Goal: Task Accomplishment & Management: Manage account settings

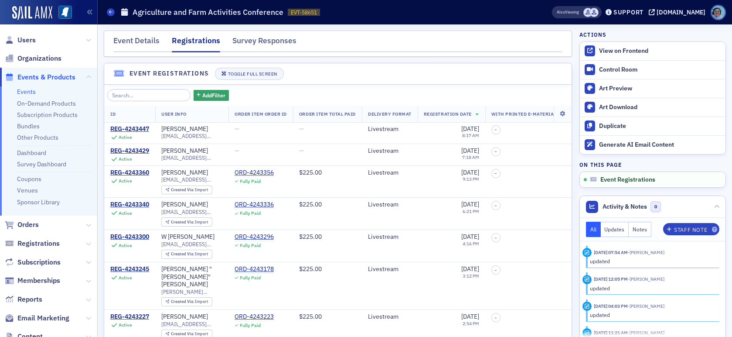
scroll to position [626, 0]
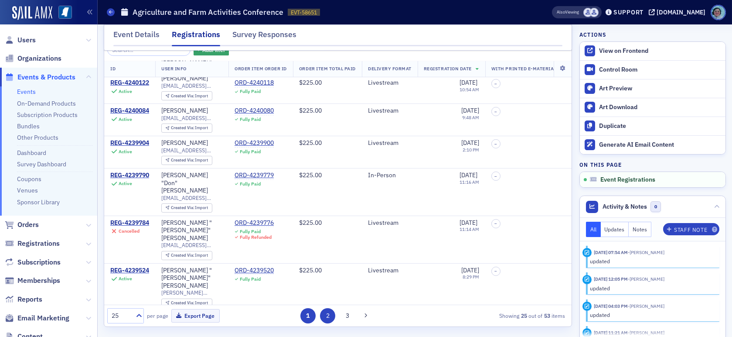
click at [328, 316] on button "2" at bounding box center [327, 315] width 15 height 15
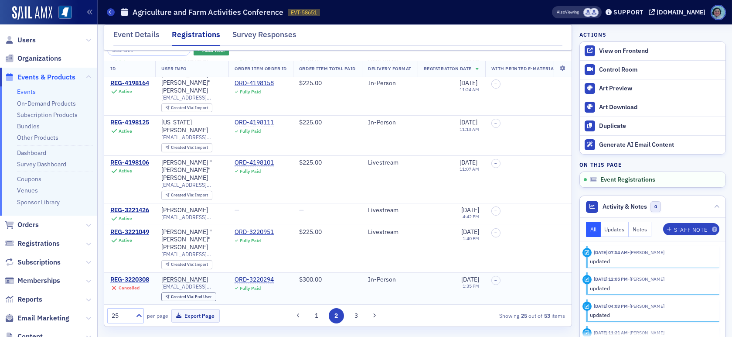
scroll to position [617, 0]
click at [352, 316] on button "3" at bounding box center [356, 315] width 15 height 15
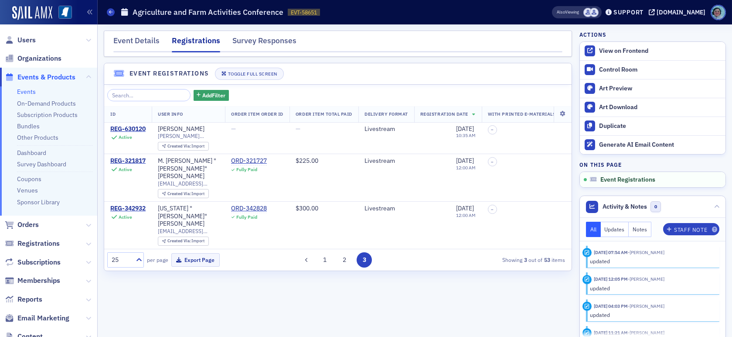
scroll to position [0, 0]
click at [322, 253] on button "1" at bounding box center [324, 259] width 15 height 15
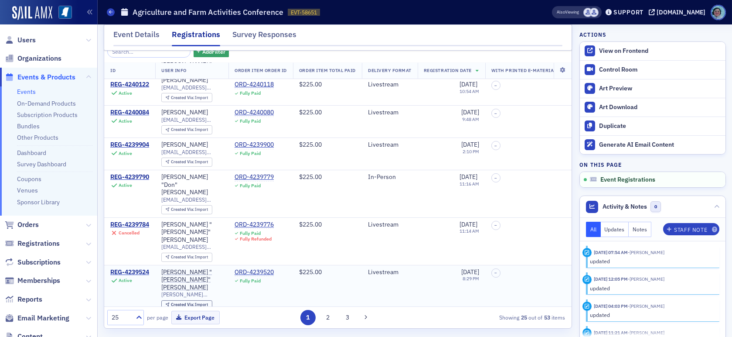
scroll to position [45, 0]
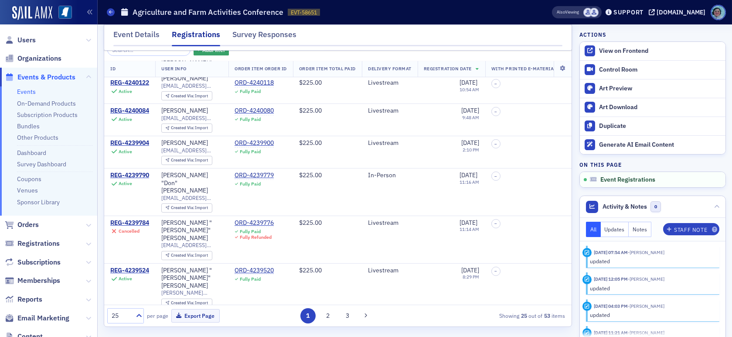
click at [330, 308] on div "1 2 3" at bounding box center [336, 315] width 147 height 15
click at [325, 316] on button "2" at bounding box center [327, 315] width 15 height 15
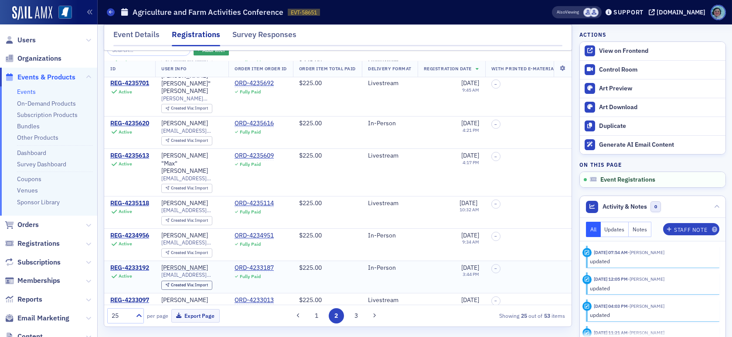
scroll to position [131, 0]
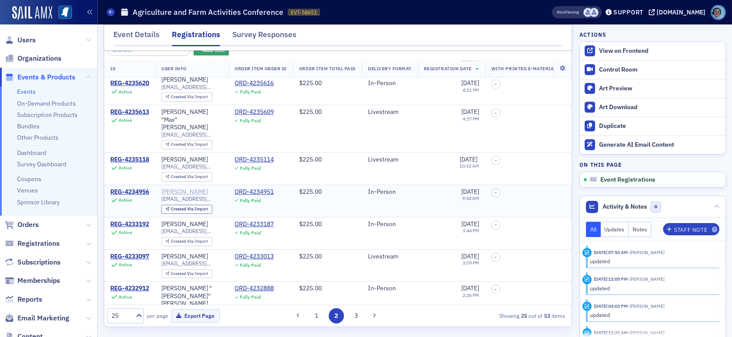
click at [189, 188] on div "Jerry Goolsby" at bounding box center [184, 192] width 47 height 8
click at [43, 105] on link "On-Demand Products" at bounding box center [46, 103] width 59 height 8
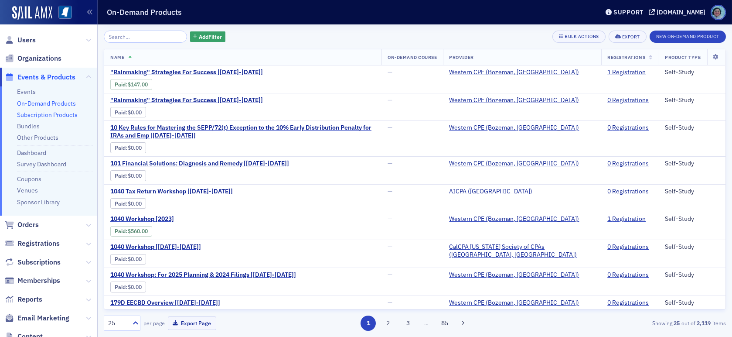
click at [49, 113] on link "Subscription Products" at bounding box center [47, 115] width 61 height 8
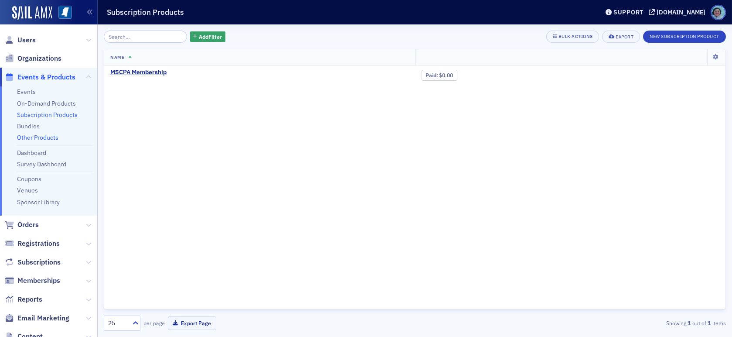
click at [44, 139] on link "Other Products" at bounding box center [37, 137] width 41 height 8
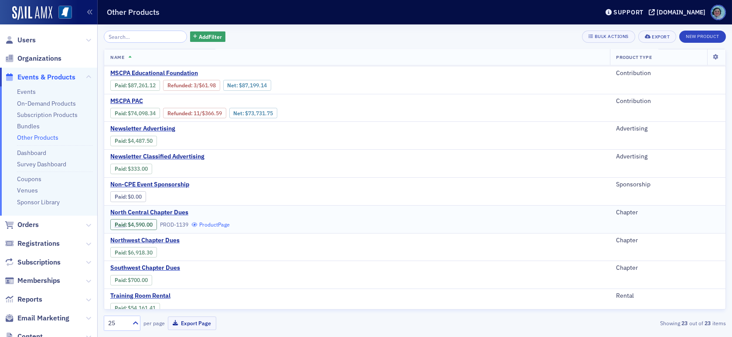
scroll to position [349, 0]
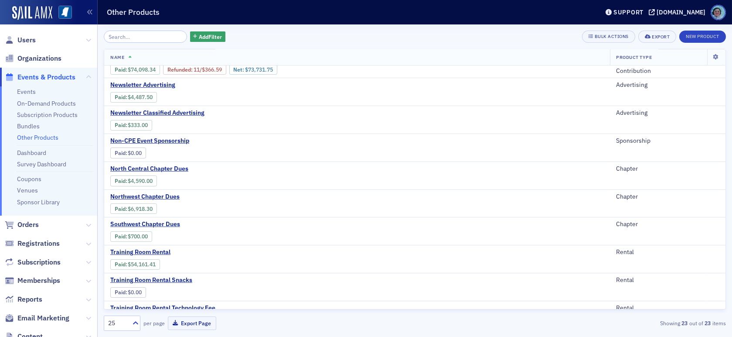
click at [140, 35] on input "search" at bounding box center [145, 37] width 83 height 12
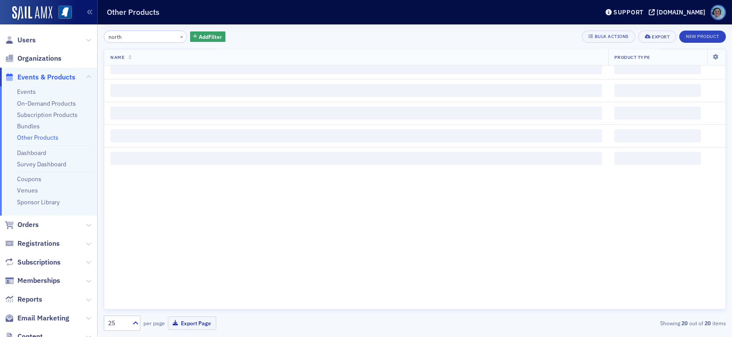
scroll to position [349, 0]
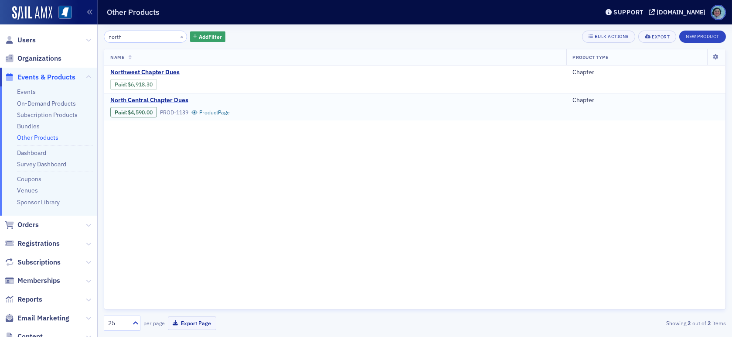
type input "north"
click at [171, 100] on span "North Central Chapter Dues" at bounding box center [183, 100] width 147 height 8
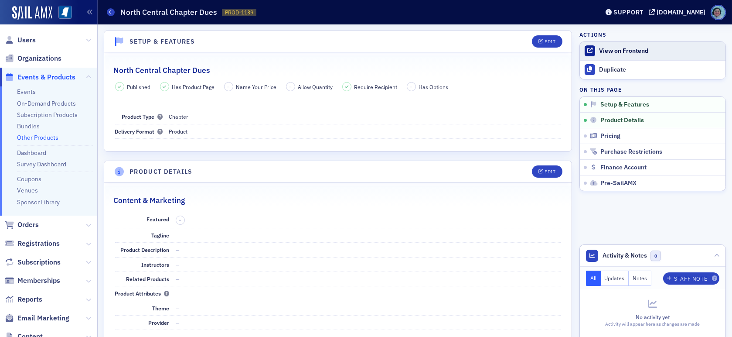
click at [623, 42] on link "View on Frontend" at bounding box center [653, 51] width 146 height 18
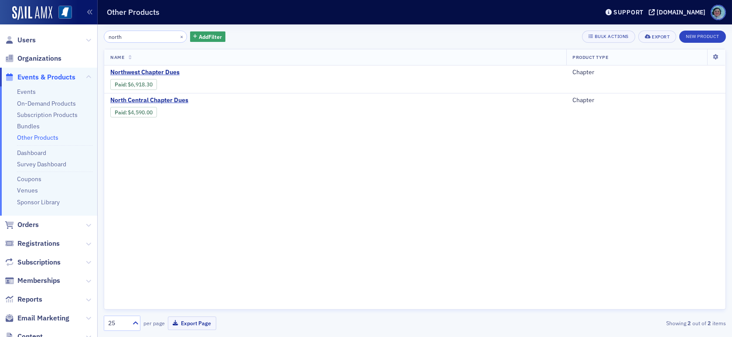
click at [136, 34] on input "north" at bounding box center [145, 37] width 83 height 12
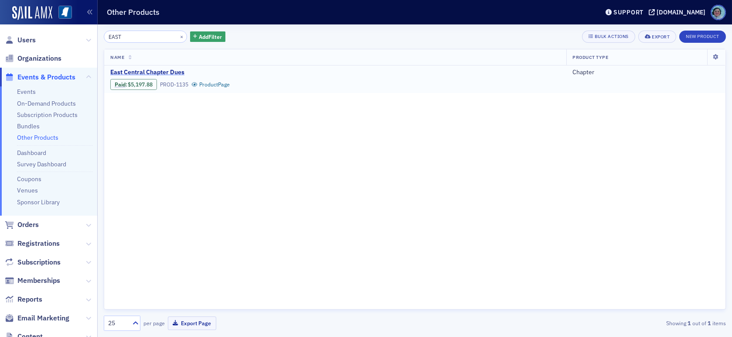
type input "EAST"
click at [148, 71] on span "East Central Chapter Dues" at bounding box center [183, 72] width 147 height 8
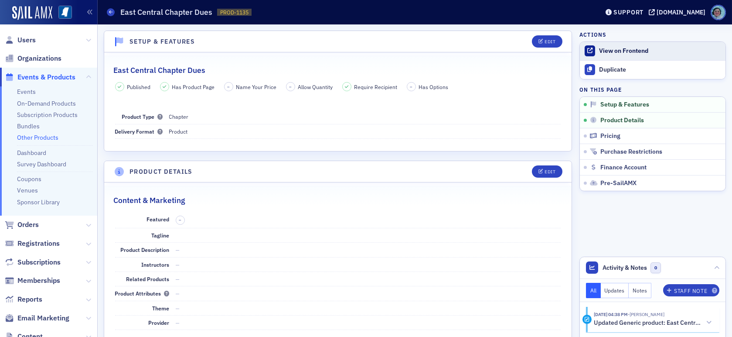
click at [644, 51] on div "View on Frontend" at bounding box center [660, 51] width 122 height 8
click at [111, 14] on icon at bounding box center [110, 12] width 3 height 4
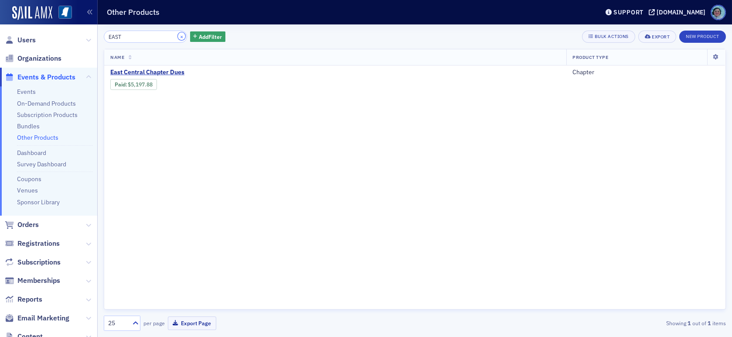
click at [178, 35] on button "×" at bounding box center [182, 36] width 8 height 8
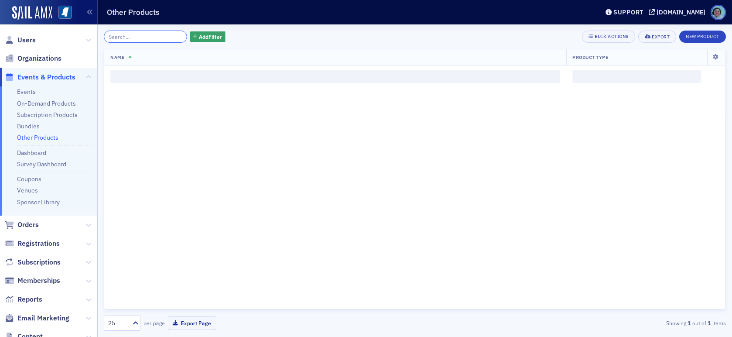
click at [174, 35] on input "search" at bounding box center [145, 37] width 83 height 12
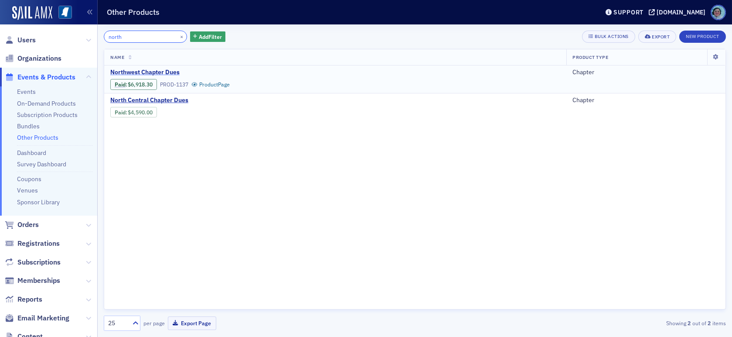
type input "north"
click at [170, 73] on span "Northwest Chapter Dues" at bounding box center [183, 72] width 147 height 8
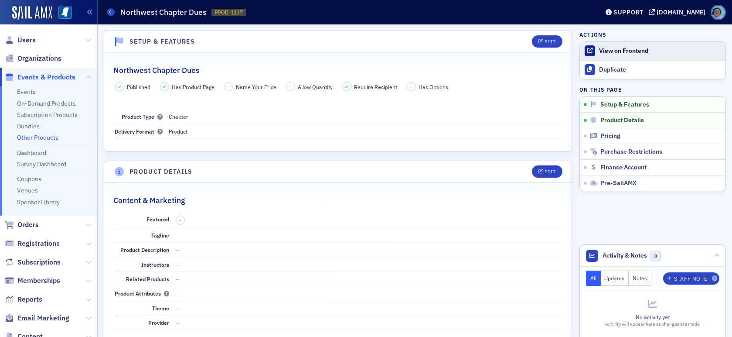
click at [611, 50] on div "View on Frontend" at bounding box center [660, 51] width 122 height 8
click at [113, 14] on span at bounding box center [111, 12] width 8 height 8
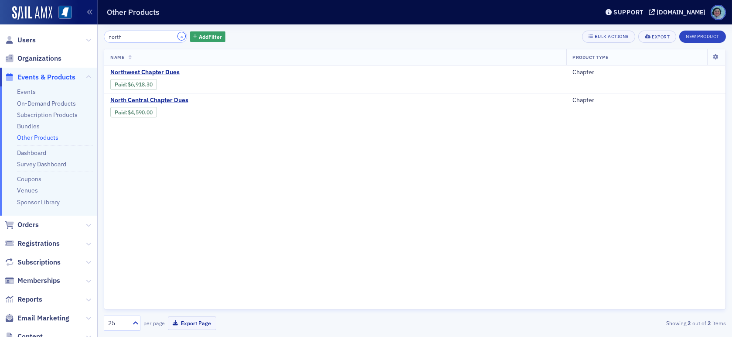
click at [178, 36] on button "×" at bounding box center [182, 36] width 8 height 8
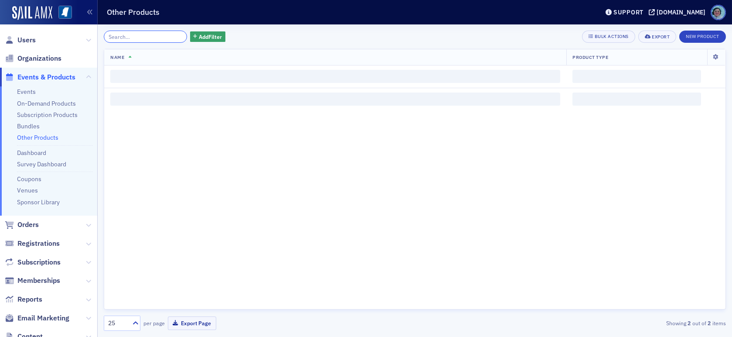
click at [155, 35] on input "search" at bounding box center [145, 37] width 83 height 12
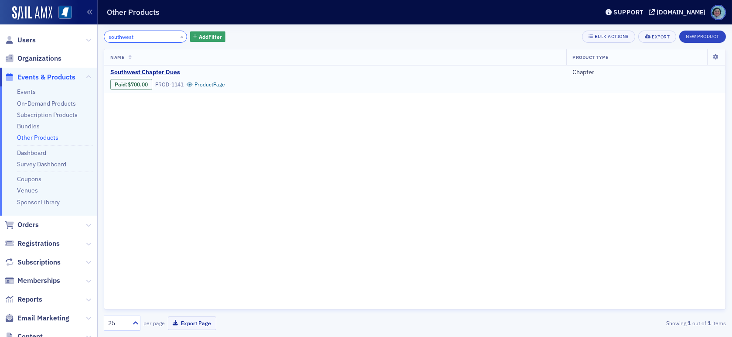
type input "southwest"
click at [169, 69] on span "Southwest Chapter Dues" at bounding box center [183, 72] width 147 height 8
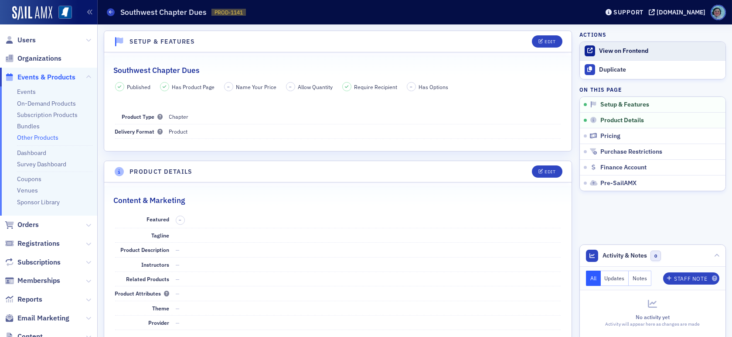
click at [635, 45] on link "View on Frontend" at bounding box center [653, 51] width 146 height 18
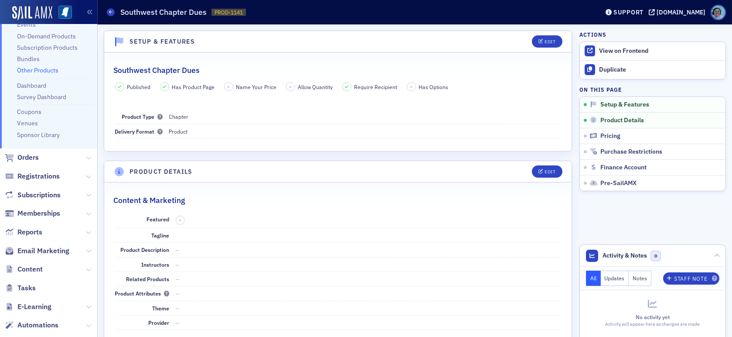
scroll to position [175, 0]
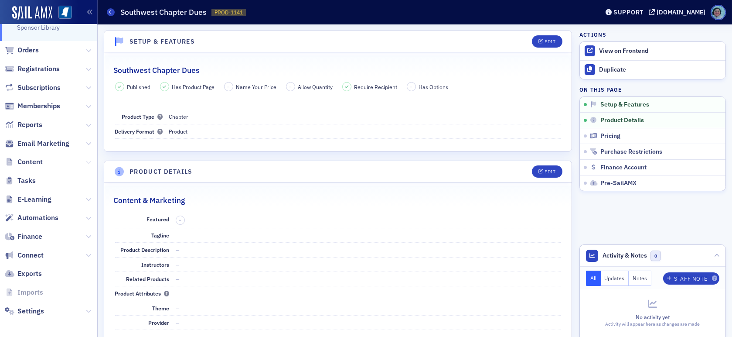
click at [86, 161] on icon at bounding box center [88, 162] width 5 height 5
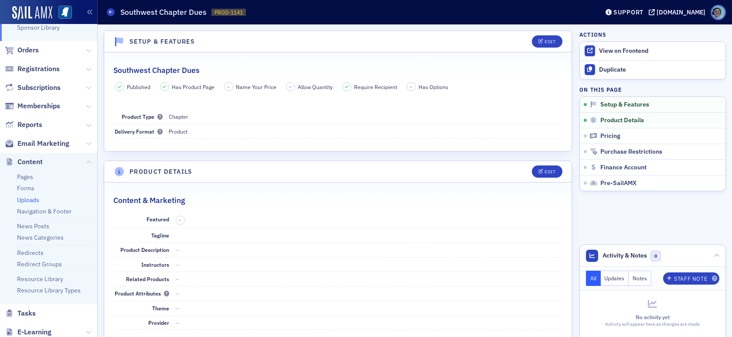
click at [30, 196] on link "Uploads" at bounding box center [28, 200] width 22 height 8
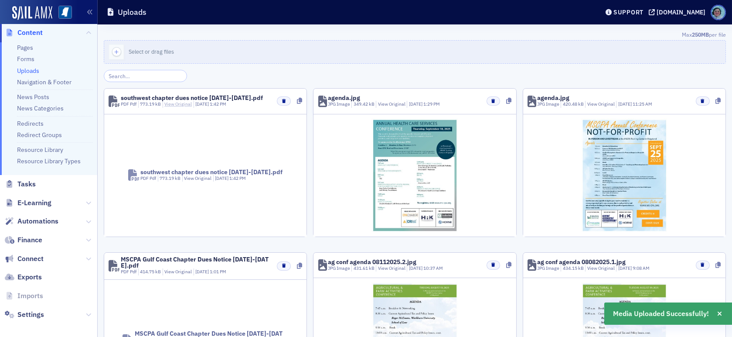
click at [175, 102] on link "View Original" at bounding box center [177, 104] width 27 height 6
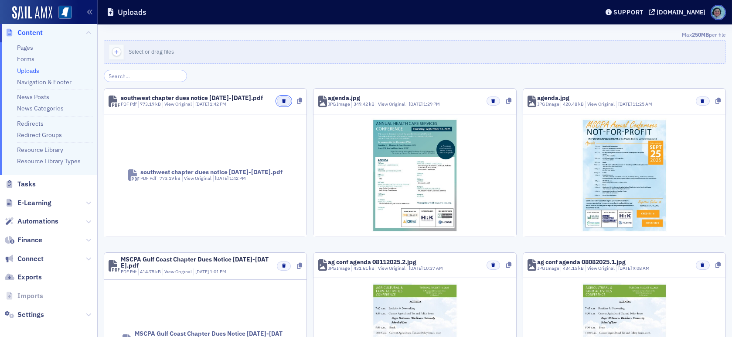
click at [283, 97] on button "button" at bounding box center [284, 100] width 14 height 9
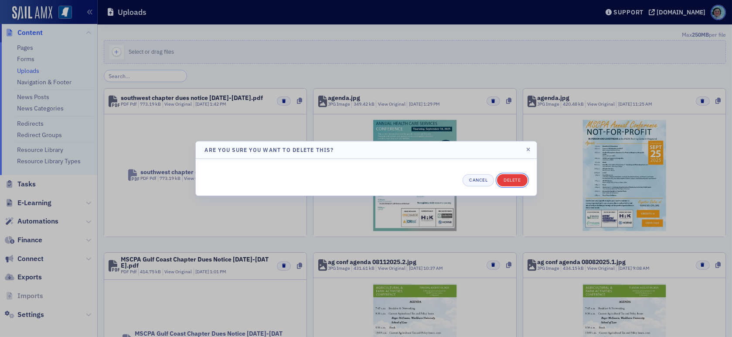
click at [513, 175] on button "Delete" at bounding box center [512, 180] width 30 height 12
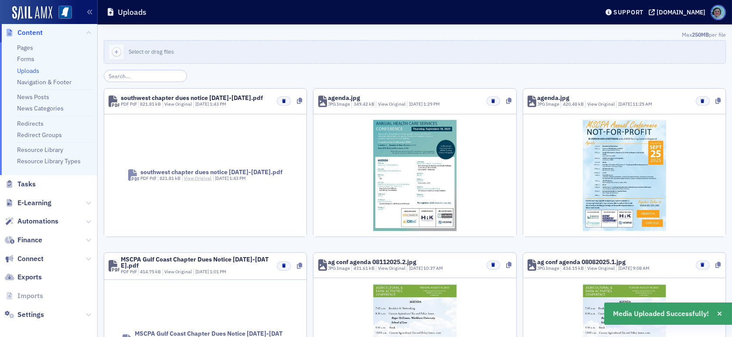
click at [205, 178] on link "View Original" at bounding box center [197, 178] width 27 height 6
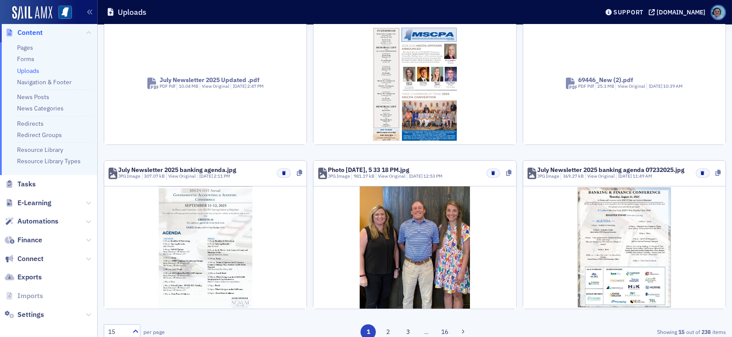
scroll to position [592, 0]
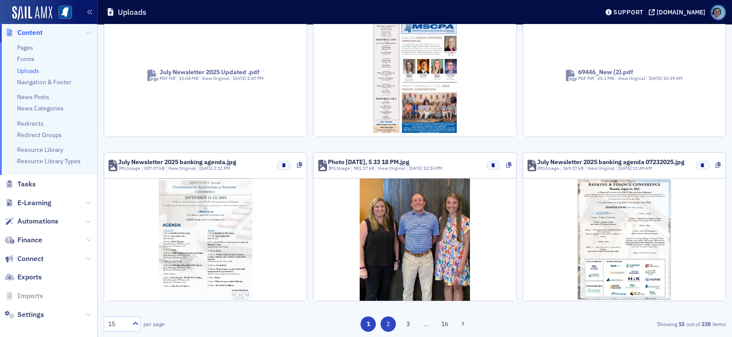
click at [385, 323] on button "2" at bounding box center [388, 323] width 15 height 15
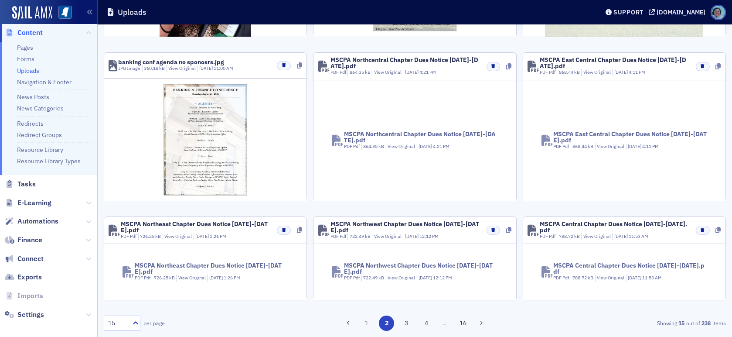
scroll to position [462, 0]
click at [396, 148] on link "View Original" at bounding box center [401, 147] width 27 height 6
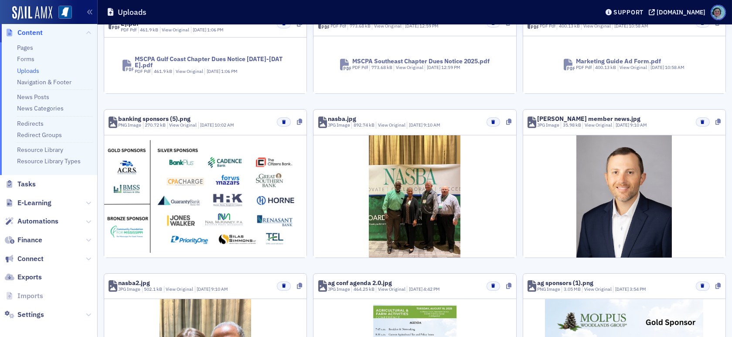
scroll to position [0, 0]
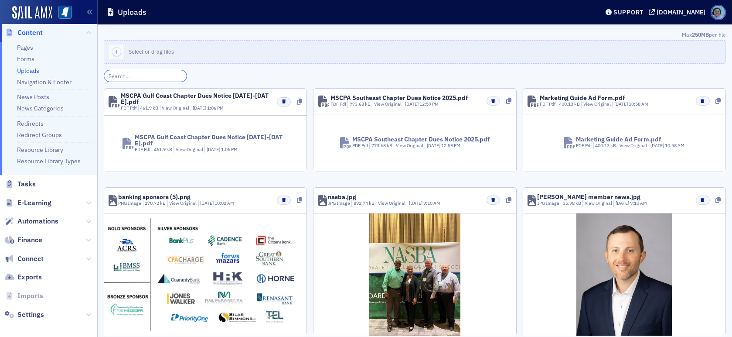
click at [160, 70] on input "search" at bounding box center [145, 76] width 83 height 12
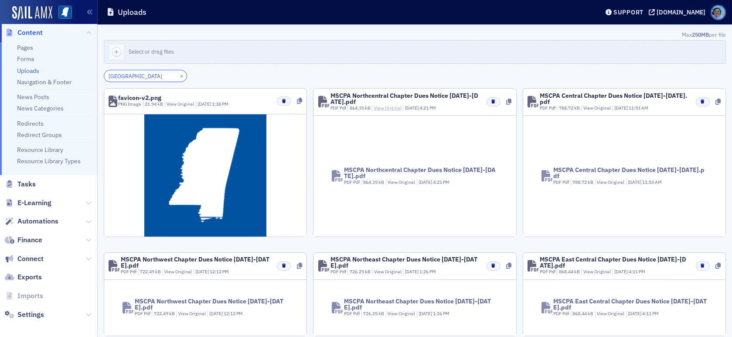
type input "north central"
click at [387, 106] on link "View Original" at bounding box center [387, 108] width 27 height 6
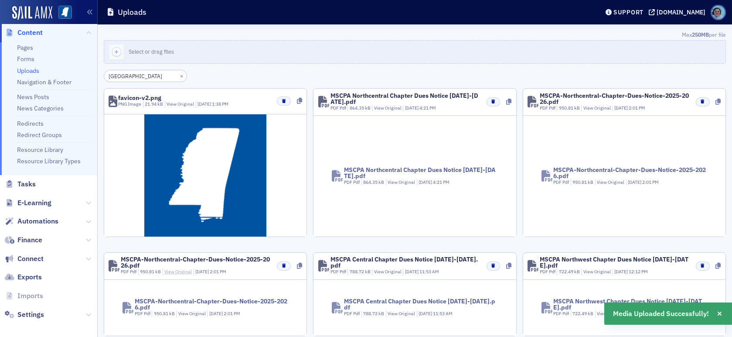
click at [178, 274] on link "View Original" at bounding box center [177, 271] width 27 height 6
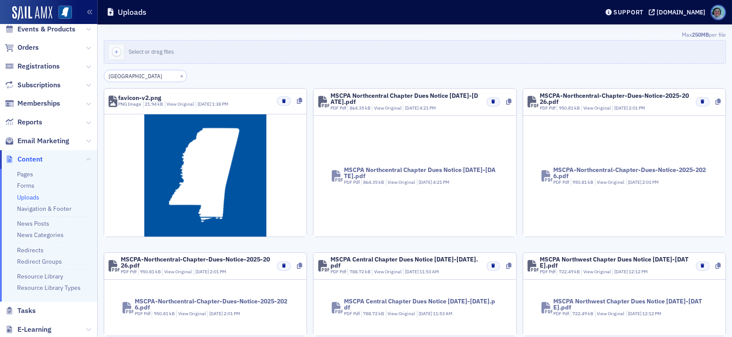
scroll to position [44, 0]
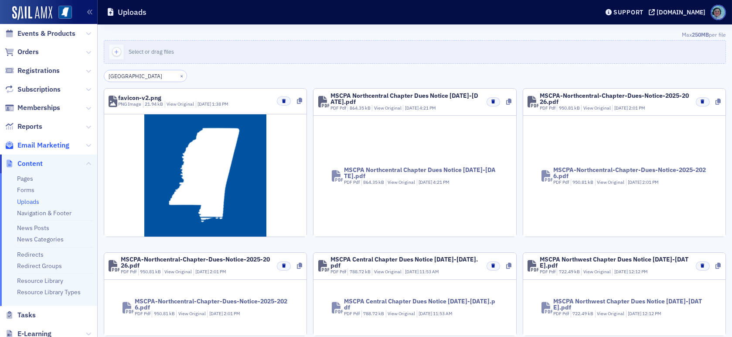
click at [46, 143] on span "Email Marketing" at bounding box center [43, 145] width 52 height 10
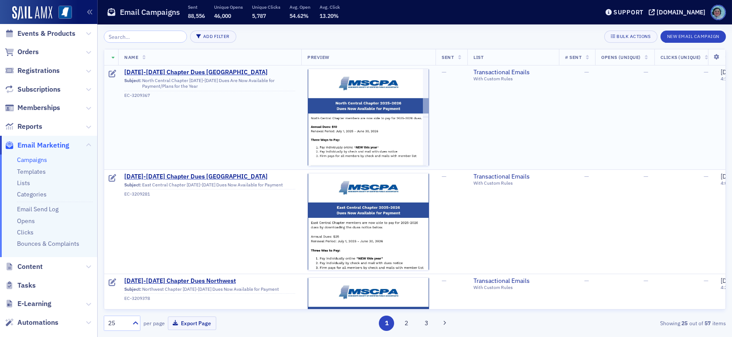
scroll to position [44, 0]
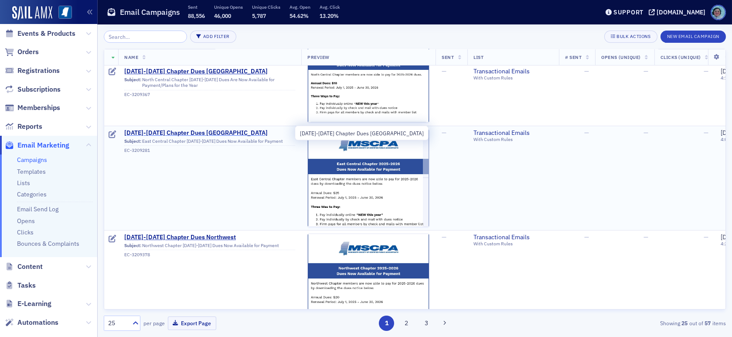
click at [222, 135] on span "[DATE]-[DATE] Chapter Dues [GEOGRAPHIC_DATA]" at bounding box center [209, 133] width 171 height 8
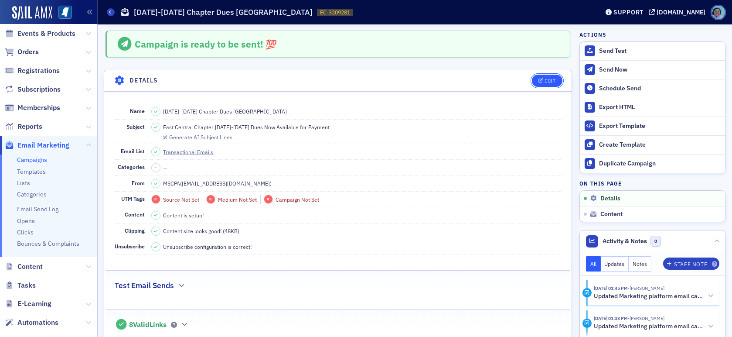
click at [549, 80] on div "Edit" at bounding box center [550, 81] width 11 height 5
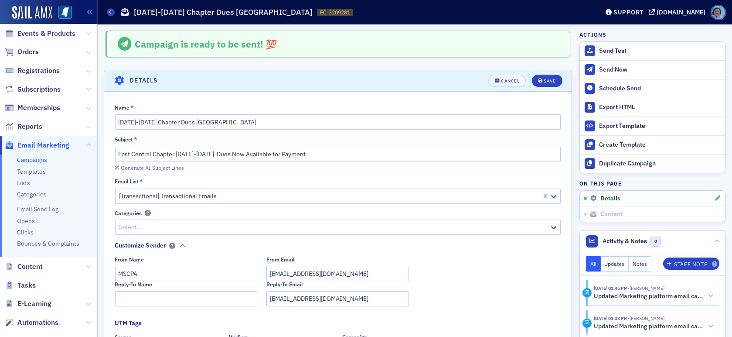
scroll to position [41, 0]
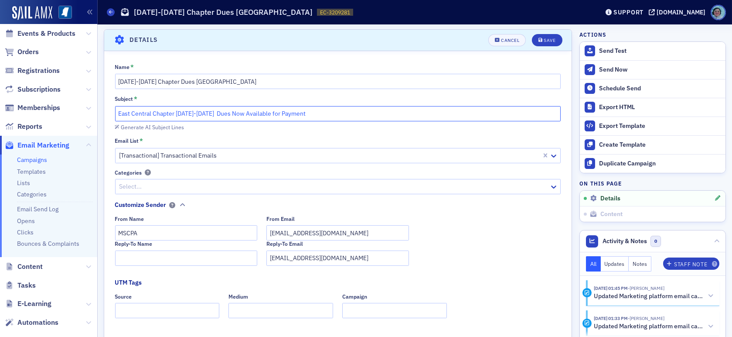
drag, startPoint x: 152, startPoint y: 115, endPoint x: 322, endPoint y: 116, distance: 169.7
click at [322, 116] on input "East Central Chapter 2025-2026 Dues Now Available for Payment" at bounding box center [338, 113] width 446 height 15
paste input "North Central Chapter [DATE]-[DATE] Dues Are Now Available for Payment/Plans fo…"
drag, startPoint x: 189, startPoint y: 113, endPoint x: 151, endPoint y: 113, distance: 38.0
click at [151, 113] on input "East CentralNorth Central Chapter 2025-2026 Dues Are Now Available for Payment/…" at bounding box center [338, 113] width 446 height 15
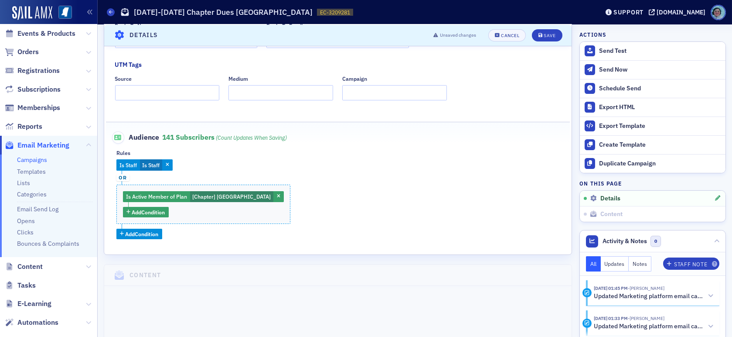
scroll to position [259, 0]
type input "East Central Chapter [DATE]-[DATE] Dues Are Now Available for Payment/Plans for…"
click at [546, 34] on div "Save" at bounding box center [550, 35] width 12 height 5
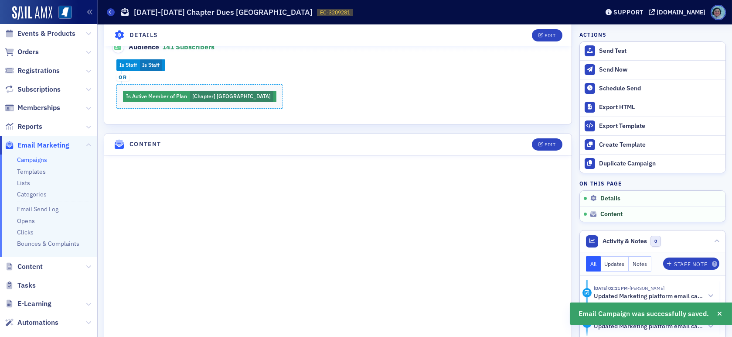
scroll to position [390, 0]
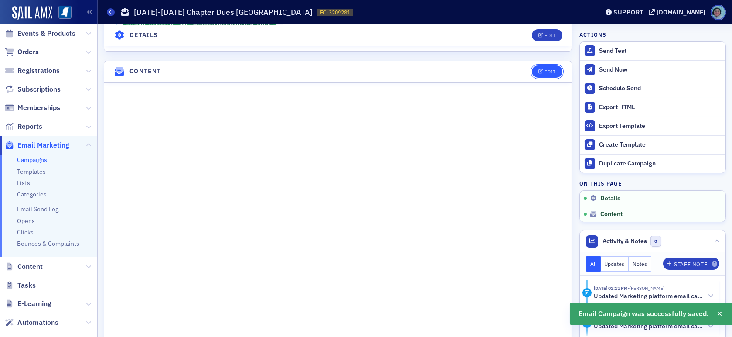
click at [537, 67] on button "Edit" at bounding box center [547, 71] width 30 height 12
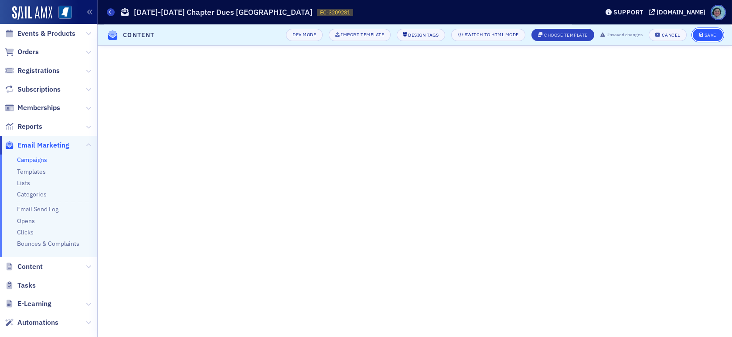
click at [706, 38] on button "Save" at bounding box center [708, 35] width 30 height 12
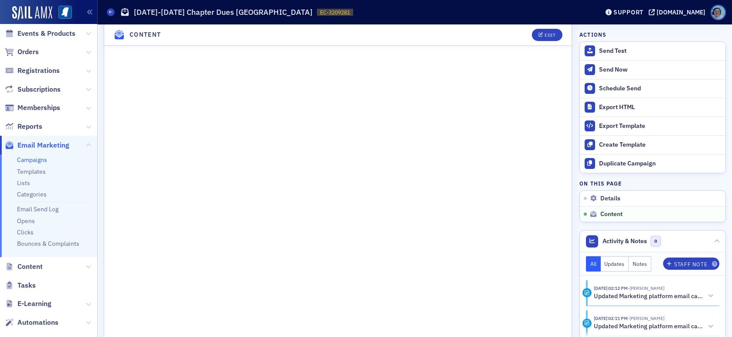
scroll to position [461, 0]
click at [547, 35] on div "Edit" at bounding box center [550, 35] width 11 height 5
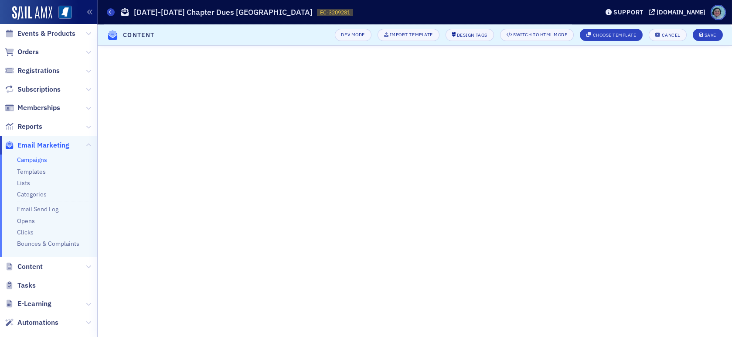
scroll to position [118, 0]
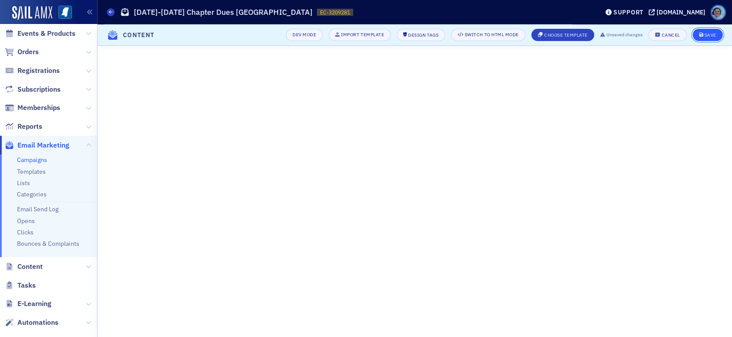
click at [709, 35] on div "Save" at bounding box center [711, 35] width 12 height 5
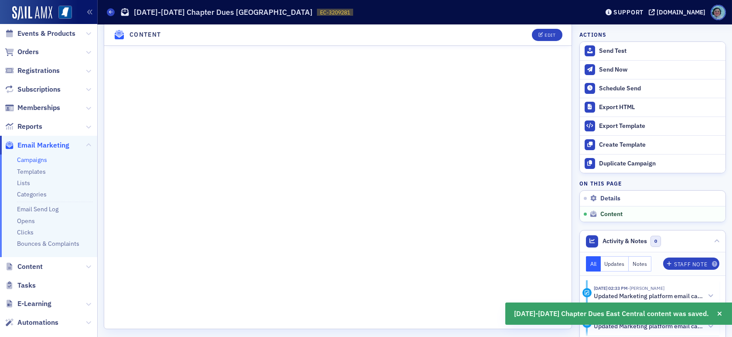
scroll to position [672, 0]
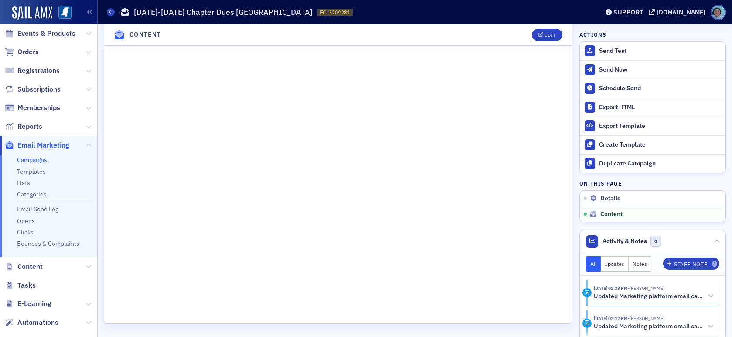
click at [110, 5] on div "Campaigns 2025-2026 Chapter Dues East Central EC-3209281 3209281" at bounding box center [346, 12] width 479 height 17
click at [111, 8] on span at bounding box center [111, 12] width 8 height 8
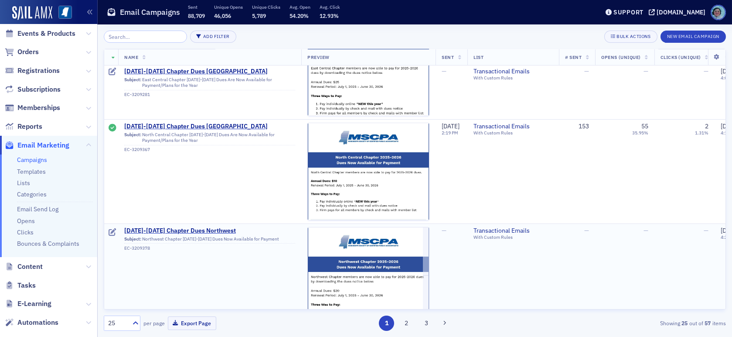
scroll to position [87, 0]
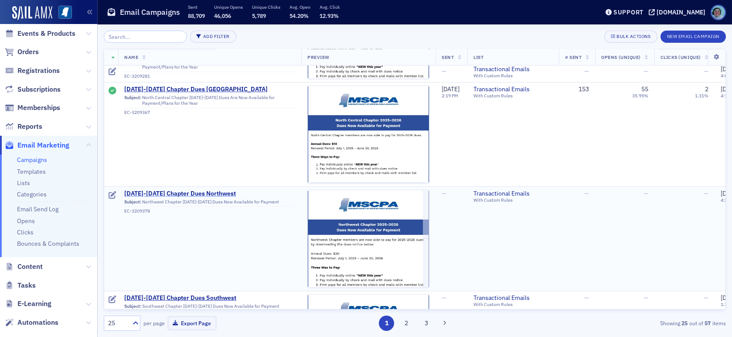
click at [207, 190] on span "2025-2026 Chapter Dues Northwest" at bounding box center [209, 194] width 171 height 8
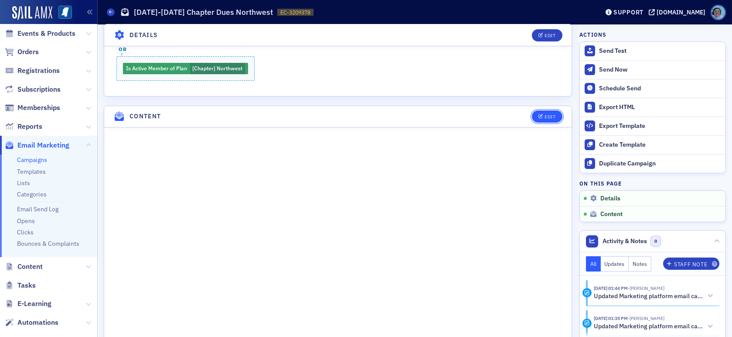
click at [539, 114] on icon "button" at bounding box center [541, 116] width 5 height 5
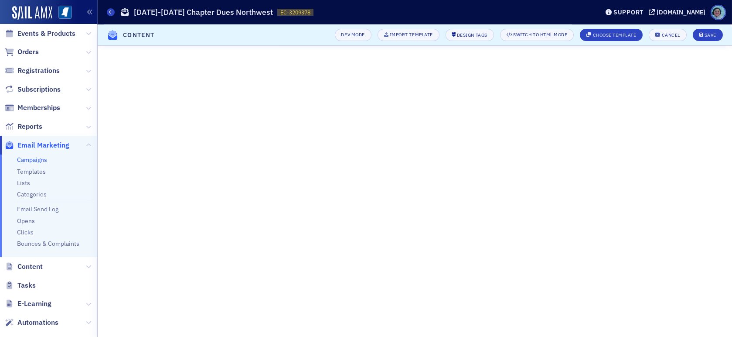
scroll to position [79, 0]
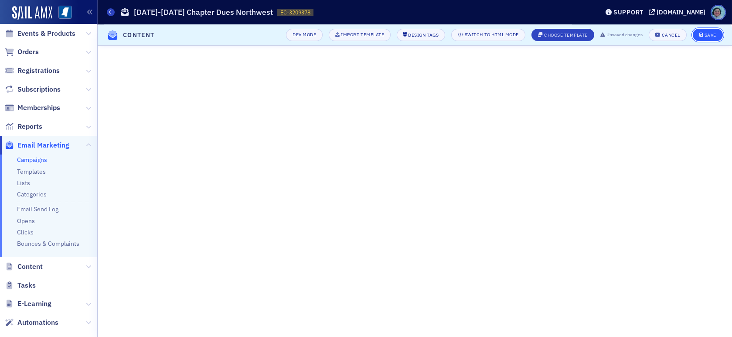
click at [717, 35] on button "Save" at bounding box center [708, 35] width 30 height 12
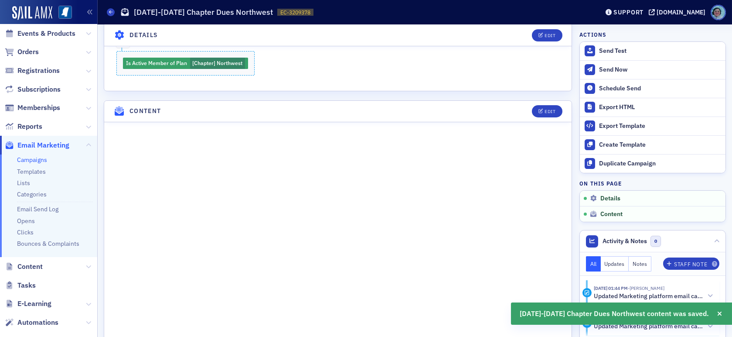
scroll to position [380, 0]
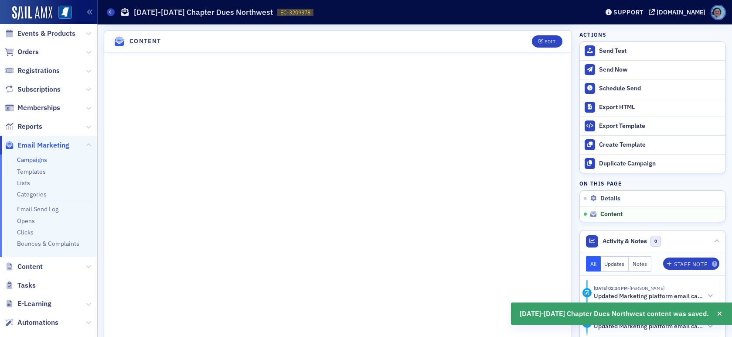
click at [105, 13] on header "Campaigns 2025-2026 Chapter Dues Northwest EC-3209378 3209378 Support ms-cpa.org" at bounding box center [415, 12] width 635 height 24
click at [111, 11] on icon at bounding box center [110, 12] width 3 height 4
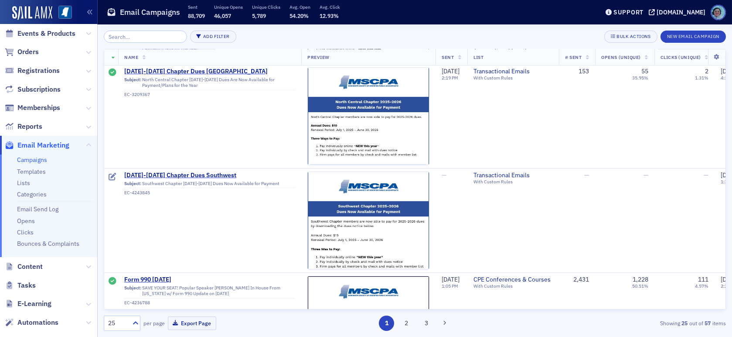
scroll to position [218, 0]
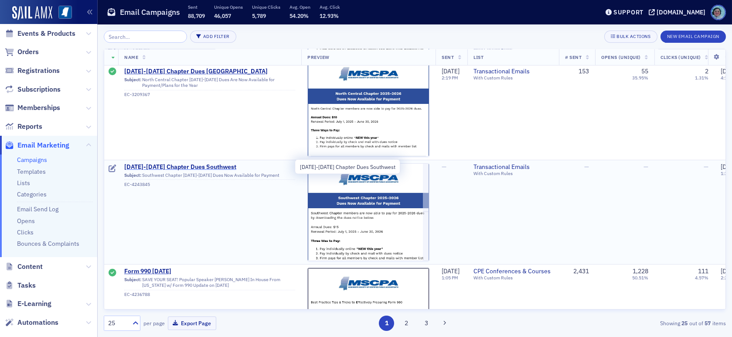
click at [202, 163] on span "2025-2026 Chapter Dues Southwest" at bounding box center [209, 167] width 171 height 8
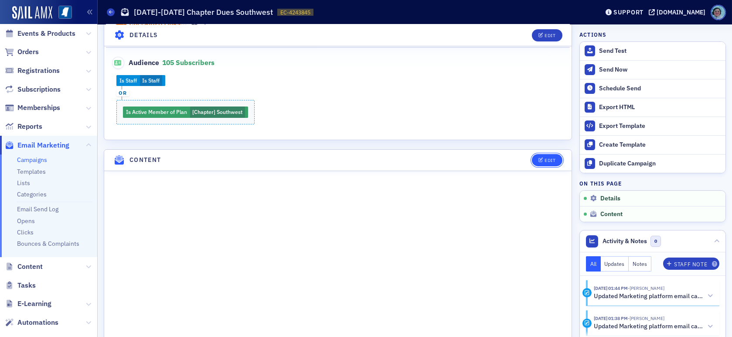
click at [545, 159] on div "Edit" at bounding box center [550, 160] width 11 height 5
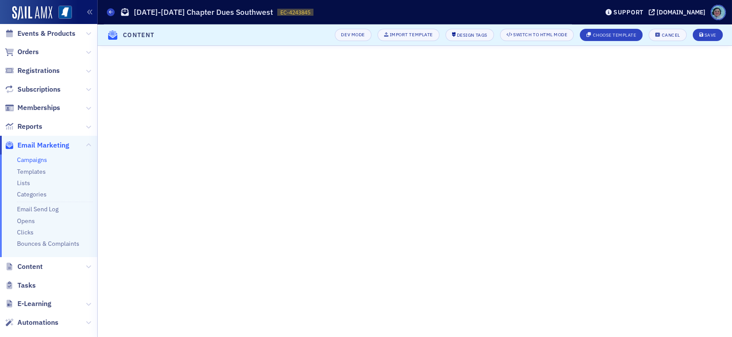
scroll to position [79, 0]
click at [711, 26] on header "Content Dev Mode Import Template Design Tags Switch to HTML Mode Choose Templat…" at bounding box center [415, 34] width 635 height 21
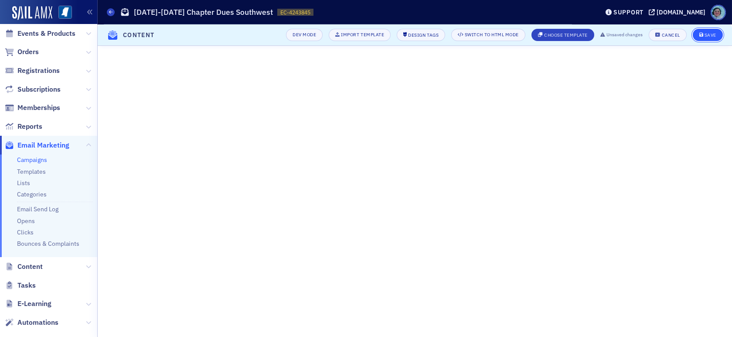
click at [715, 29] on button "Save" at bounding box center [708, 35] width 30 height 12
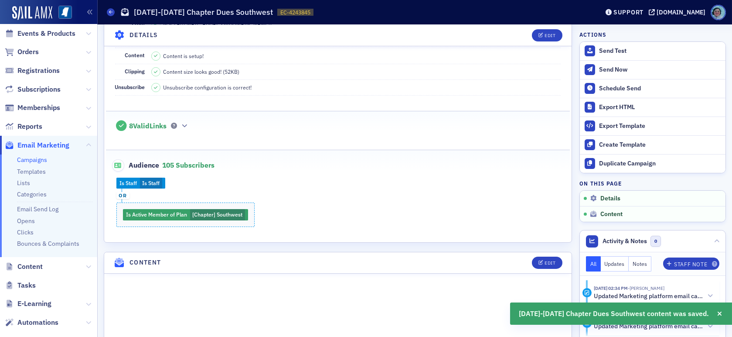
scroll to position [0, 0]
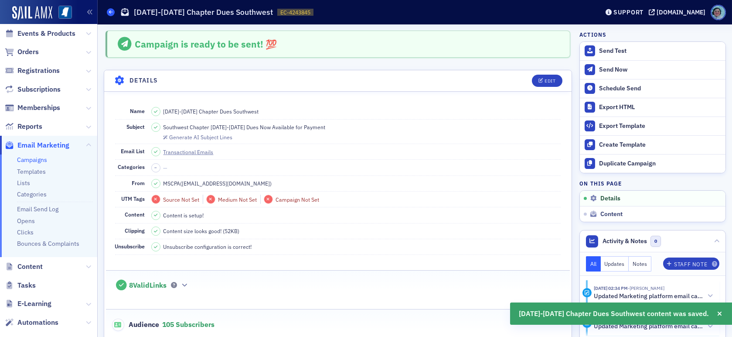
click at [111, 8] on span at bounding box center [111, 12] width 8 height 8
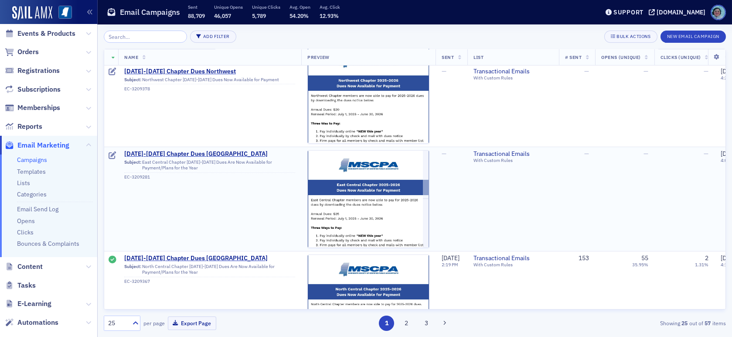
scroll to position [131, 0]
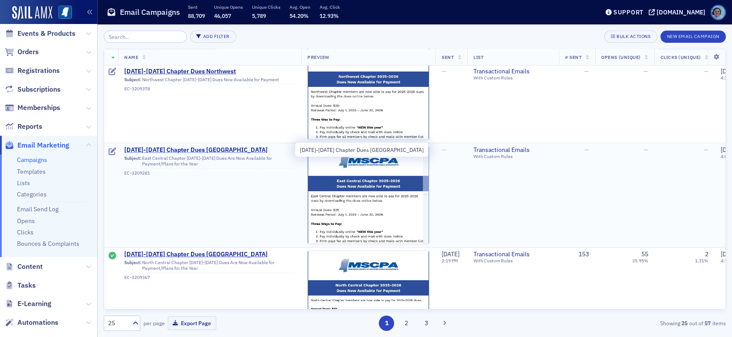
click at [211, 151] on span "[DATE]-[DATE] Chapter Dues [GEOGRAPHIC_DATA]" at bounding box center [209, 150] width 171 height 8
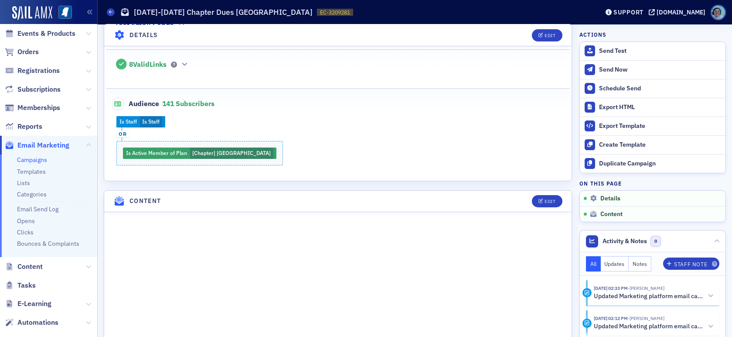
scroll to position [262, 0]
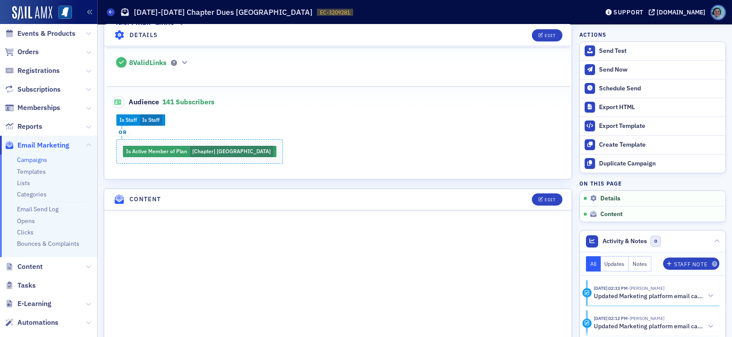
click at [173, 61] on span at bounding box center [172, 63] width 9 height 6
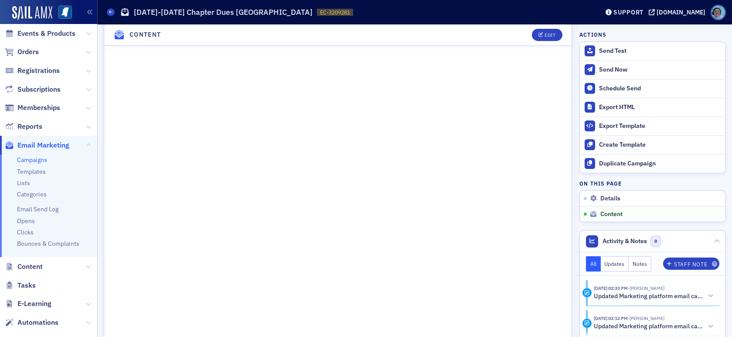
scroll to position [698, 0]
click at [545, 35] on div "Edit" at bounding box center [550, 35] width 11 height 5
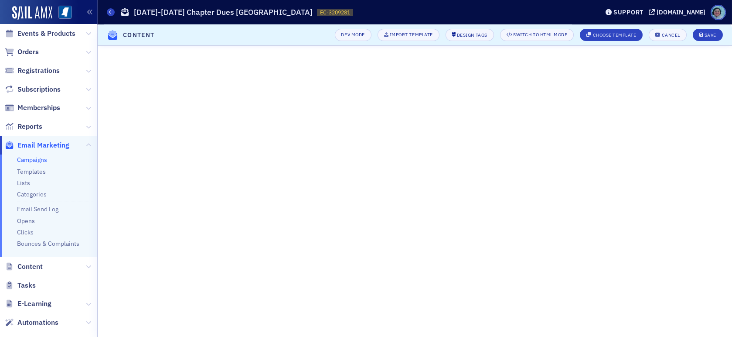
scroll to position [308, 0]
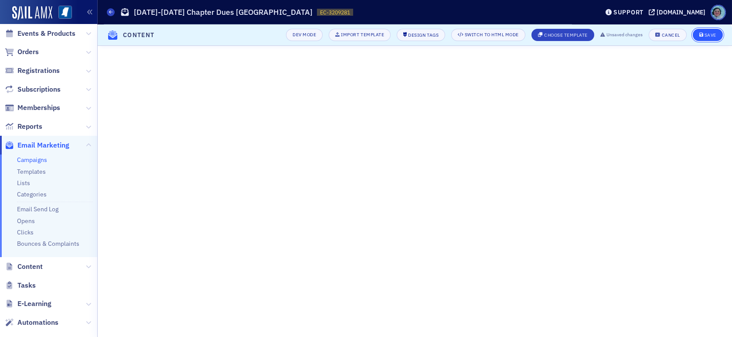
click at [715, 34] on div "Save" at bounding box center [711, 35] width 12 height 5
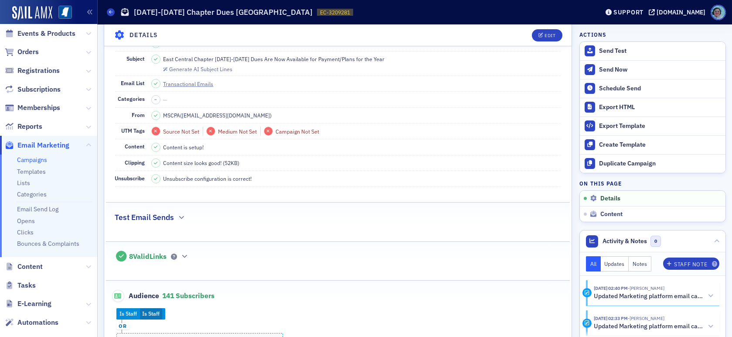
scroll to position [0, 0]
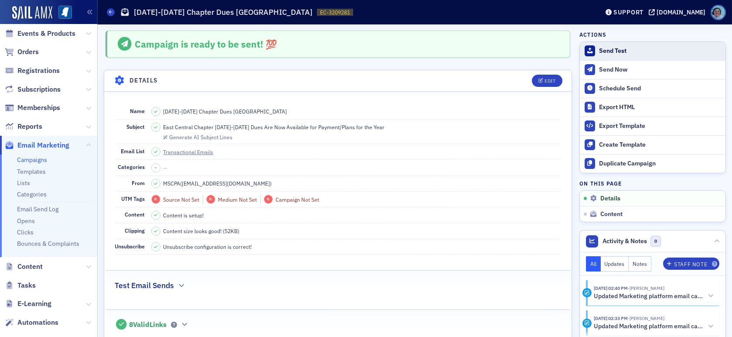
click at [599, 51] on div "Send Test" at bounding box center [660, 51] width 122 height 8
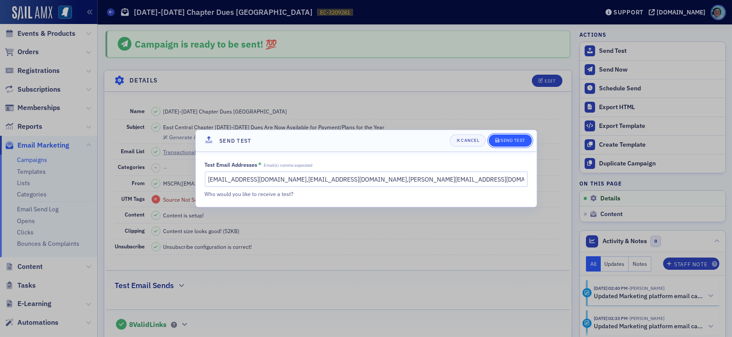
click at [525, 144] on button "Send Test" at bounding box center [510, 140] width 43 height 12
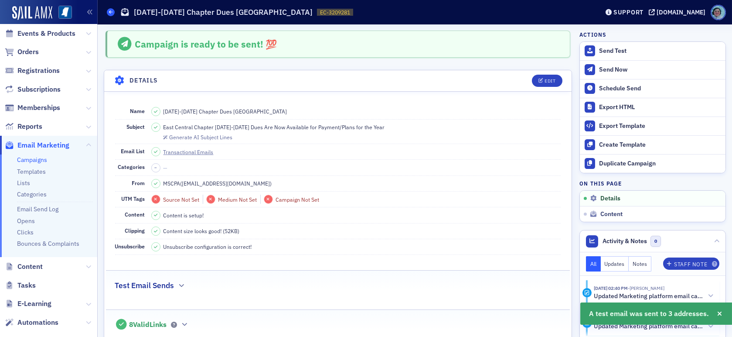
click at [109, 12] on icon at bounding box center [110, 12] width 3 height 4
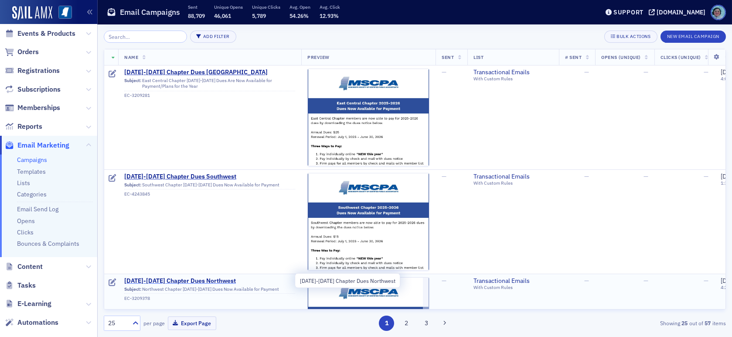
click at [207, 279] on span "[DATE]-[DATE] Chapter Dues Northwest" at bounding box center [209, 281] width 171 height 8
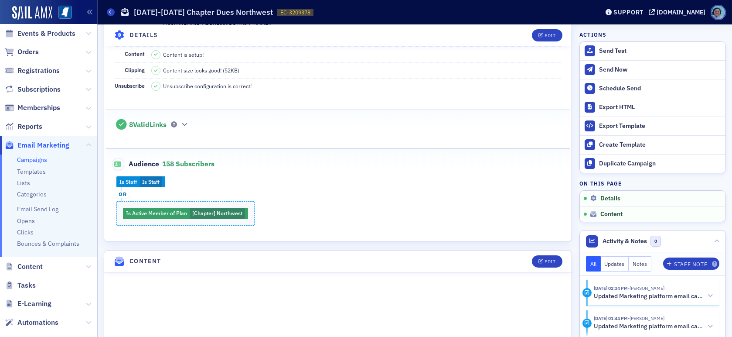
scroll to position [175, 0]
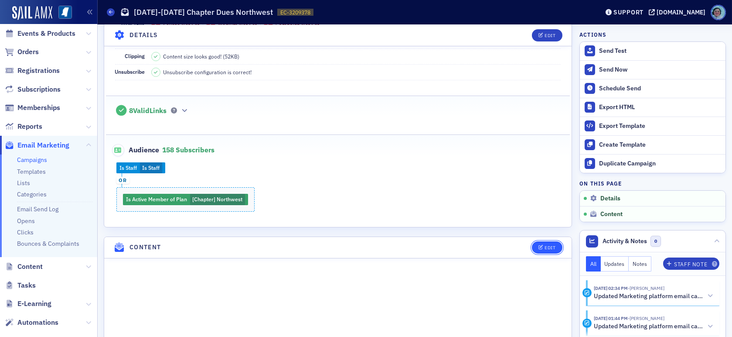
click at [537, 249] on button "Edit" at bounding box center [547, 247] width 30 height 12
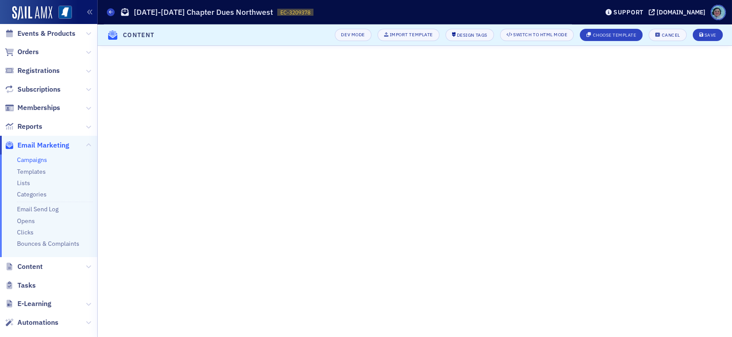
scroll to position [79, 0]
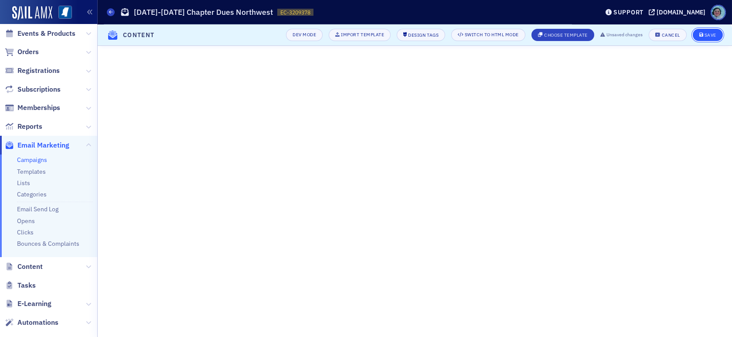
click at [708, 37] on div "Save" at bounding box center [711, 35] width 12 height 5
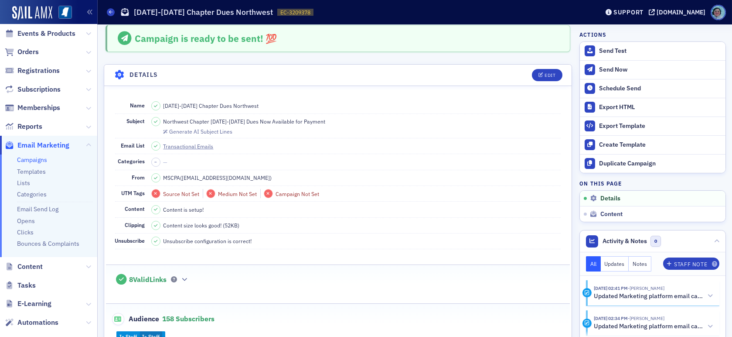
scroll to position [0, 0]
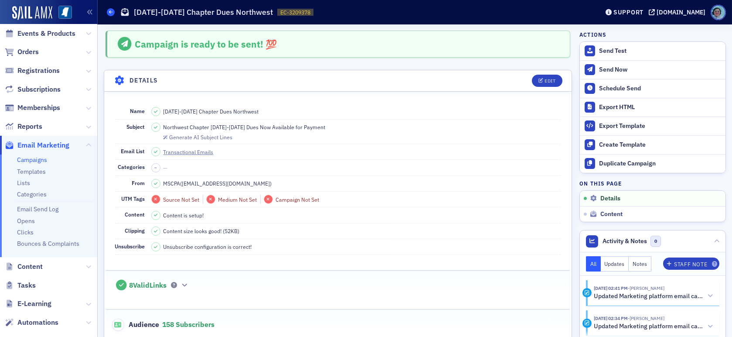
click at [111, 10] on icon at bounding box center [110, 12] width 3 height 4
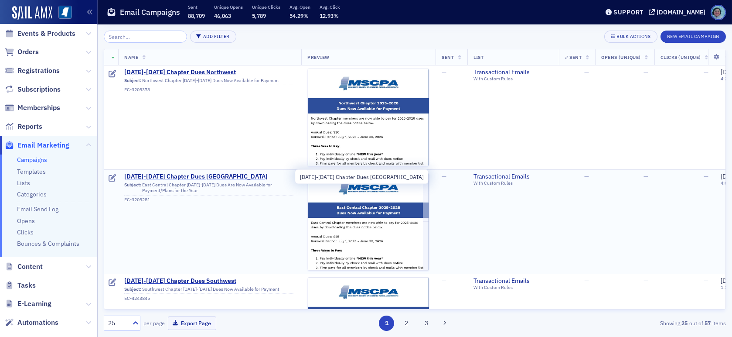
click at [212, 177] on span "2025-2026 Chapter Dues East Central" at bounding box center [209, 177] width 171 height 8
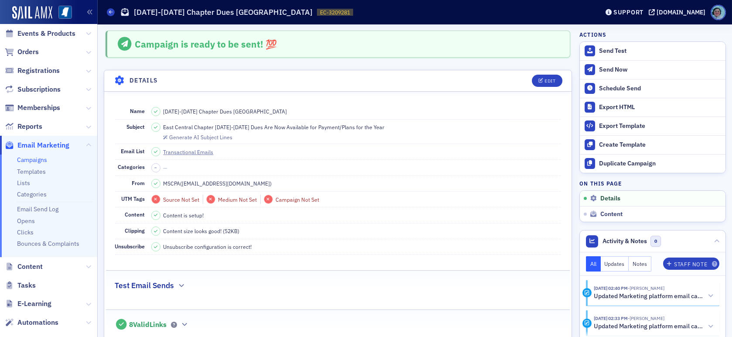
click at [323, 130] on span "East Central Chapter 2025-2026 Dues Are Now Available for Payment/Plans for the…" at bounding box center [275, 127] width 222 height 8
copy span "East Central Chapter 2025-2026 Dues Are Now Available for Payment/Plans for the…"
click at [107, 13] on span at bounding box center [111, 12] width 8 height 8
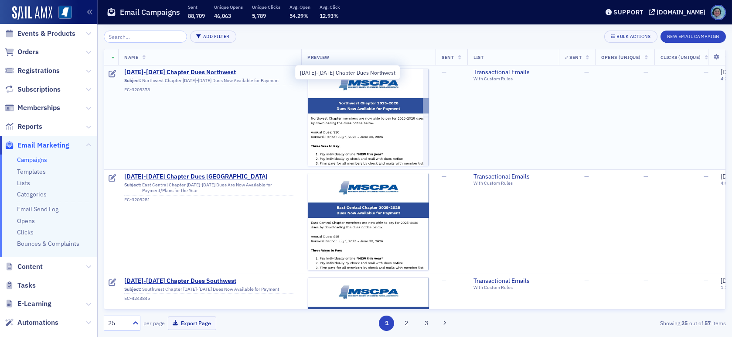
click at [197, 70] on span "2025-2026 Chapter Dues Northwest" at bounding box center [209, 72] width 171 height 8
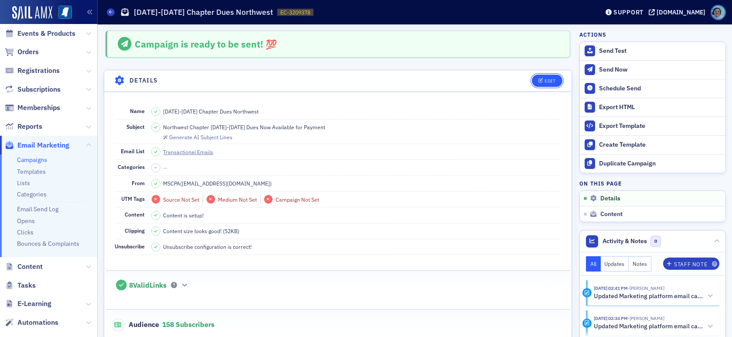
click at [545, 80] on div "Edit" at bounding box center [550, 81] width 11 height 5
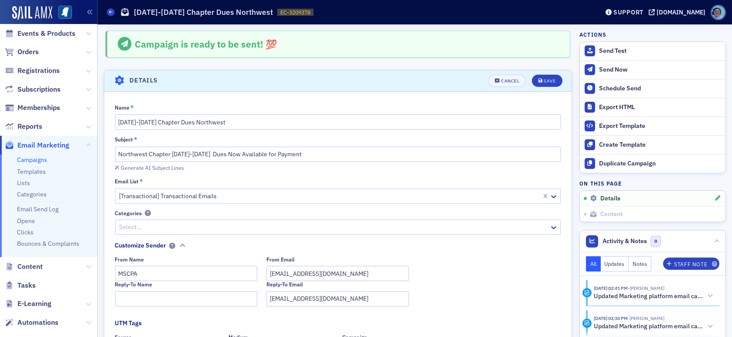
scroll to position [41, 0]
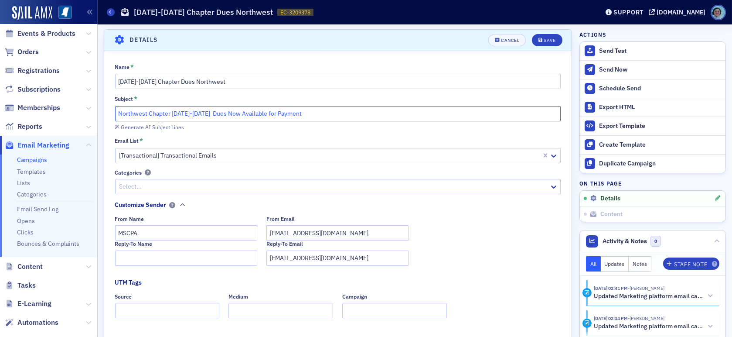
drag, startPoint x: 147, startPoint y: 113, endPoint x: 321, endPoint y: 111, distance: 173.2
click at [320, 113] on input "Northwest Chapter 2025-2026 Dues Now Available for Payment" at bounding box center [338, 113] width 446 height 15
paste input "East Central Chapter 2025-2026 Dues Are Now Available for Payment/Plans for the…"
drag, startPoint x: 183, startPoint y: 110, endPoint x: 166, endPoint y: 110, distance: 17.0
click at [149, 110] on input "NorthwestEast Central Chapter 2025-2026 Dues Are Now Available for Payment/Plan…" at bounding box center [338, 113] width 446 height 15
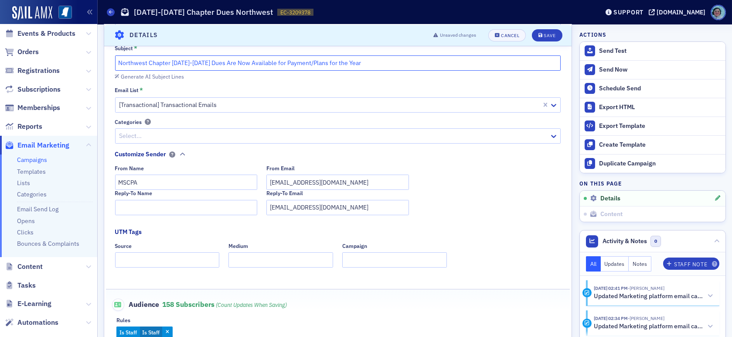
scroll to position [0, 0]
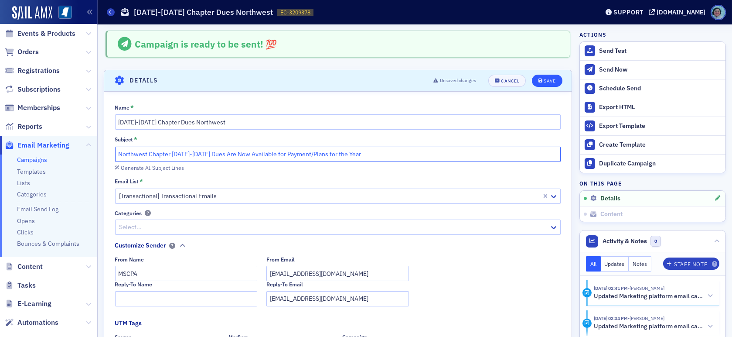
type input "Northwest Chapter 2025-2026 Dues Are Now Available for Payment/Plans for the Ye…"
click at [544, 75] on button "Save" at bounding box center [547, 81] width 30 height 12
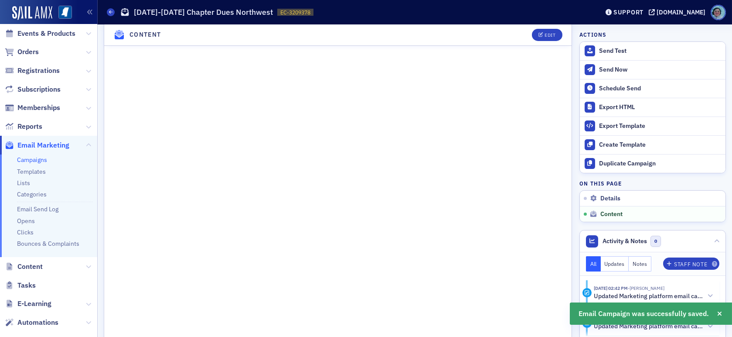
scroll to position [567, 0]
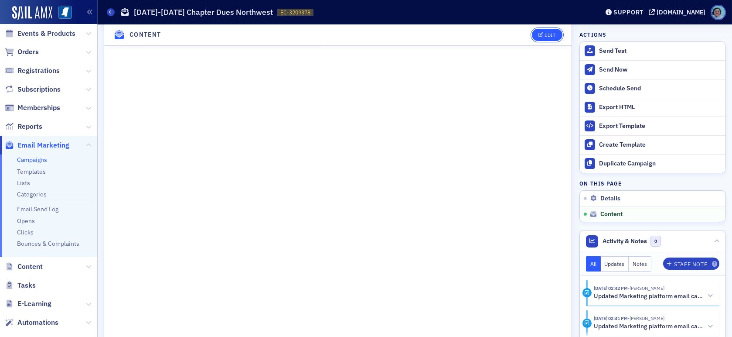
click at [545, 33] on div "Edit" at bounding box center [550, 35] width 11 height 5
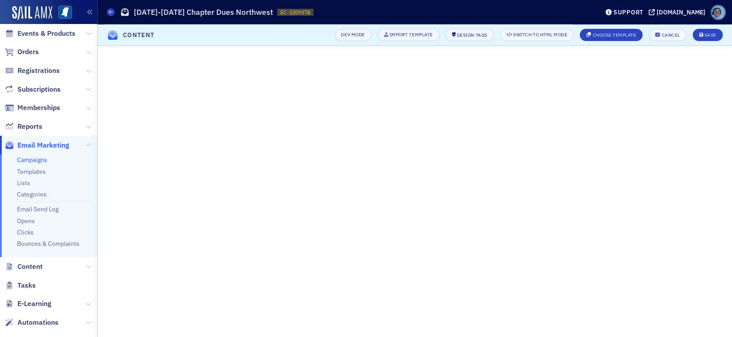
scroll to position [79, 0]
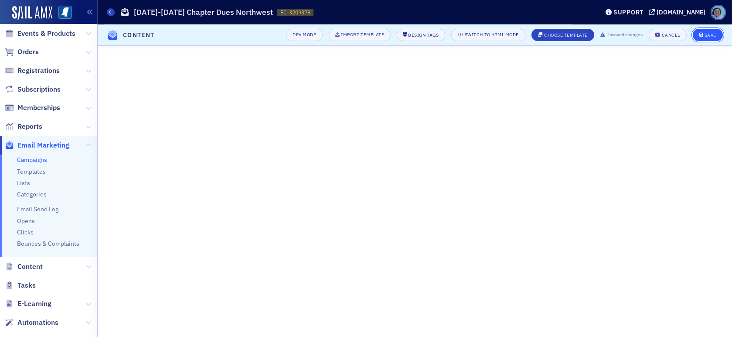
click at [709, 34] on div "Save" at bounding box center [711, 35] width 12 height 5
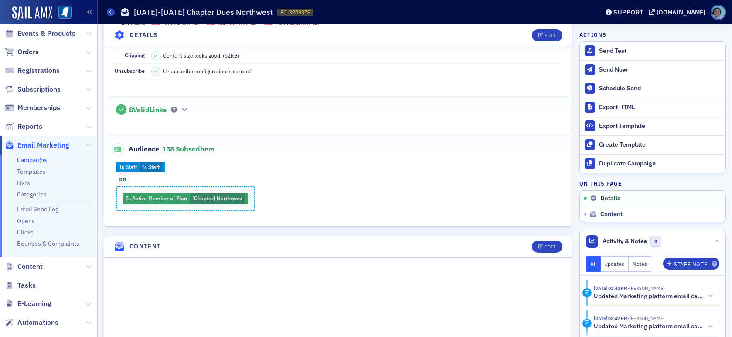
scroll to position [72, 0]
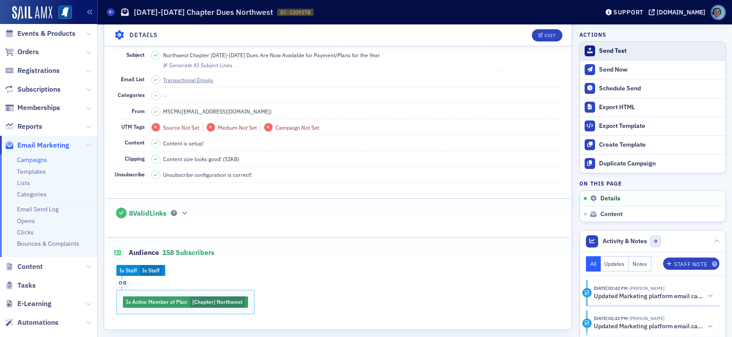
click at [610, 48] on div "Send Test" at bounding box center [660, 51] width 122 height 8
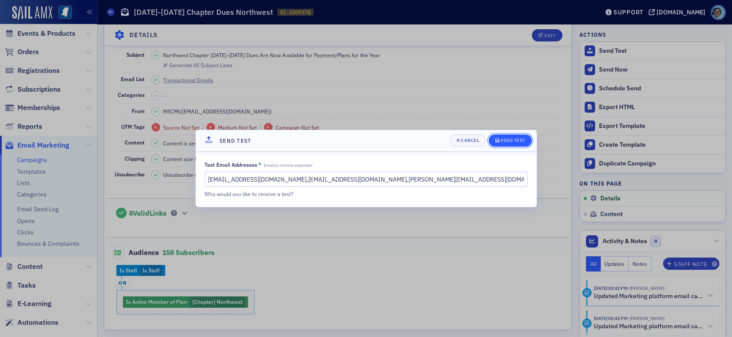
click at [516, 141] on div "Send Test" at bounding box center [513, 140] width 25 height 5
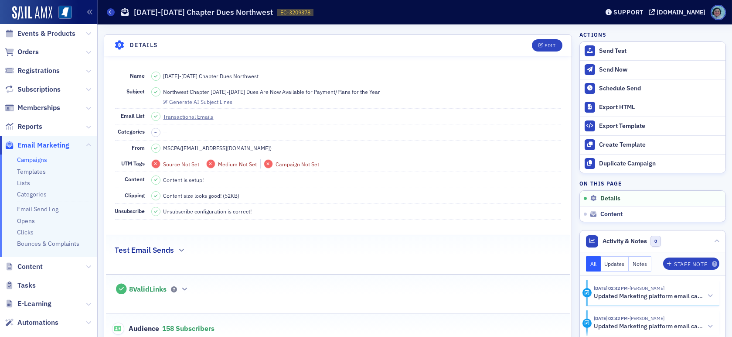
scroll to position [0, 0]
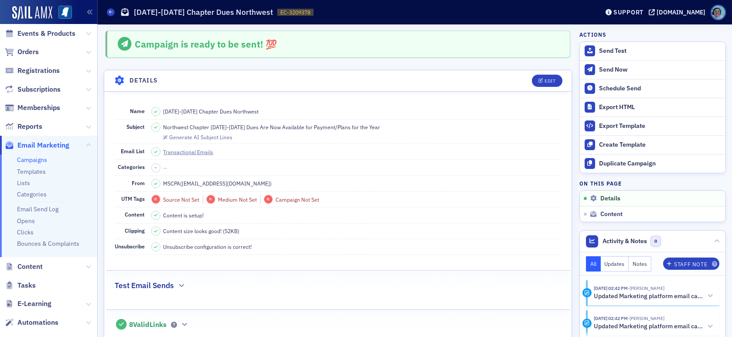
click at [112, 8] on div "Campaigns 2025-2026 Chapter Dues Northwest EC-3209378 3209378" at bounding box center [346, 12] width 479 height 17
click at [111, 10] on icon at bounding box center [110, 12] width 3 height 4
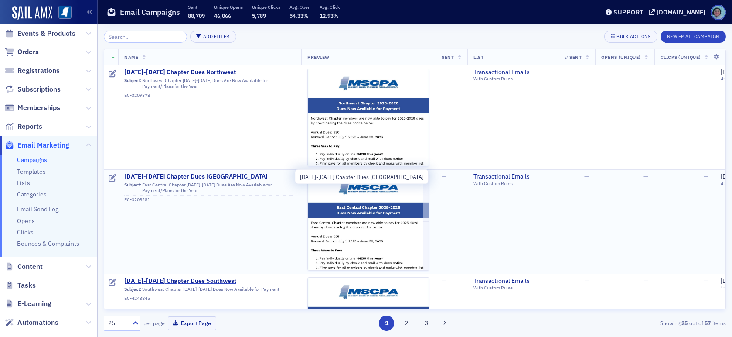
click at [208, 174] on span "2025-2026 Chapter Dues East Central" at bounding box center [209, 177] width 171 height 8
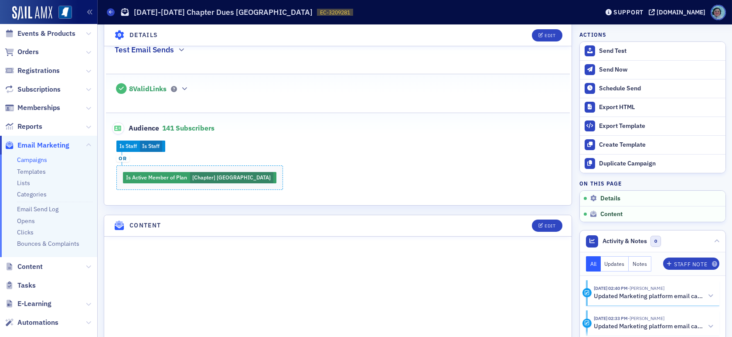
scroll to position [218, 0]
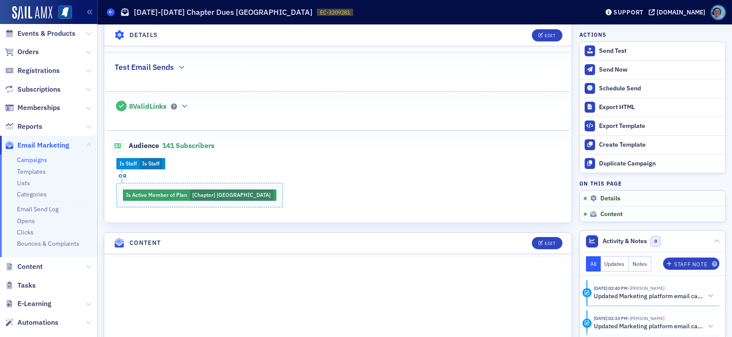
click at [112, 15] on span at bounding box center [111, 12] width 8 height 8
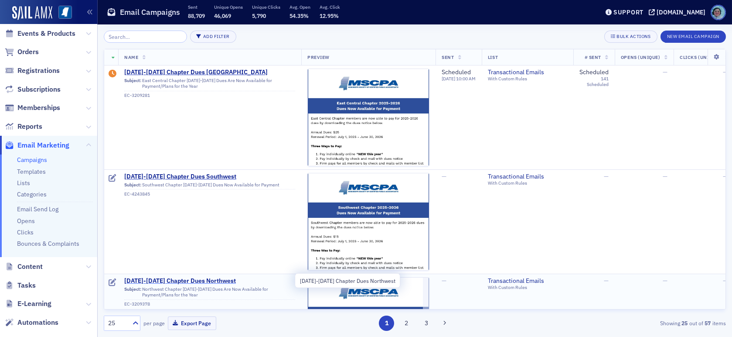
click at [203, 280] on span "2025-2026 Chapter Dues Northwest" at bounding box center [209, 281] width 171 height 8
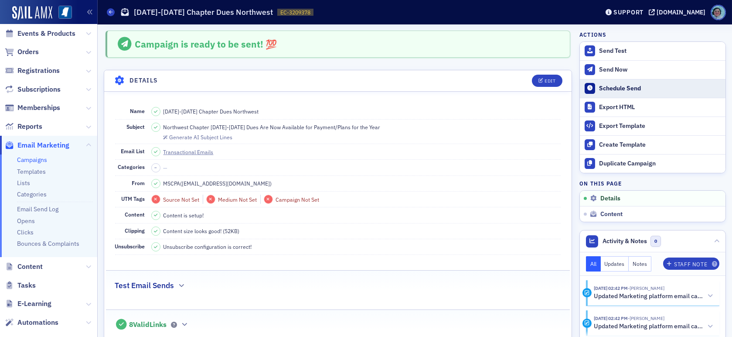
click at [620, 83] on button "Schedule Send" at bounding box center [653, 88] width 146 height 19
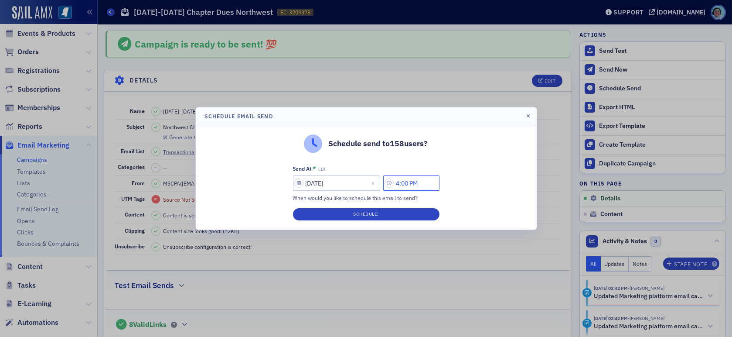
click at [427, 179] on input "4:00 PM" at bounding box center [411, 182] width 56 height 15
click at [293, 183] on div at bounding box center [292, 183] width 17 height 11
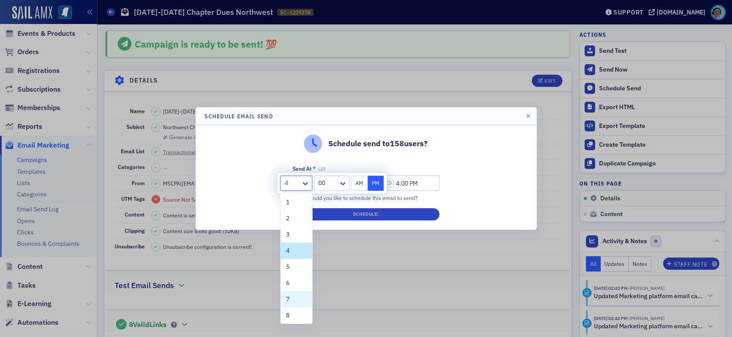
scroll to position [66, 0]
click at [294, 284] on div "10" at bounding box center [296, 281] width 21 height 9
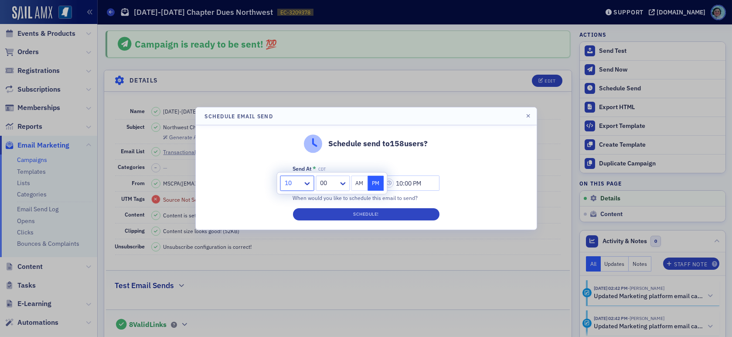
click at [358, 179] on button "AM" at bounding box center [360, 182] width 17 height 15
type input "10:00 AM"
click at [380, 159] on div "Schedule send to 158 users? Send At * CDT 08/19/2025 10:00 AM When would you li…" at bounding box center [366, 177] width 341 height 104
click at [332, 181] on input "08/19/2025" at bounding box center [336, 182] width 87 height 15
select select "7"
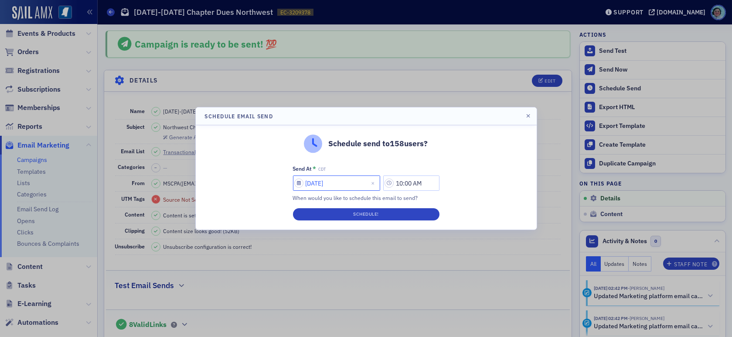
select select "2025"
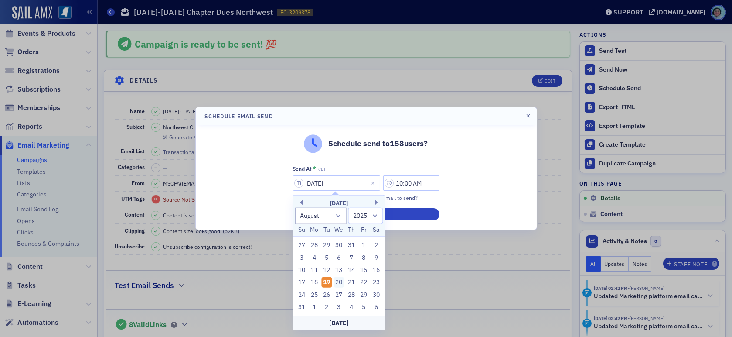
click at [340, 280] on div "20" at bounding box center [339, 282] width 10 height 10
type input "08/20/2025"
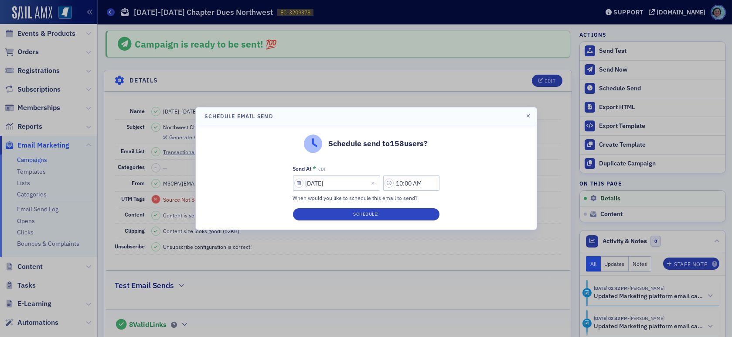
click at [453, 188] on div "Schedule send to 158 users? Send At * CDT 08/20/2025 10:00 AM When would you li…" at bounding box center [366, 177] width 341 height 104
click at [398, 211] on button "Schedule!" at bounding box center [366, 214] width 147 height 12
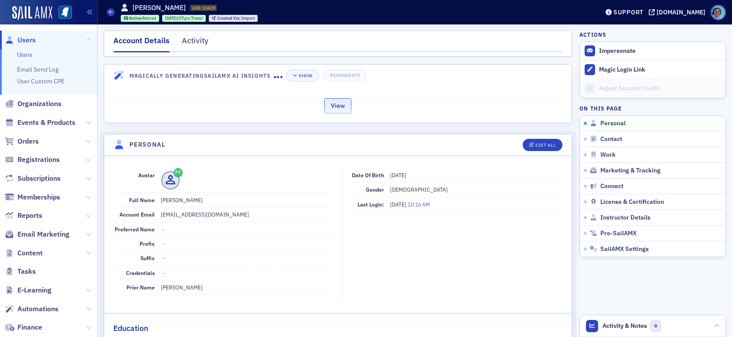
click at [329, 99] on button "View" at bounding box center [338, 105] width 27 height 15
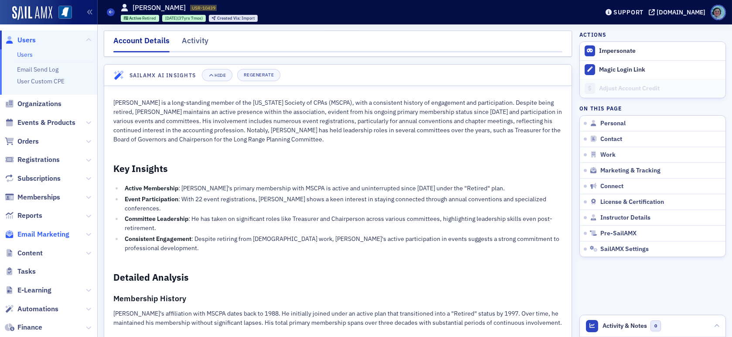
click at [49, 234] on span "Email Marketing" at bounding box center [43, 234] width 52 height 10
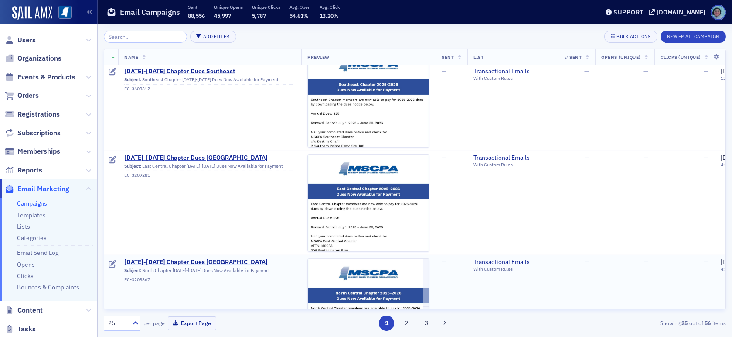
scroll to position [1614, 0]
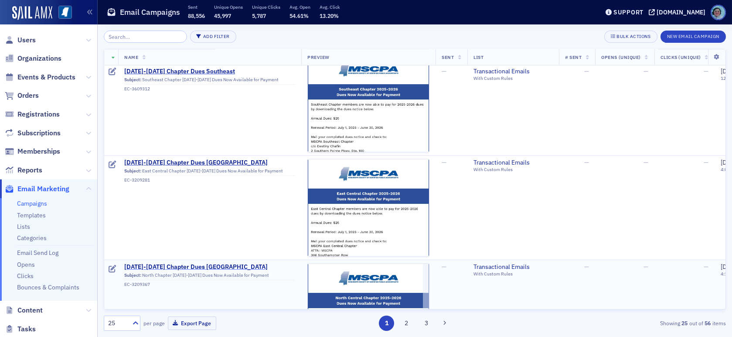
click at [217, 264] on span "[DATE]-[DATE] Chapter Dues [GEOGRAPHIC_DATA]" at bounding box center [209, 267] width 171 height 8
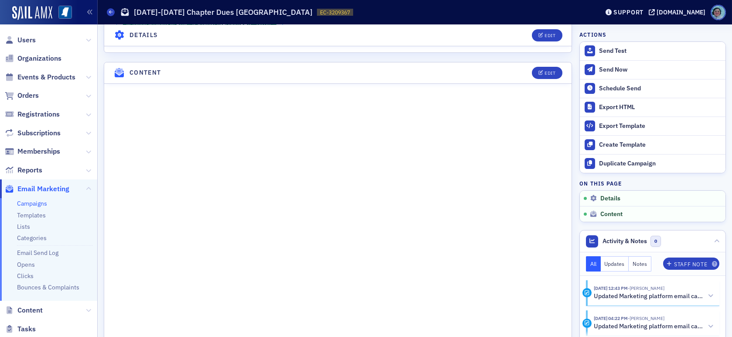
scroll to position [393, 0]
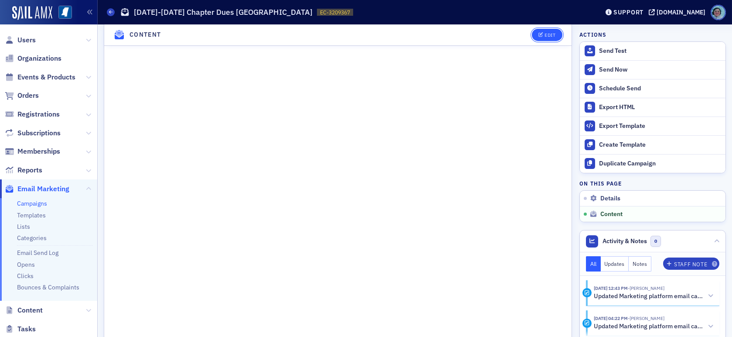
drag, startPoint x: 268, startPoint y: 37, endPoint x: 545, endPoint y: 31, distance: 277.5
click at [545, 31] on button "Edit" at bounding box center [547, 35] width 30 height 12
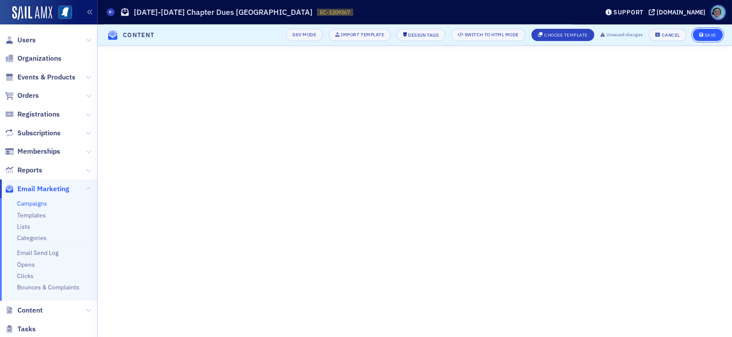
click at [710, 34] on div "Save" at bounding box center [711, 35] width 12 height 5
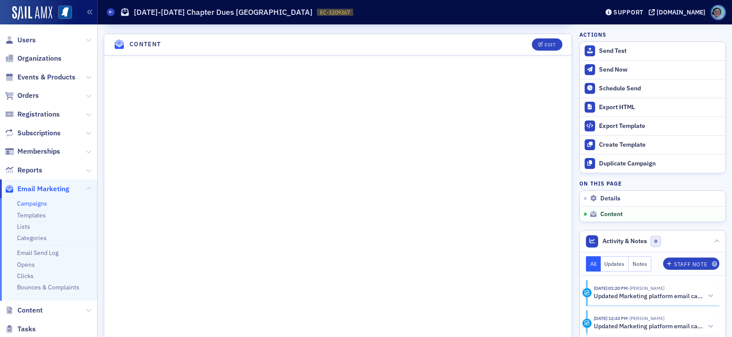
scroll to position [421, 0]
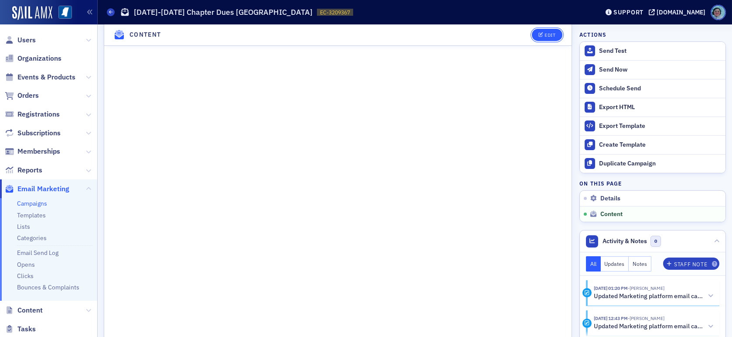
click at [547, 34] on div "Edit" at bounding box center [550, 35] width 11 height 5
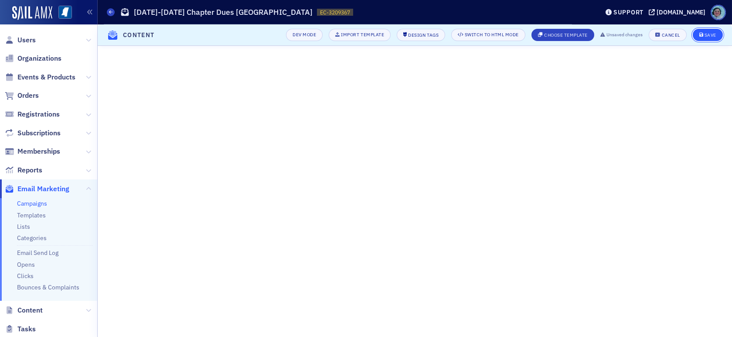
click at [717, 37] on button "Save" at bounding box center [708, 35] width 30 height 12
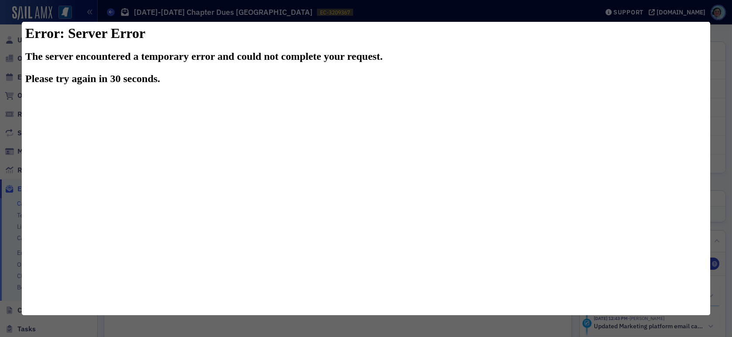
scroll to position [0, 0]
click at [719, 43] on div at bounding box center [366, 168] width 732 height 337
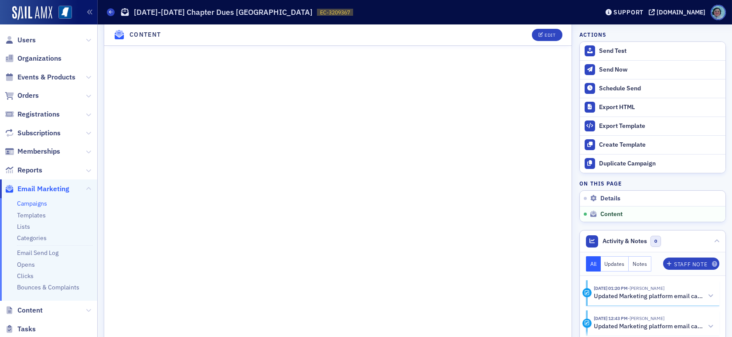
scroll to position [380, 0]
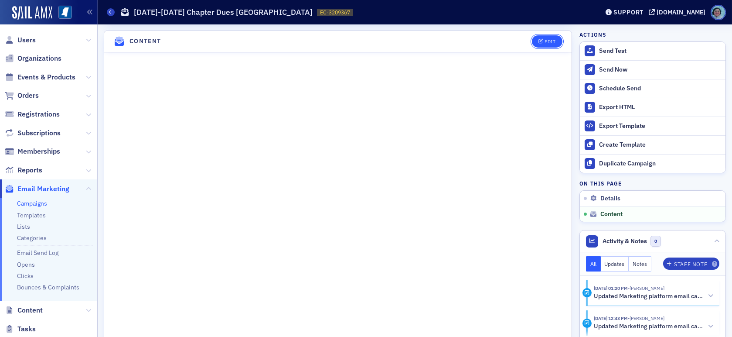
click at [545, 39] on div "Edit" at bounding box center [550, 41] width 11 height 5
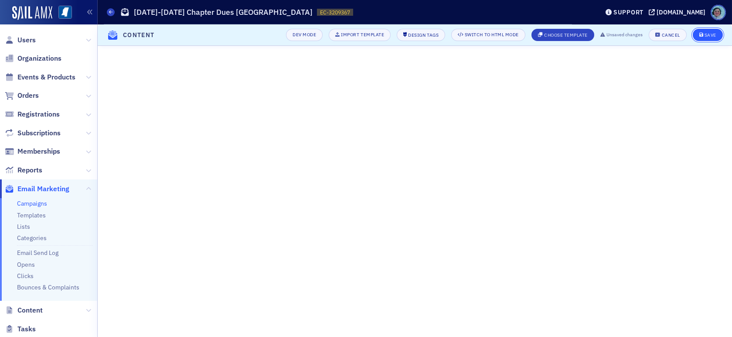
click at [715, 33] on div "Save" at bounding box center [711, 35] width 12 height 5
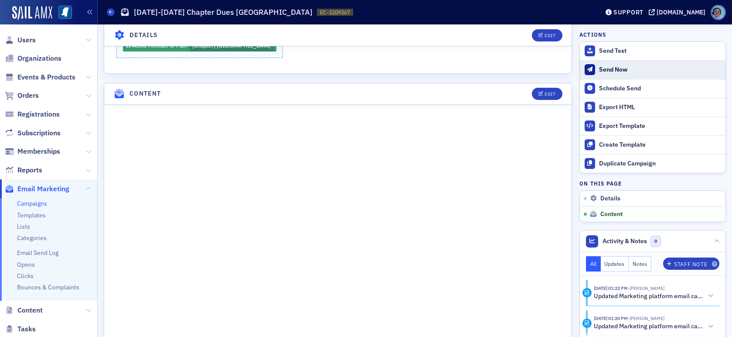
scroll to position [328, 0]
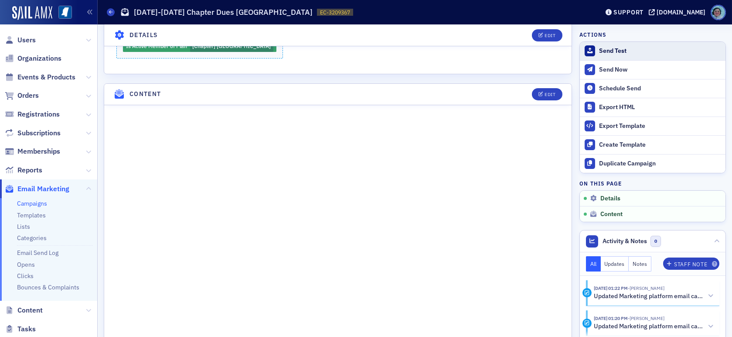
click at [640, 51] on div "Send Test" at bounding box center [660, 51] width 122 height 8
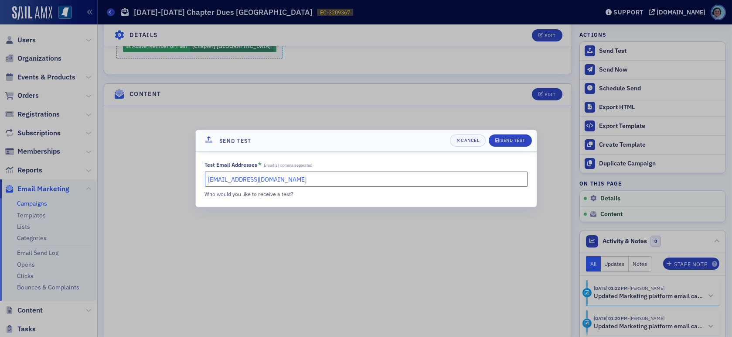
click at [328, 181] on input "rshirley@ms-cpa.org" at bounding box center [366, 178] width 323 height 15
type input "rshirley@ms-cpa.org, kmoody@ms-cpa.org, evaughn@ms-cpa.org"
click at [514, 140] on div "Send Test" at bounding box center [513, 140] width 25 height 5
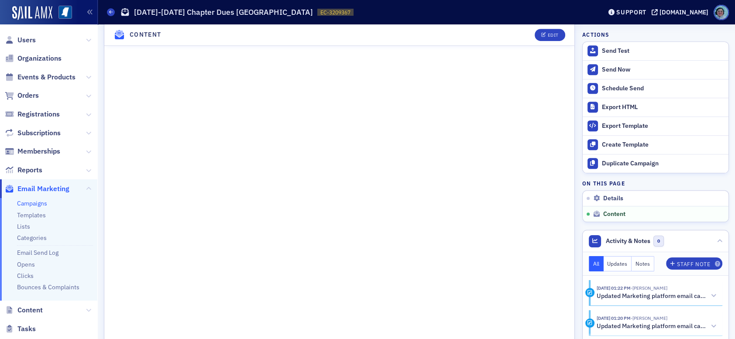
scroll to position [585, 0]
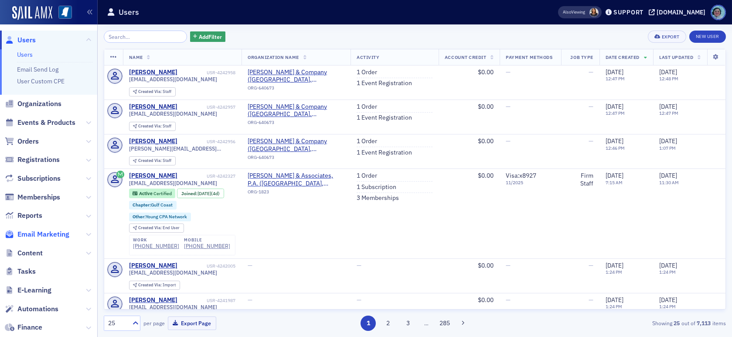
click at [46, 236] on span "Email Marketing" at bounding box center [43, 234] width 52 height 10
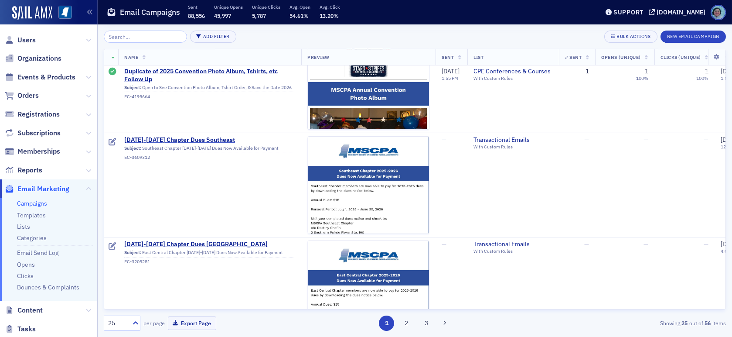
scroll to position [1658, 0]
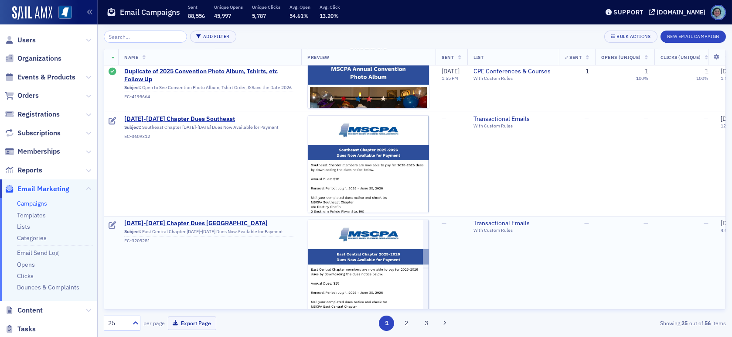
click at [219, 224] on span "[DATE]-[DATE] Chapter Dues [GEOGRAPHIC_DATA]" at bounding box center [209, 223] width 171 height 8
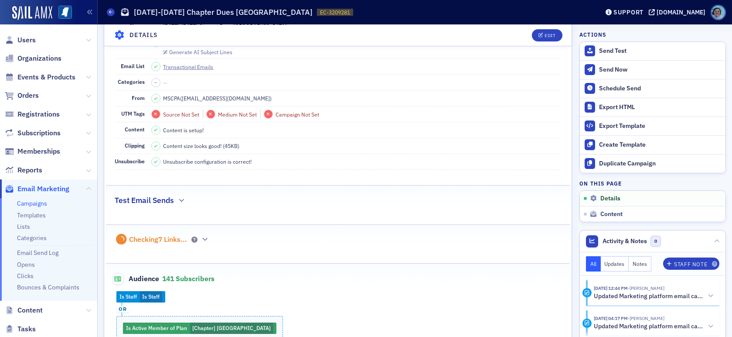
scroll to position [218, 0]
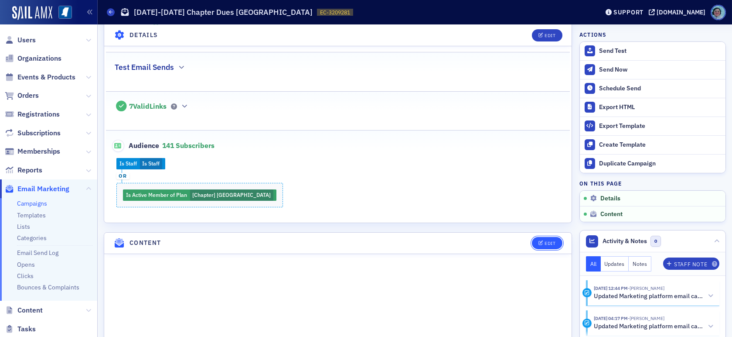
click at [539, 241] on span "Edit" at bounding box center [547, 243] width 17 height 5
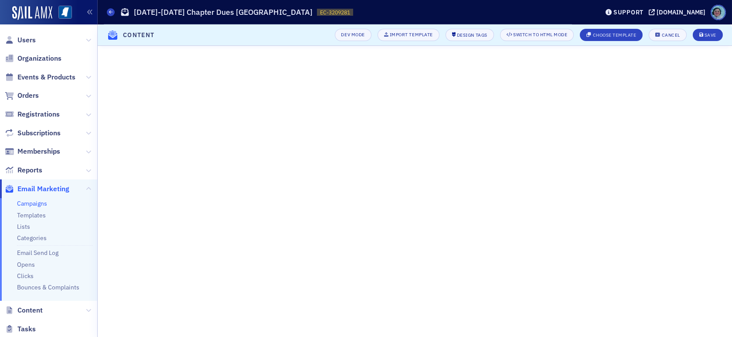
scroll to position [118, 0]
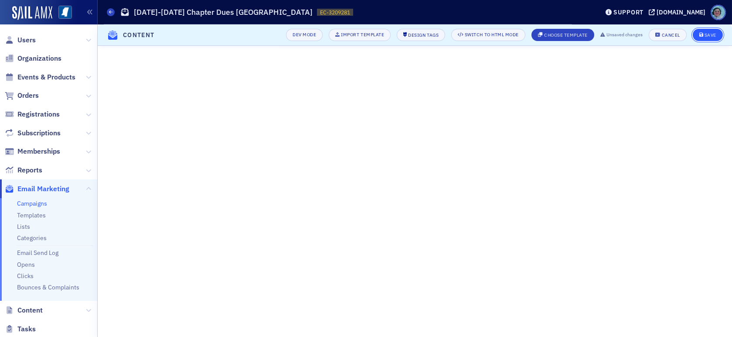
click at [700, 36] on icon "submit" at bounding box center [702, 35] width 4 height 5
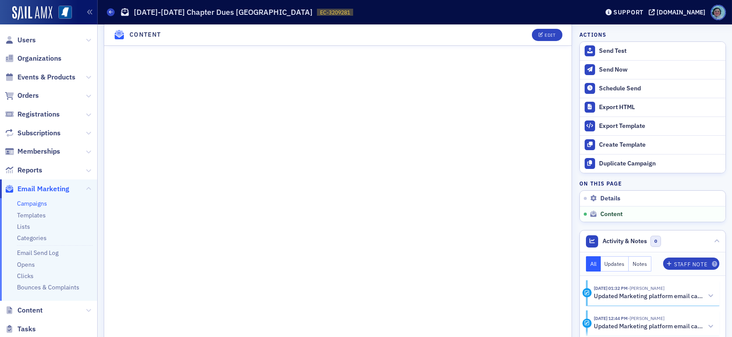
scroll to position [551, 0]
click at [545, 35] on div "Edit" at bounding box center [550, 35] width 11 height 5
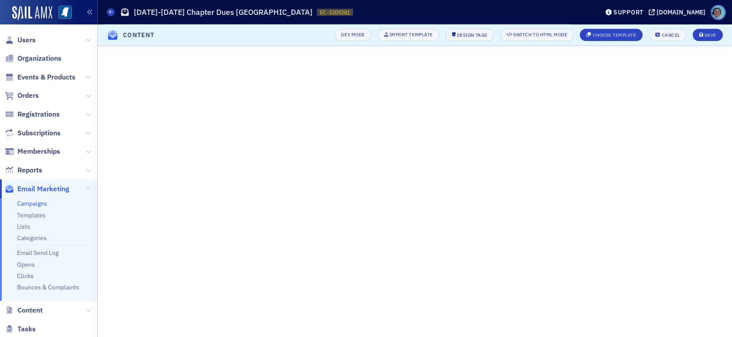
scroll to position [118, 0]
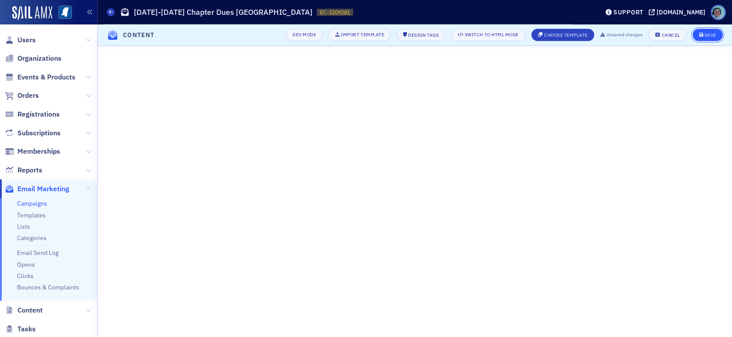
click at [710, 34] on div "Save" at bounding box center [711, 35] width 12 height 5
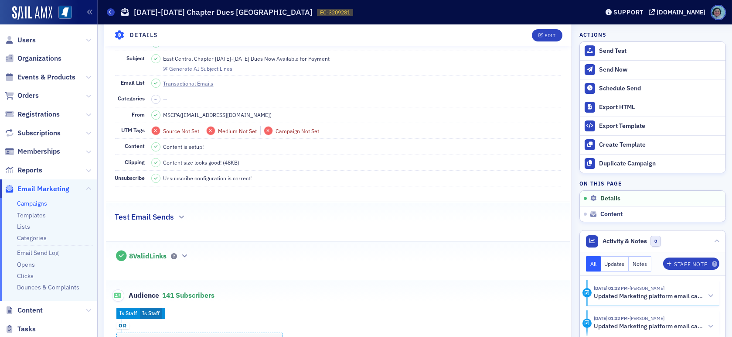
scroll to position [62, 0]
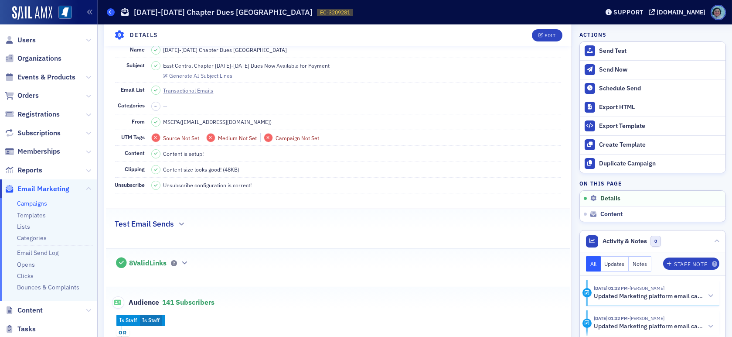
click at [109, 12] on icon at bounding box center [110, 12] width 3 height 4
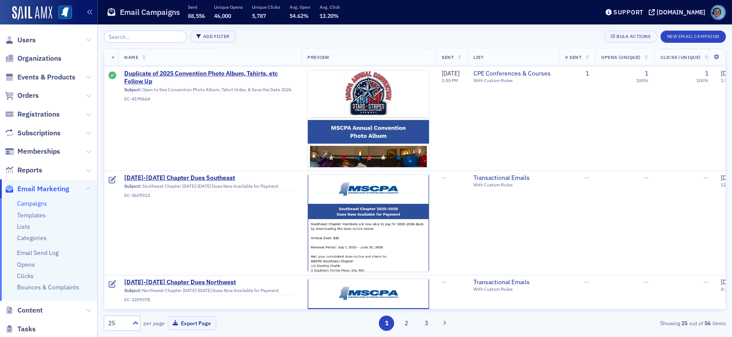
scroll to position [1745, 0]
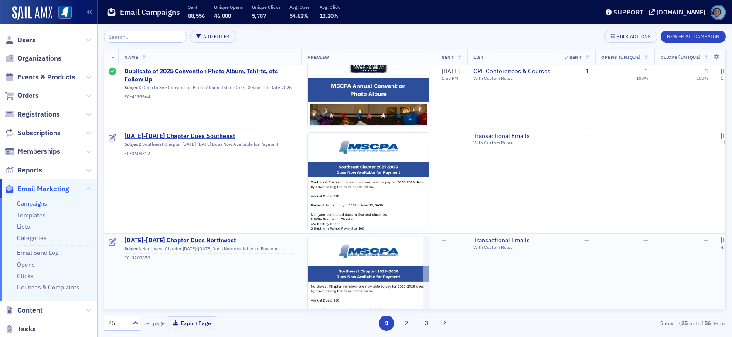
click at [207, 237] on span "[DATE]-[DATE] Chapter Dues Northwest" at bounding box center [209, 240] width 171 height 8
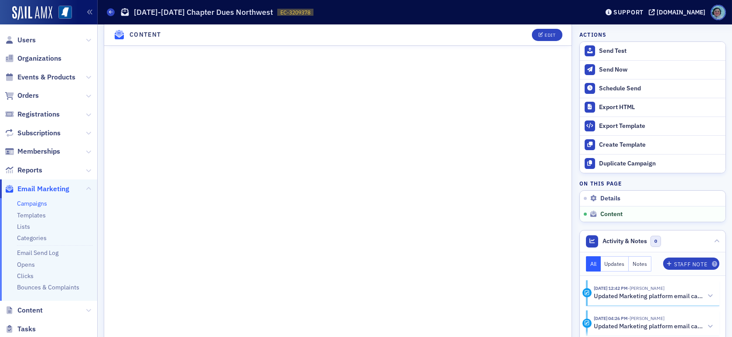
scroll to position [393, 0]
click at [547, 34] on div "Edit" at bounding box center [550, 35] width 11 height 5
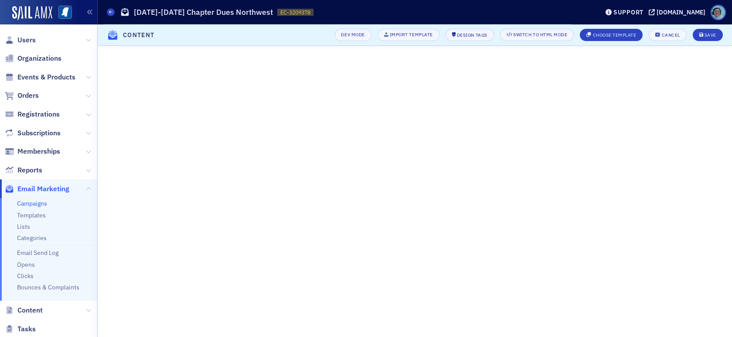
scroll to position [79, 0]
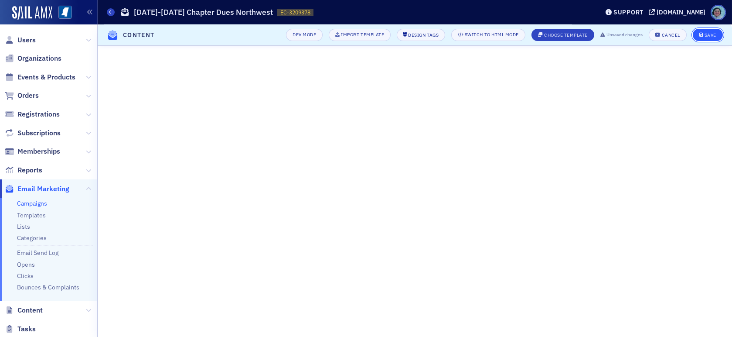
click at [710, 37] on div "Save" at bounding box center [711, 35] width 12 height 5
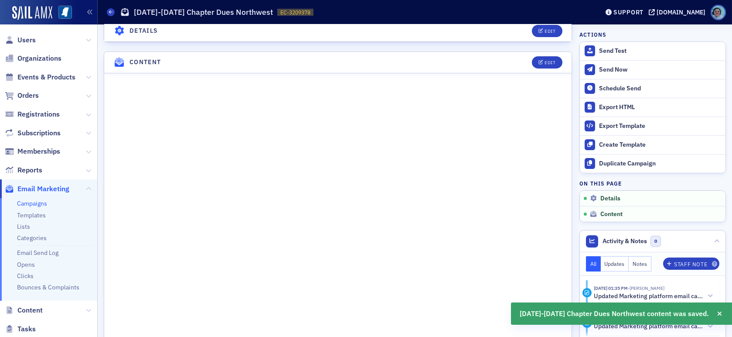
scroll to position [380, 0]
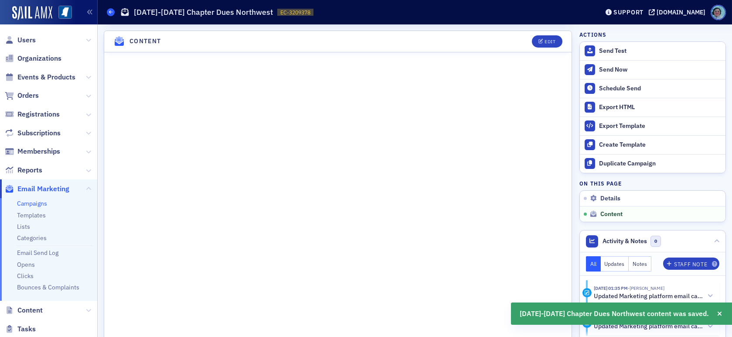
click at [113, 11] on icon at bounding box center [110, 12] width 3 height 4
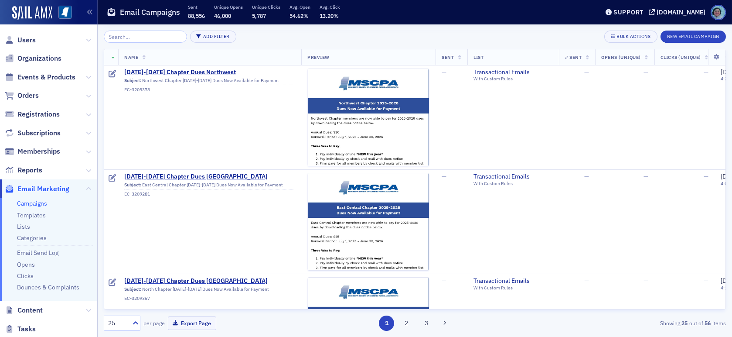
click at [151, 42] on input "search" at bounding box center [145, 37] width 83 height 12
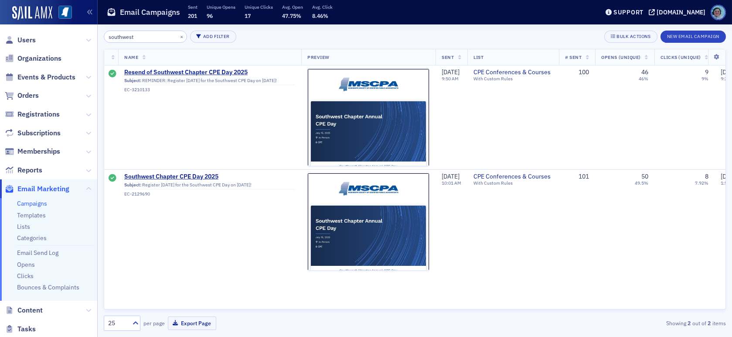
type input "southwest"
click at [178, 31] on div "×" at bounding box center [182, 36] width 9 height 11
click at [178, 34] on button "×" at bounding box center [182, 36] width 8 height 8
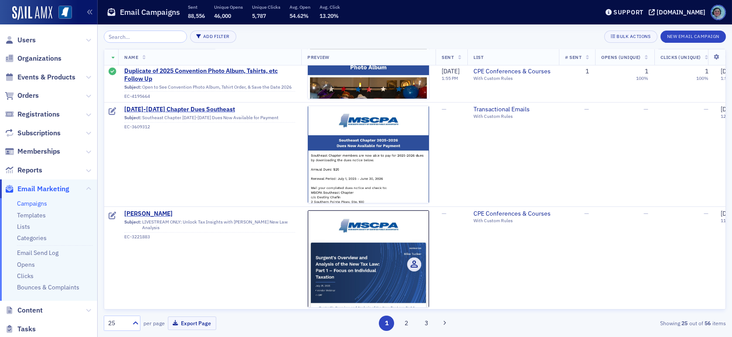
scroll to position [1832, 0]
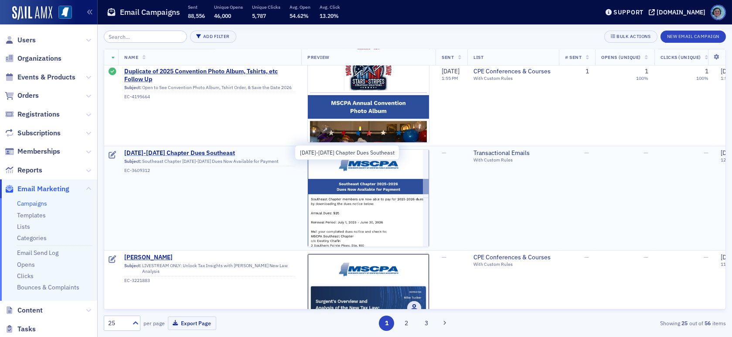
click at [217, 151] on span "[DATE]-[DATE] Chapter Dues Southeast" at bounding box center [209, 153] width 171 height 8
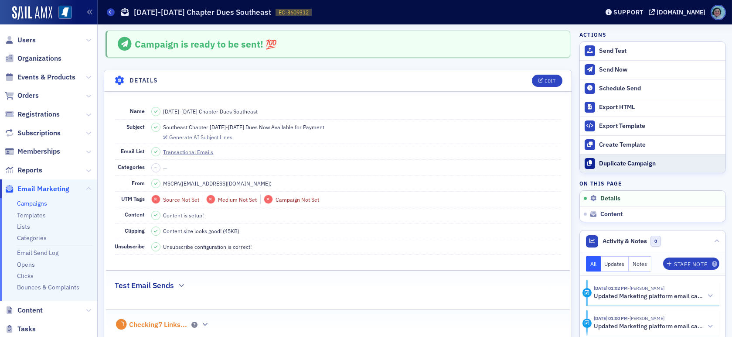
click at [638, 158] on button "Duplicate Campaign" at bounding box center [653, 163] width 146 height 19
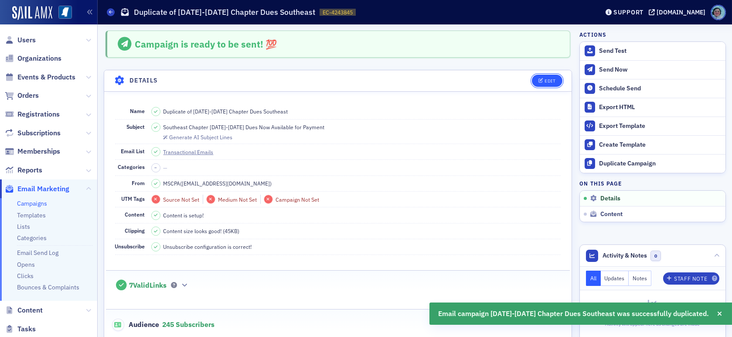
click at [545, 81] on div "Edit" at bounding box center [550, 81] width 11 height 5
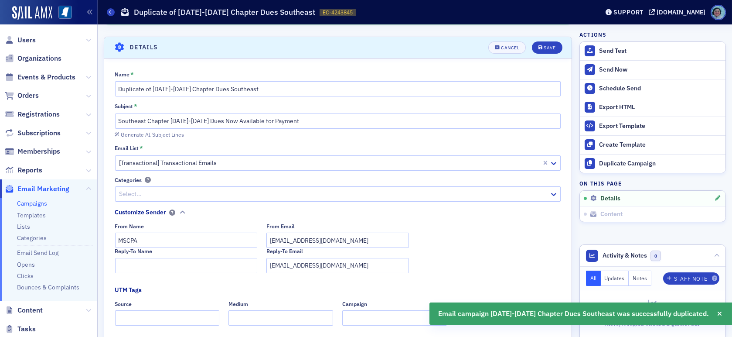
scroll to position [41, 0]
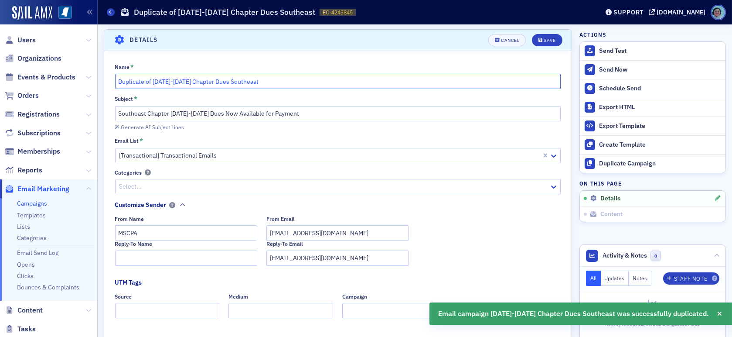
drag, startPoint x: 154, startPoint y: 81, endPoint x: 0, endPoint y: 81, distance: 153.6
click at [8, 81] on div "Users Organizations Events & Products Orders Registrations Subscriptions Member…" at bounding box center [366, 168] width 732 height 337
click at [247, 76] on input "[DATE]-[DATE] Chapter Dues Southeast" at bounding box center [338, 81] width 446 height 15
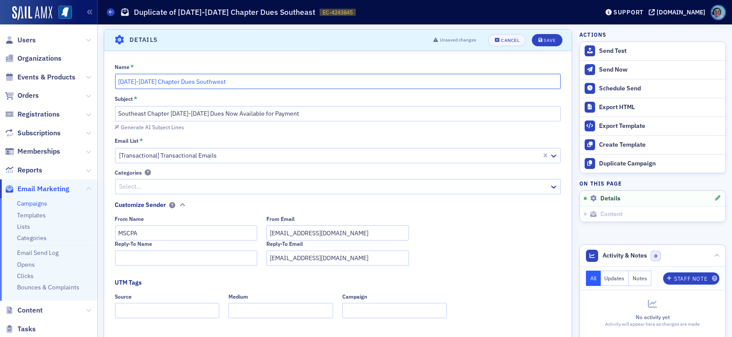
type input "[DATE]-[DATE] Chapter Dues Southwest"
click at [127, 113] on input "Southeast Chapter [DATE]-[DATE] Dues Now Available for Payment" at bounding box center [338, 113] width 446 height 15
click at [129, 110] on input "Soputhwest Chapter 2025-2026 Dues Now Available for Payment" at bounding box center [338, 113] width 446 height 15
type input "Southwest Chapter [DATE]-[DATE] Dues Now Available for Payment"
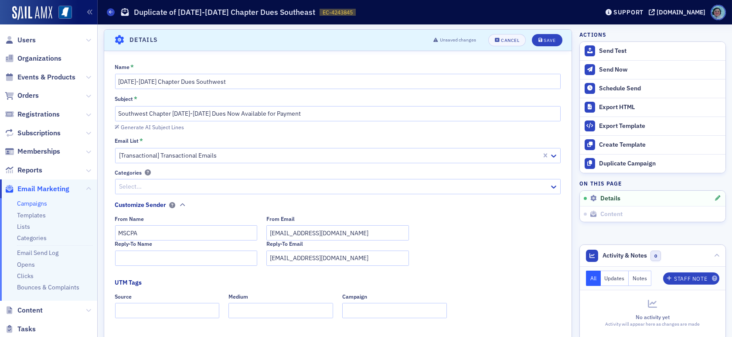
click at [227, 130] on div "Name * 2025-2026 Chapter Dues Southwest Subject * Southwest Chapter 2025-2026 D…" at bounding box center [338, 260] width 468 height 394
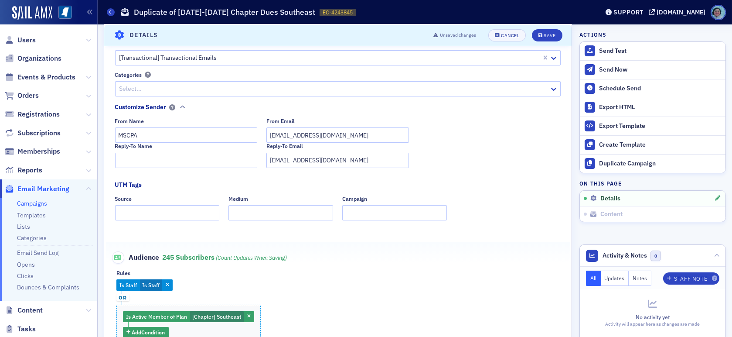
scroll to position [215, 0]
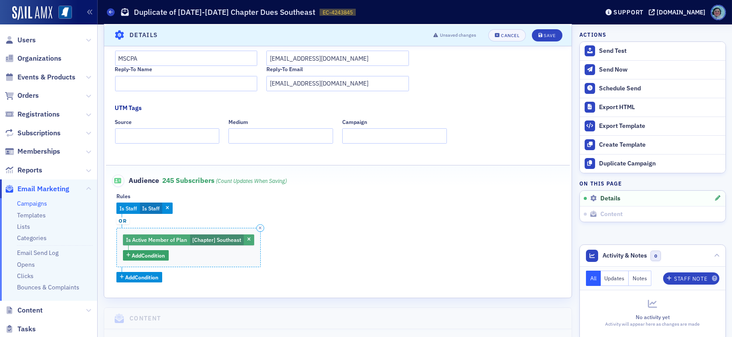
click at [236, 240] on span "[Chapter] Southeast" at bounding box center [216, 239] width 49 height 7
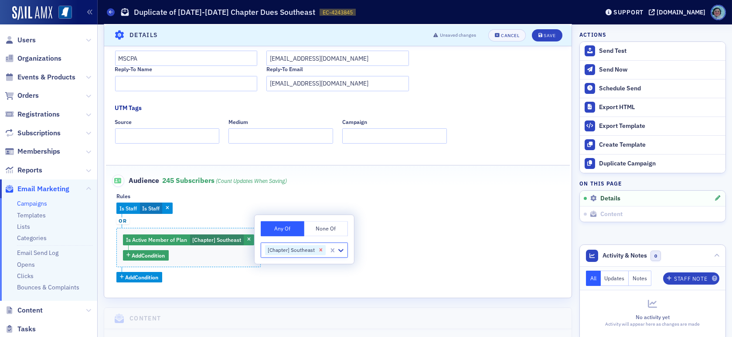
click at [321, 247] on icon "Remove [Chapter] Southeast" at bounding box center [321, 250] width 6 height 6
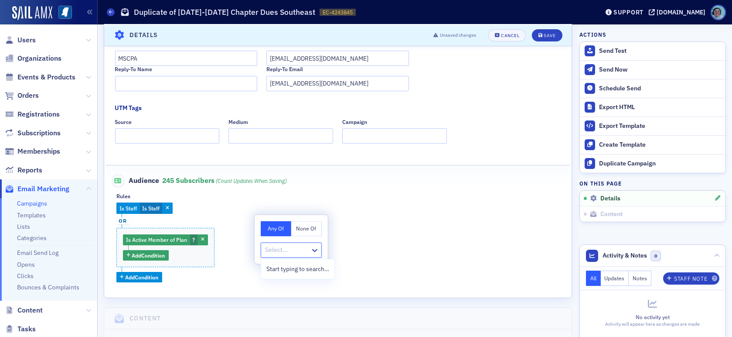
click at [299, 250] on div at bounding box center [286, 249] width 45 height 11
type input "southwest"
click at [307, 272] on span "[Chapter] Southwest" at bounding box center [295, 268] width 56 height 9
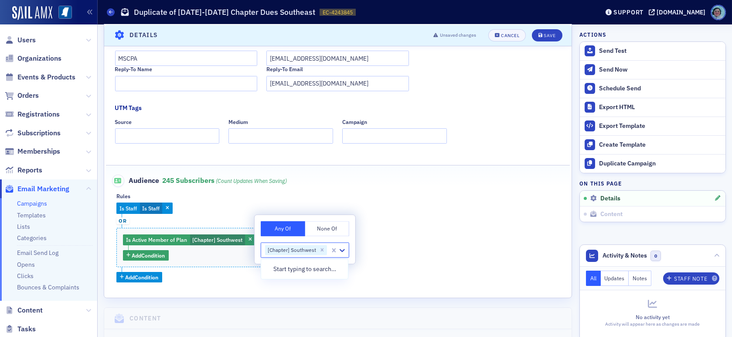
click at [522, 218] on div "Is Staff Is Staff or Is Active Member of Plan [Chapter] Southwest Add Condition…" at bounding box center [337, 242] width 443 height 80
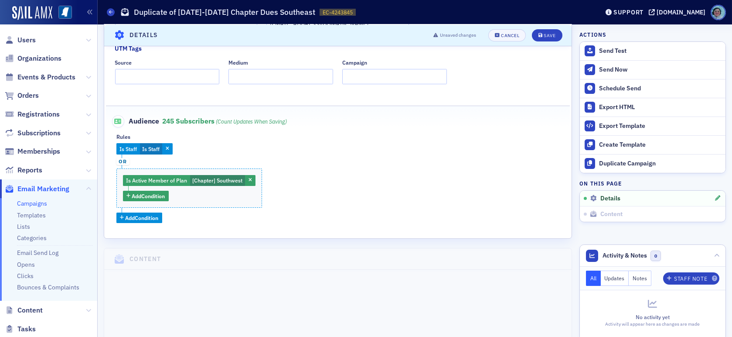
scroll to position [433, 0]
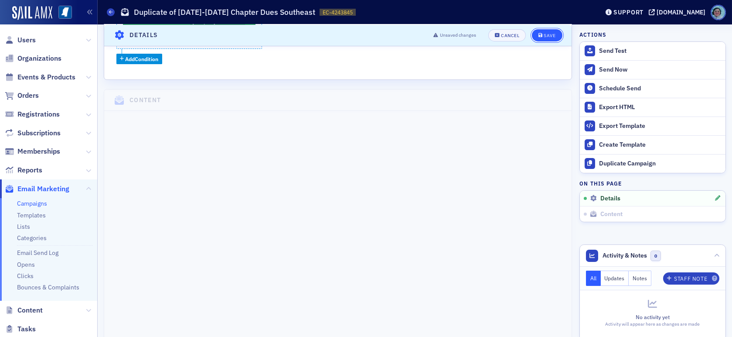
click at [533, 39] on button "Save" at bounding box center [547, 35] width 30 height 12
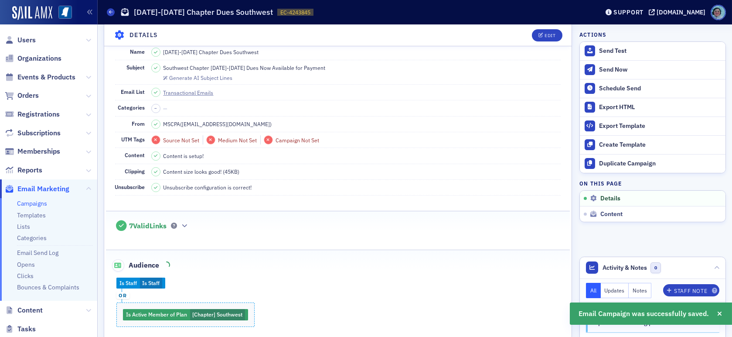
scroll to position [41, 0]
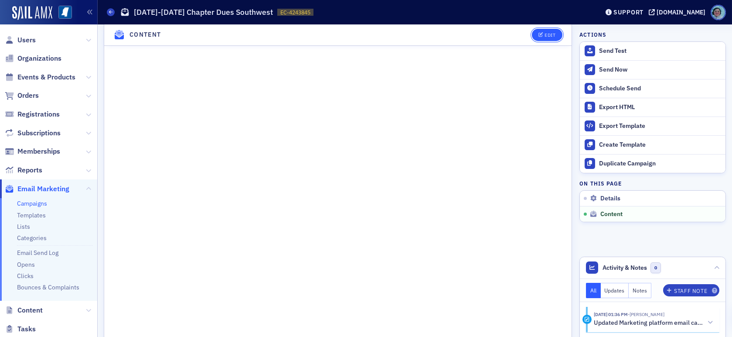
click at [541, 38] on button "Edit" at bounding box center [547, 35] width 30 height 12
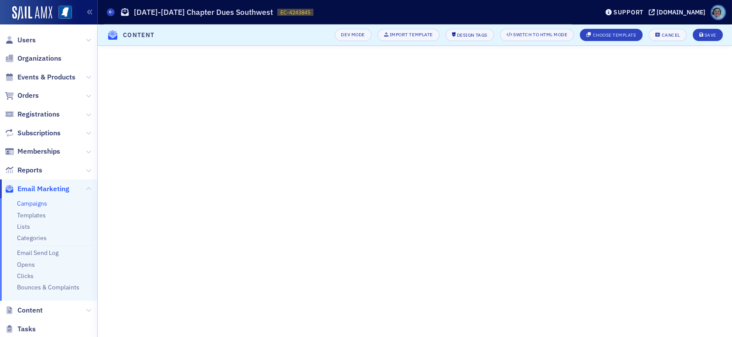
scroll to position [79, 0]
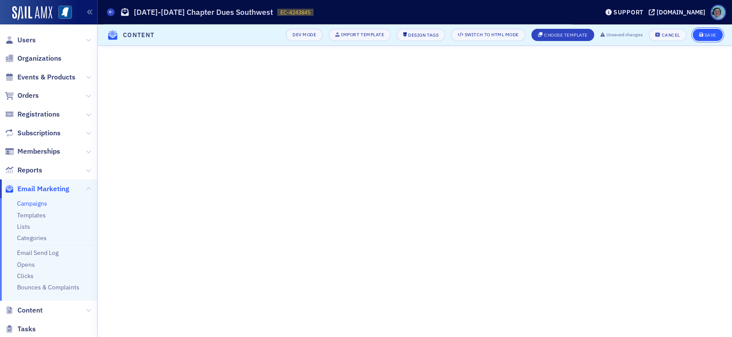
click at [708, 33] on div "Save" at bounding box center [711, 35] width 12 height 5
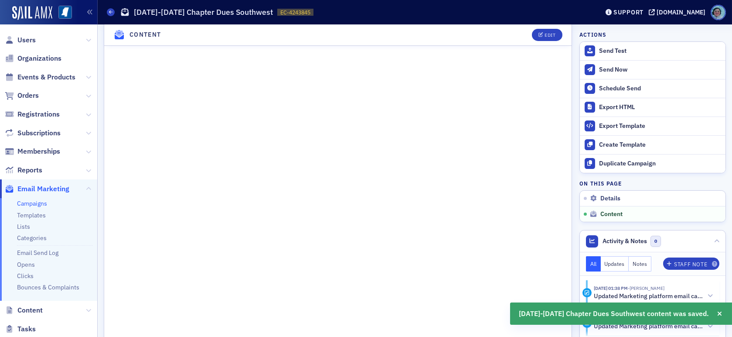
scroll to position [555, 0]
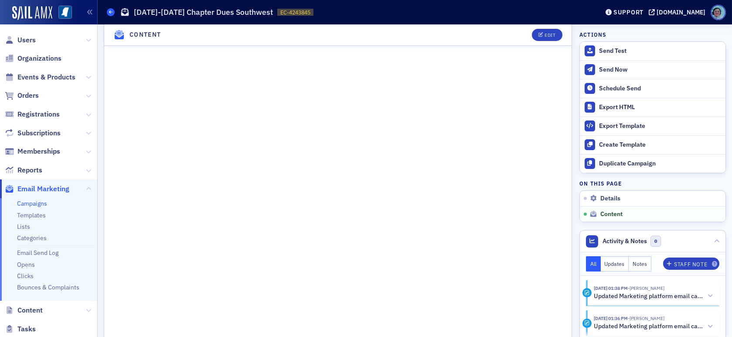
click at [110, 14] on icon at bounding box center [110, 12] width 3 height 4
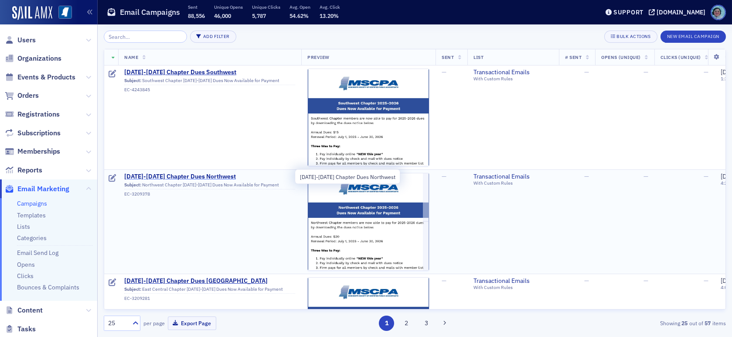
click at [206, 175] on span "2025-2026 Chapter Dues Northwest" at bounding box center [209, 177] width 171 height 8
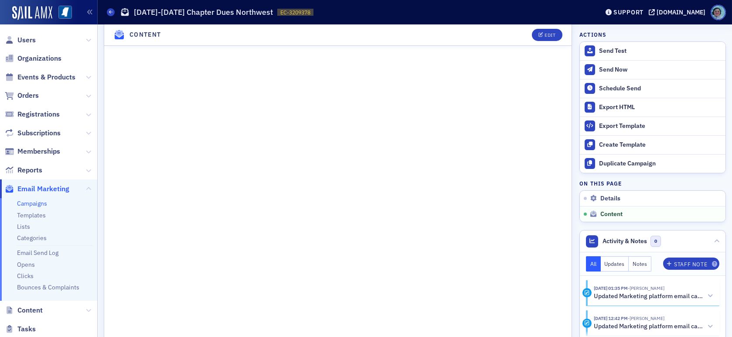
scroll to position [611, 0]
click at [108, 8] on span at bounding box center [111, 12] width 8 height 8
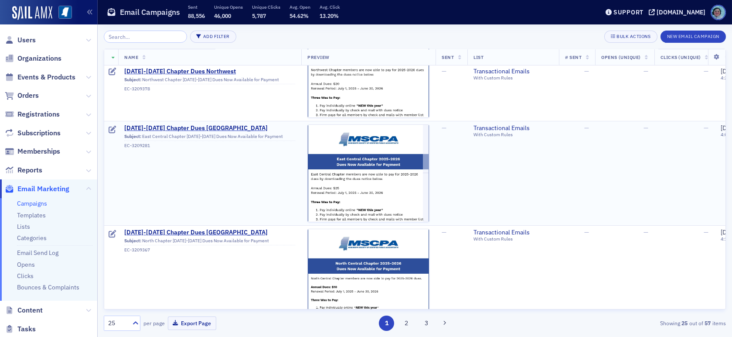
scroll to position [175, 0]
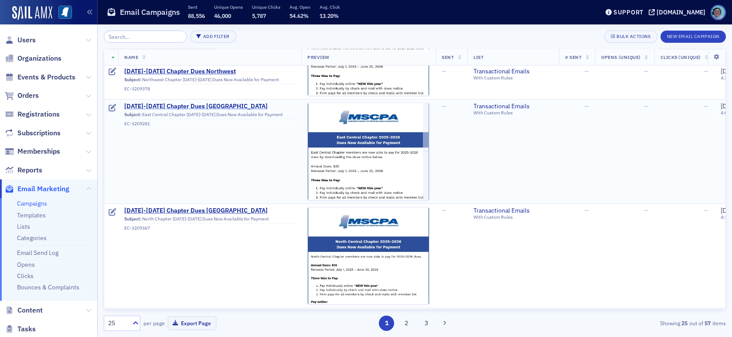
click at [219, 104] on span "2025-2026 Chapter Dues East Central" at bounding box center [209, 107] width 171 height 8
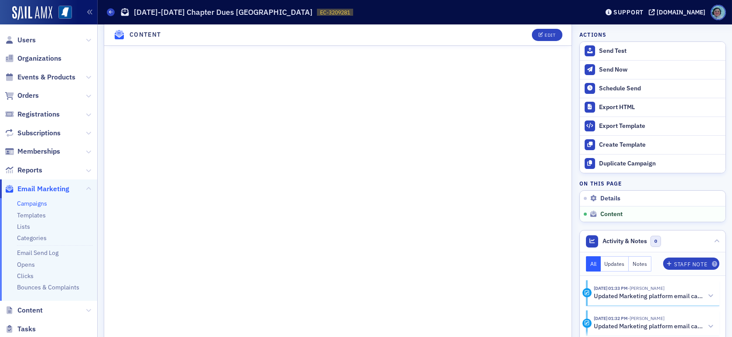
scroll to position [349, 0]
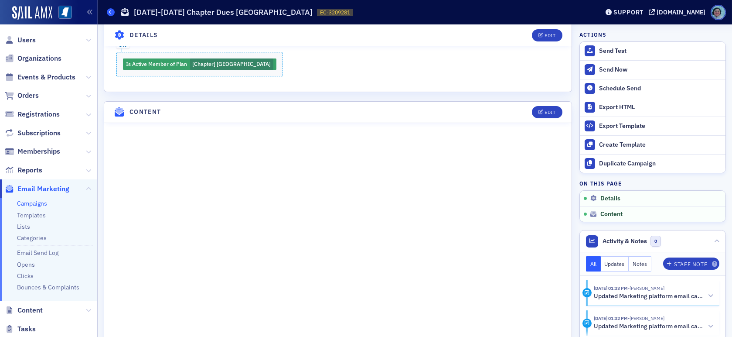
click at [109, 13] on icon at bounding box center [110, 12] width 3 height 4
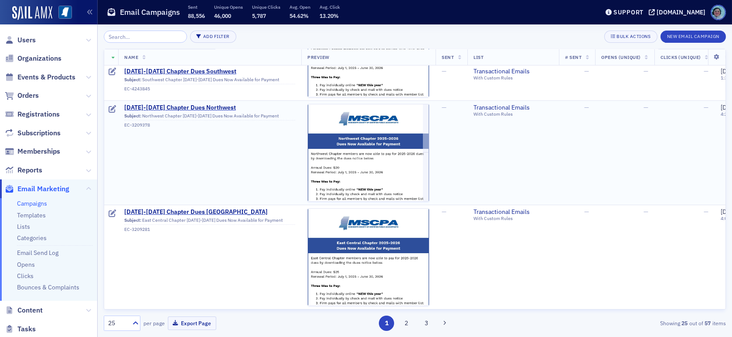
scroll to position [218, 0]
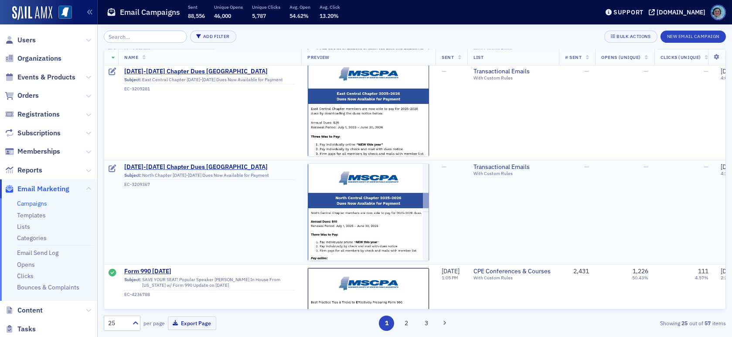
click at [209, 161] on td "2025-2026 Chapter Dues North Central Subject: North Chapter 2025-2026 Dues Now …" at bounding box center [209, 212] width 183 height 104
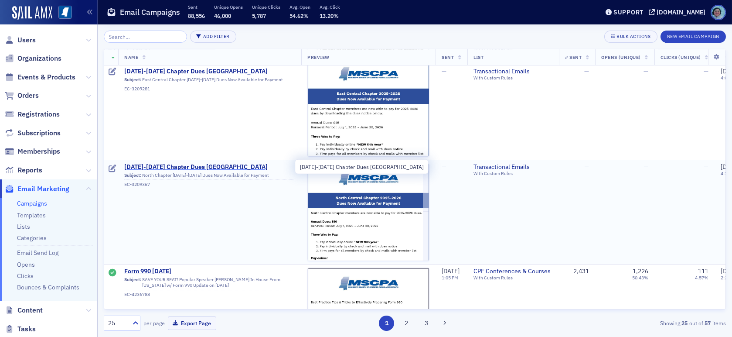
click at [213, 164] on span "2025-2026 Chapter Dues North Central" at bounding box center [209, 167] width 171 height 8
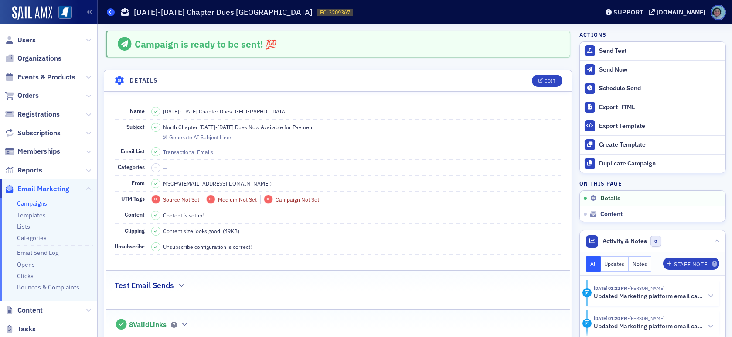
click at [109, 12] on icon at bounding box center [110, 12] width 3 height 4
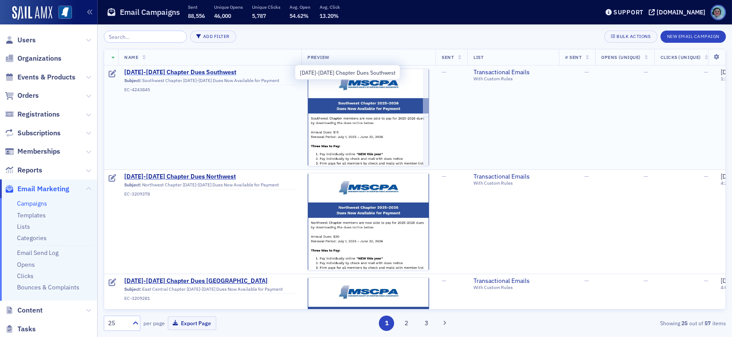
click at [205, 70] on span "2025-2026 Chapter Dues Southwest" at bounding box center [209, 72] width 171 height 8
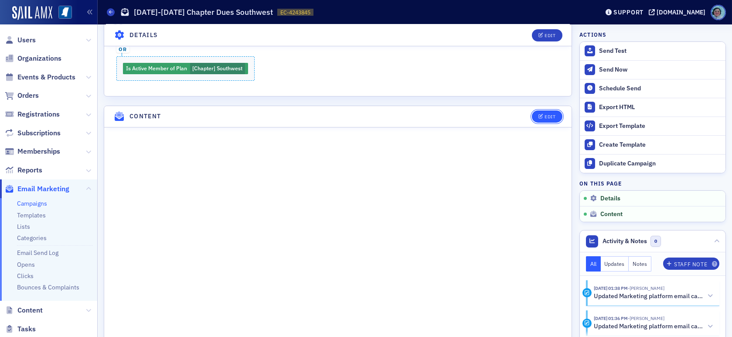
click at [551, 110] on button "Edit" at bounding box center [547, 116] width 30 height 12
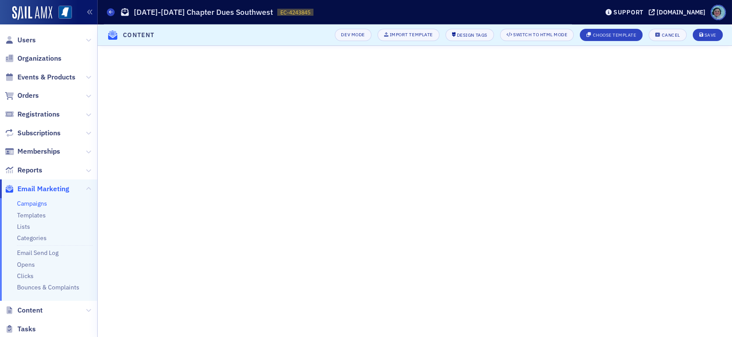
scroll to position [79, 0]
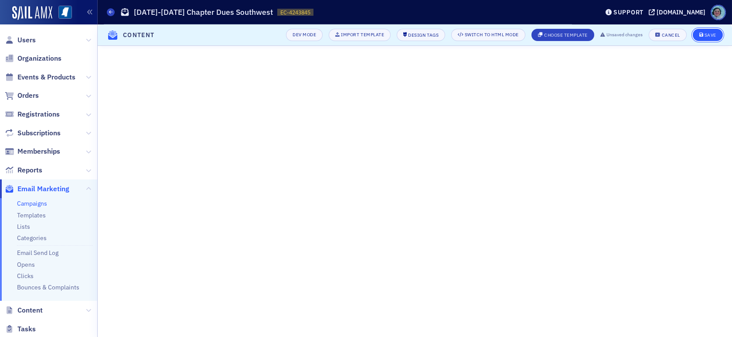
click at [710, 33] on div "Save" at bounding box center [711, 35] width 12 height 5
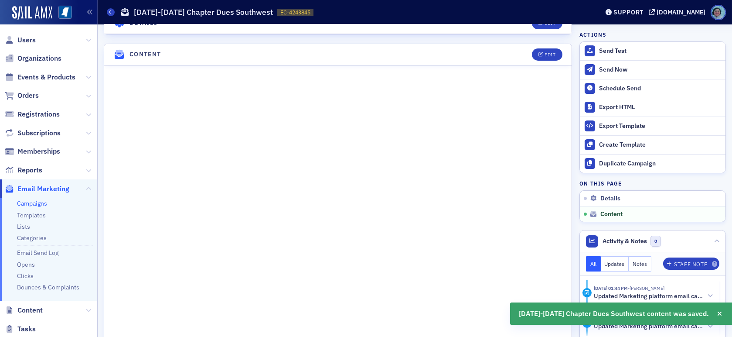
scroll to position [380, 0]
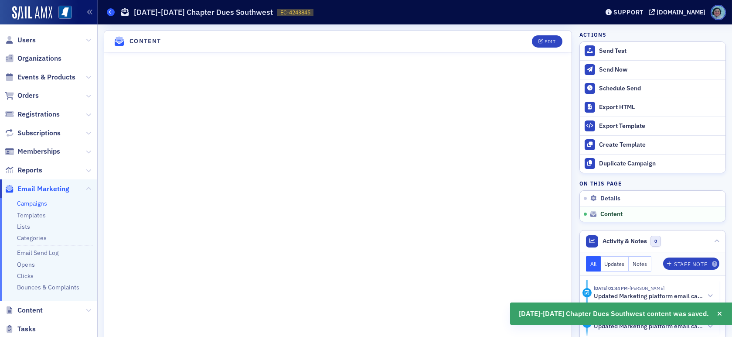
click at [109, 10] on icon at bounding box center [110, 12] width 3 height 4
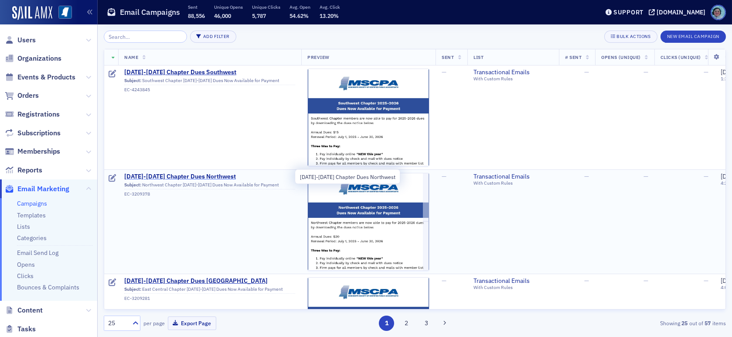
click at [200, 175] on span "2025-2026 Chapter Dues Northwest" at bounding box center [209, 177] width 171 height 8
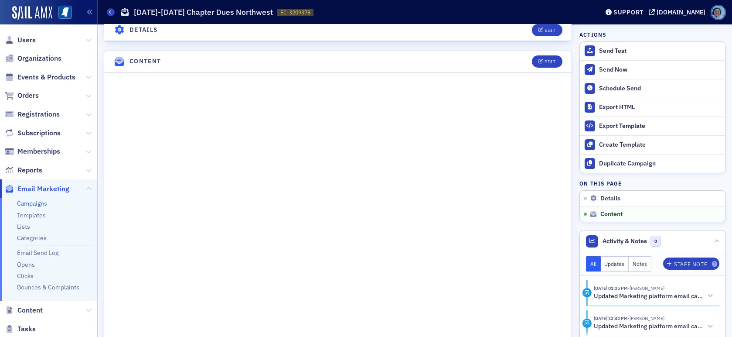
scroll to position [524, 0]
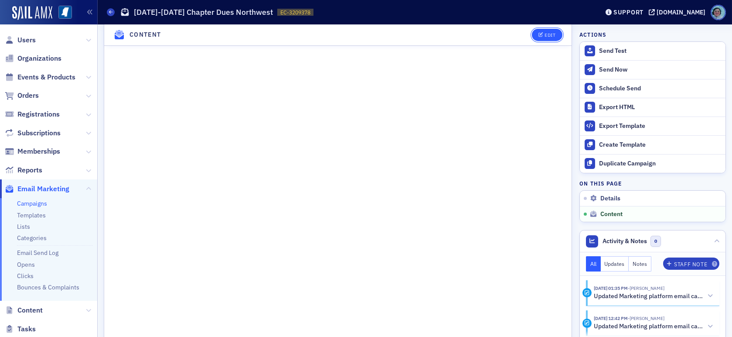
click at [532, 38] on button "Edit" at bounding box center [547, 35] width 30 height 12
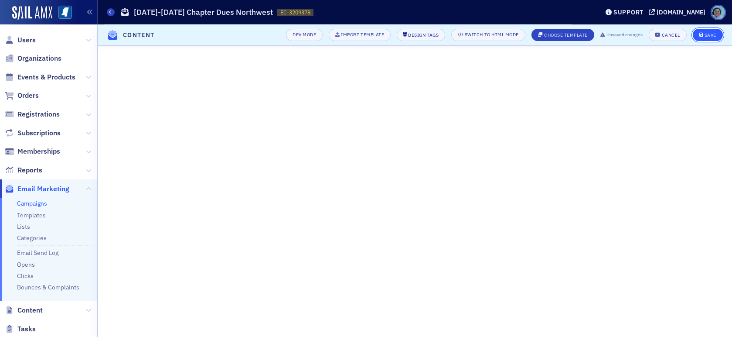
click at [698, 33] on button "Save" at bounding box center [708, 35] width 30 height 12
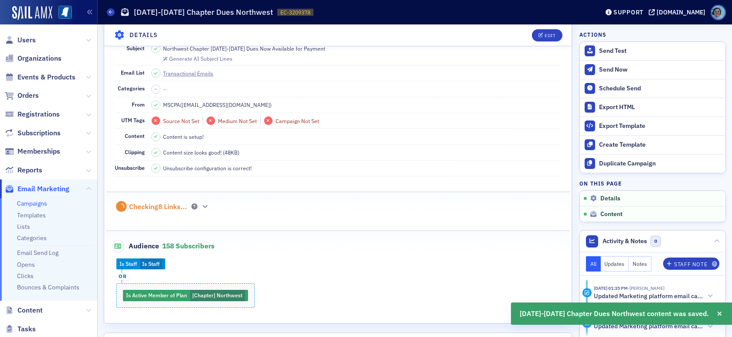
scroll to position [380, 0]
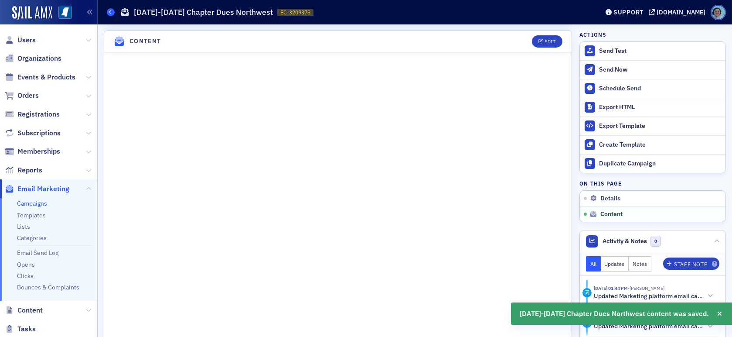
click at [112, 14] on icon at bounding box center [110, 12] width 3 height 4
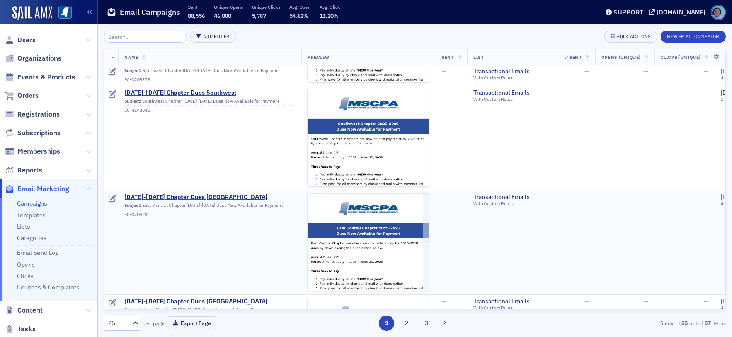
scroll to position [87, 0]
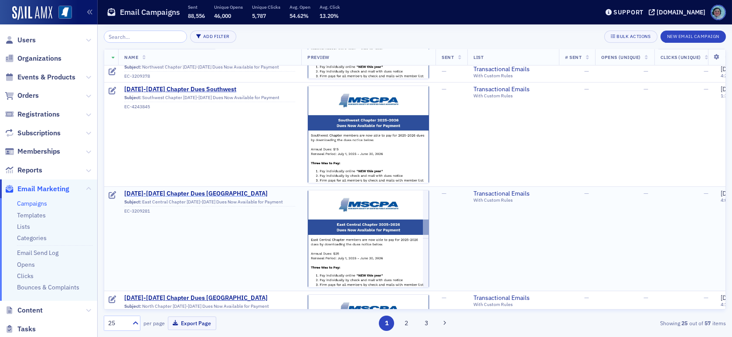
click at [212, 191] on span "2025-2026 Chapter Dues East Central" at bounding box center [209, 194] width 171 height 8
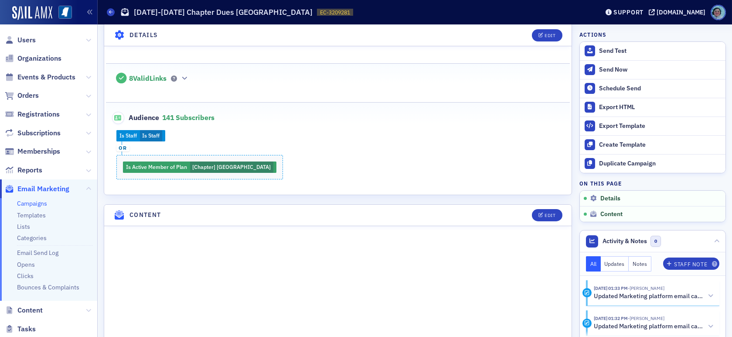
scroll to position [262, 0]
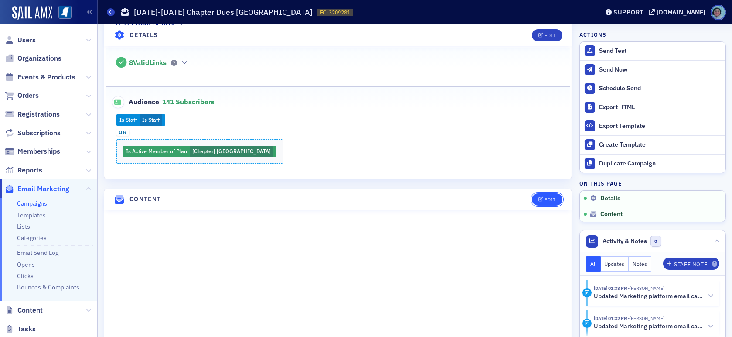
click at [543, 193] on button "Edit" at bounding box center [547, 199] width 30 height 12
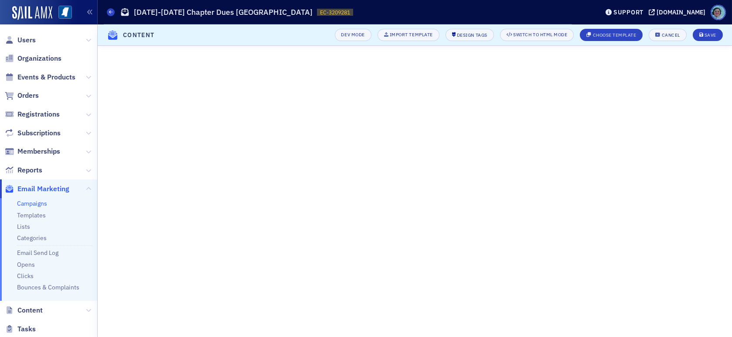
scroll to position [118, 0]
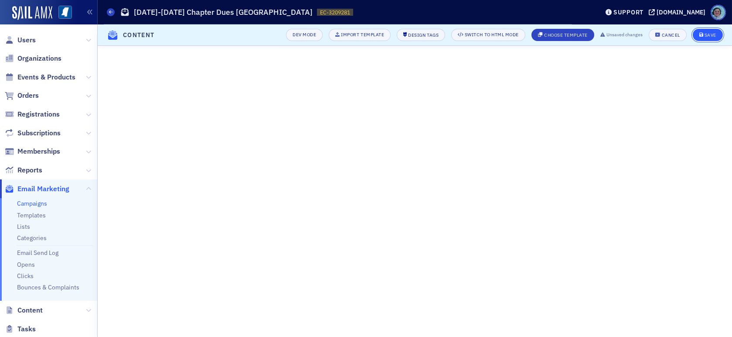
click at [712, 38] on button "Save" at bounding box center [708, 35] width 30 height 12
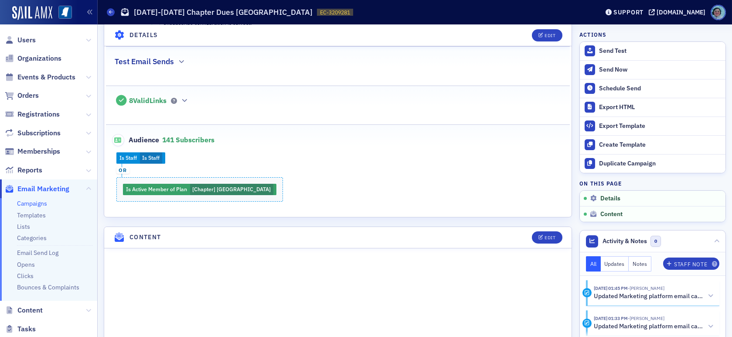
scroll to position [202, 0]
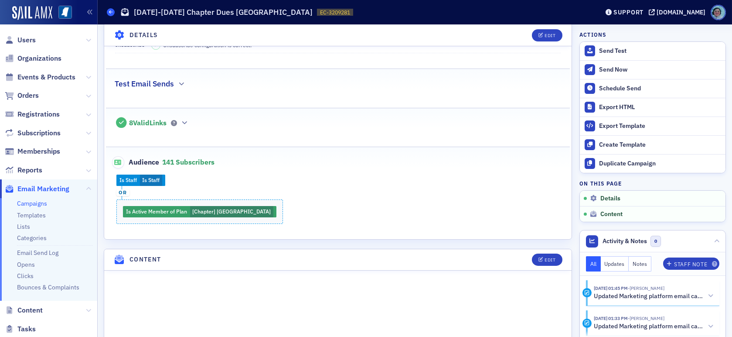
click at [109, 12] on icon at bounding box center [110, 12] width 3 height 4
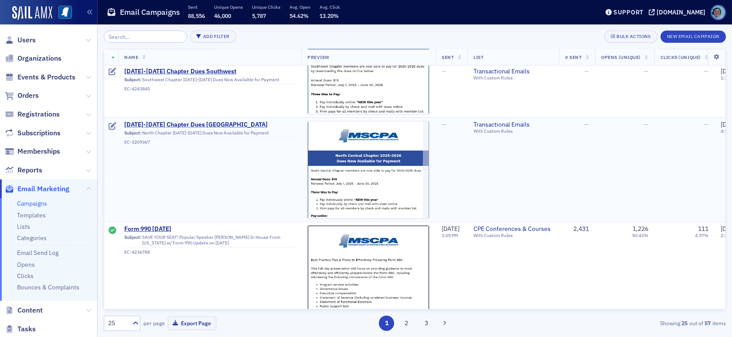
scroll to position [262, 0]
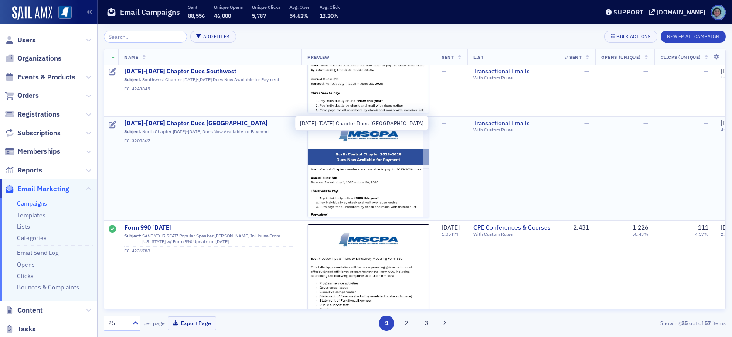
click at [218, 120] on span "[DATE]-[DATE] Chapter Dues [GEOGRAPHIC_DATA]" at bounding box center [209, 124] width 171 height 8
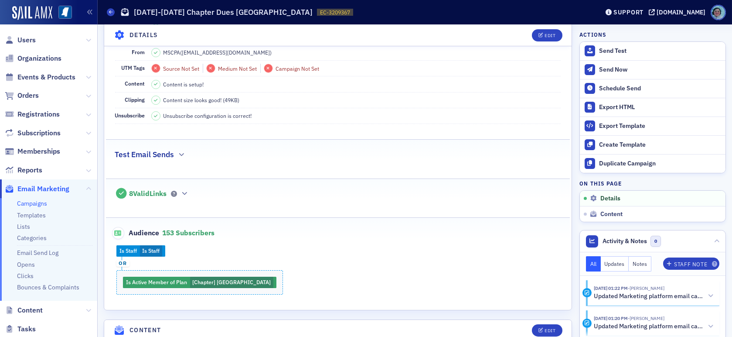
scroll to position [44, 0]
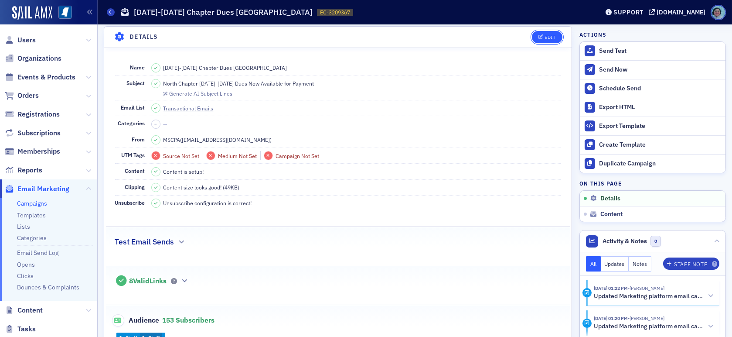
click at [540, 40] on button "Edit" at bounding box center [547, 37] width 30 height 12
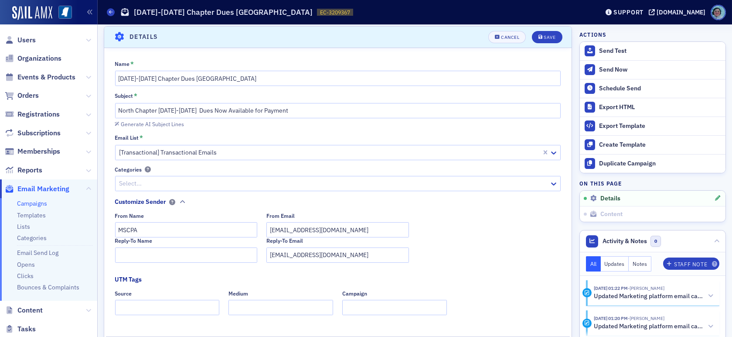
scroll to position [41, 0]
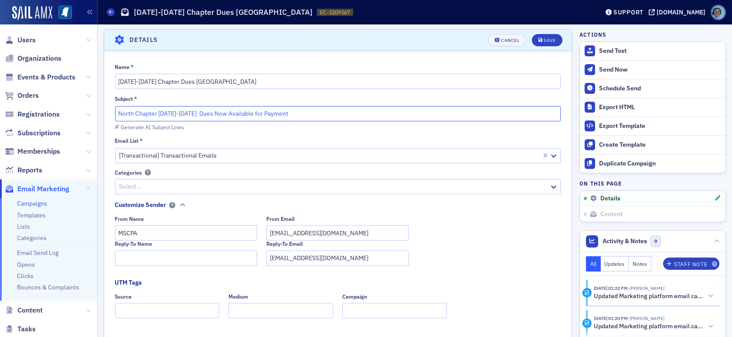
click at [219, 110] on input "North Chapter 2025-2026 Dues Now Available for Payment" at bounding box center [338, 113] width 446 height 15
paste input "entral Chapter 2025-2026 Dues Are Now Available for Payment/Plans for the Year"
type input "North Central Chapter [DATE]-[DATE] Dues Are Now Available for Payment/Plans fo…"
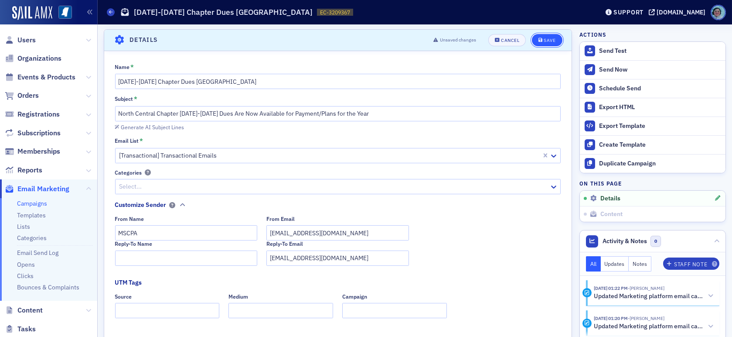
click at [544, 34] on button "Save" at bounding box center [547, 40] width 30 height 12
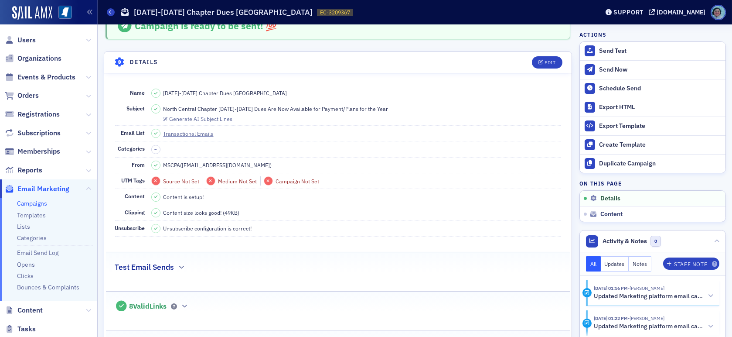
scroll to position [0, 0]
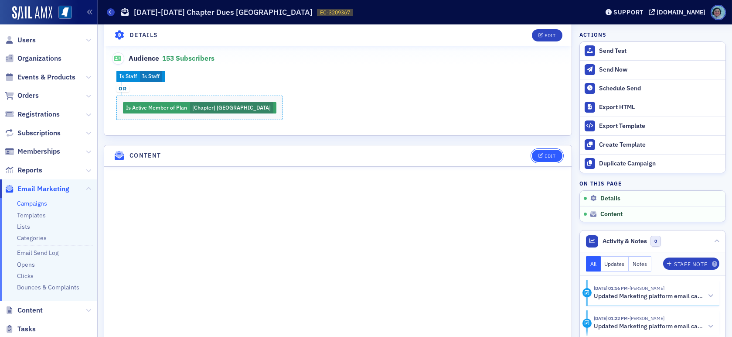
click at [539, 154] on icon "button" at bounding box center [541, 156] width 5 height 5
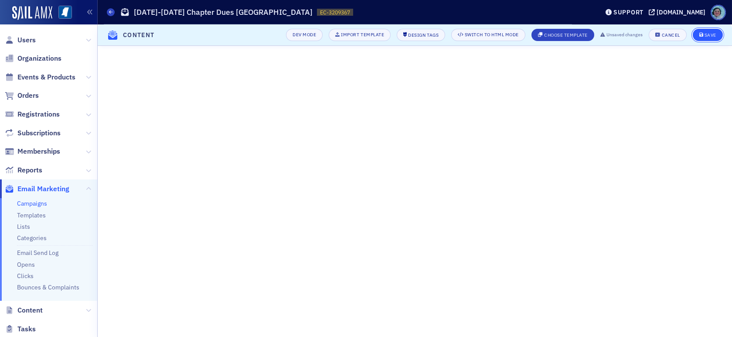
click at [710, 33] on div "Save" at bounding box center [711, 35] width 12 height 5
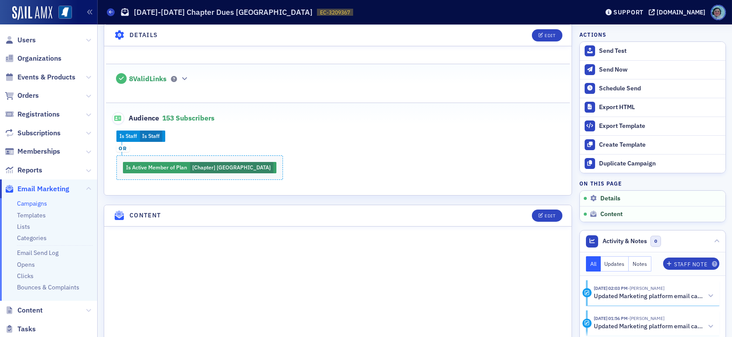
scroll to position [243, 0]
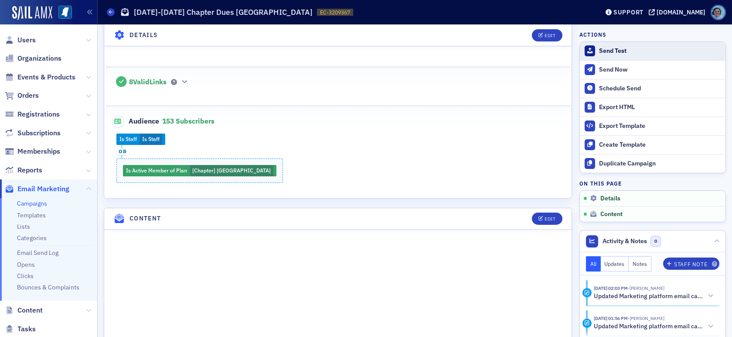
click at [599, 50] on div "Send Test" at bounding box center [660, 51] width 122 height 8
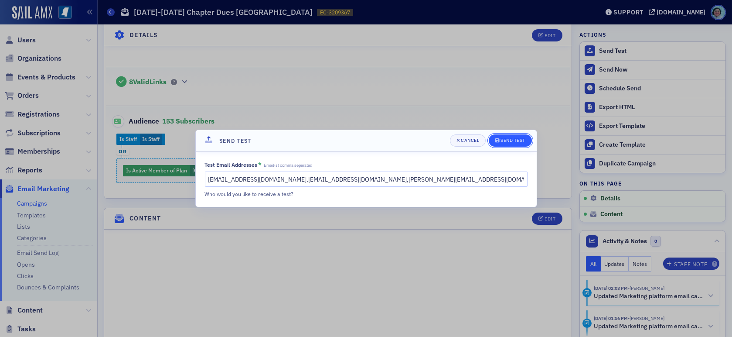
click at [514, 145] on button "Send Test" at bounding box center [510, 140] width 43 height 12
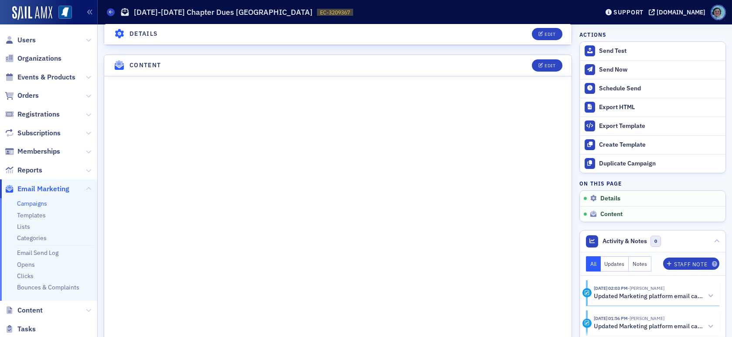
scroll to position [417, 0]
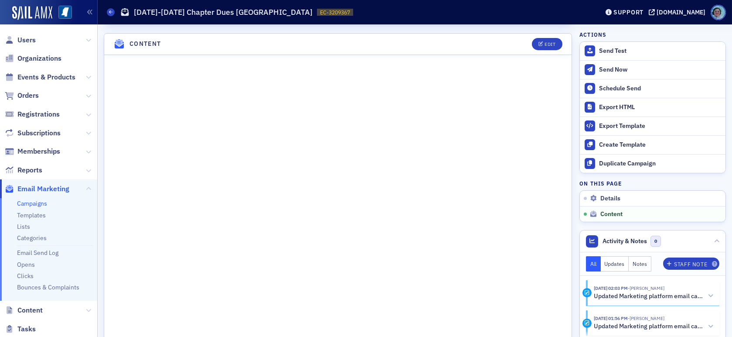
click at [532, 34] on header "Content Edit" at bounding box center [338, 44] width 468 height 21
click at [533, 38] on button "Edit" at bounding box center [547, 44] width 30 height 12
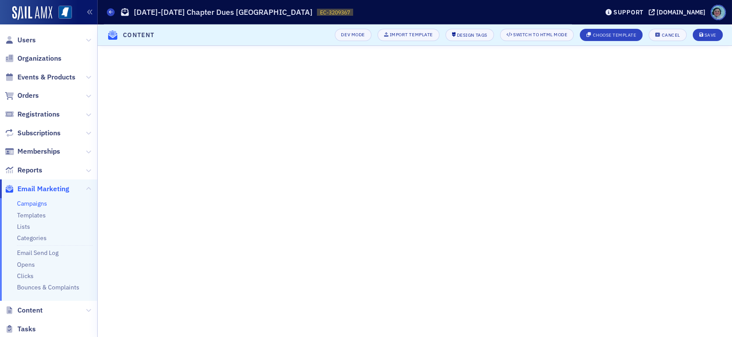
scroll to position [118, 0]
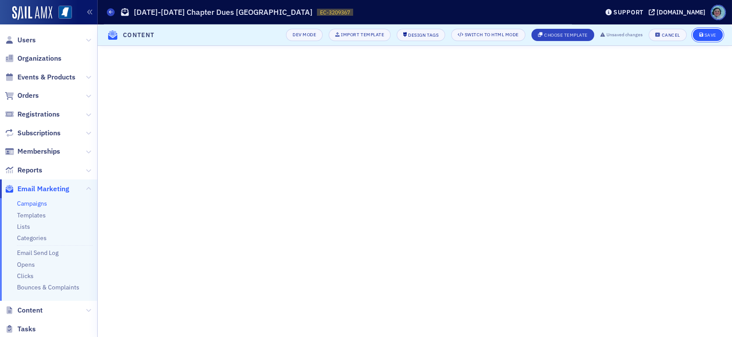
click at [712, 35] on div "Save" at bounding box center [711, 35] width 12 height 5
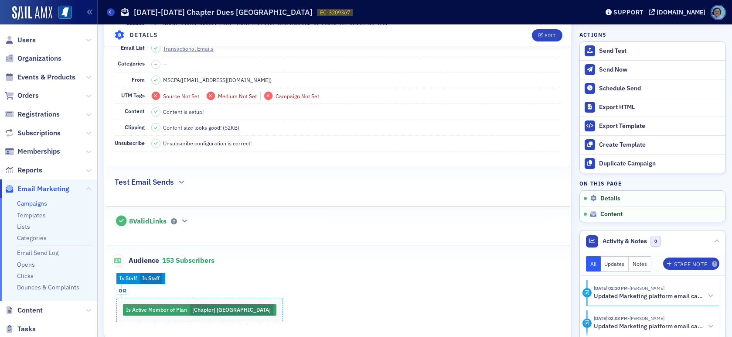
scroll to position [0, 0]
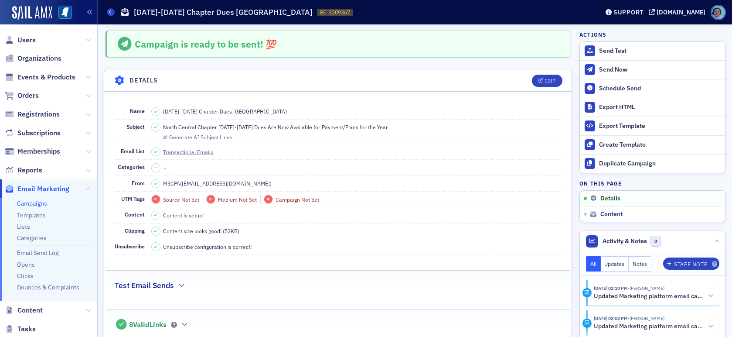
click at [246, 128] on span "North Central Chapter [DATE]-[DATE] Dues Are Now Available for Payment/Plans fo…" at bounding box center [276, 127] width 225 height 8
copy span "North Central Chapter [DATE]-[DATE] Dues Are Now Available for Payment/Plans fo…"
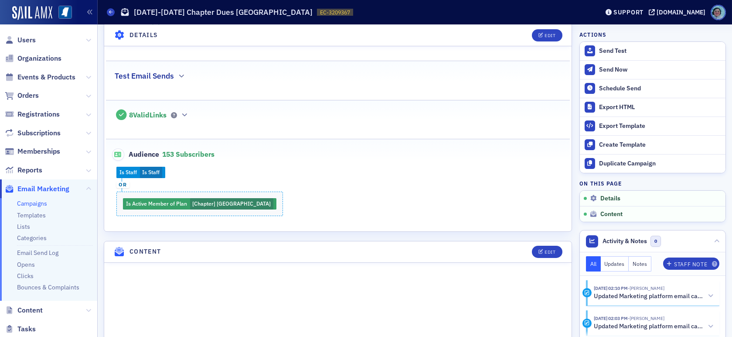
scroll to position [218, 0]
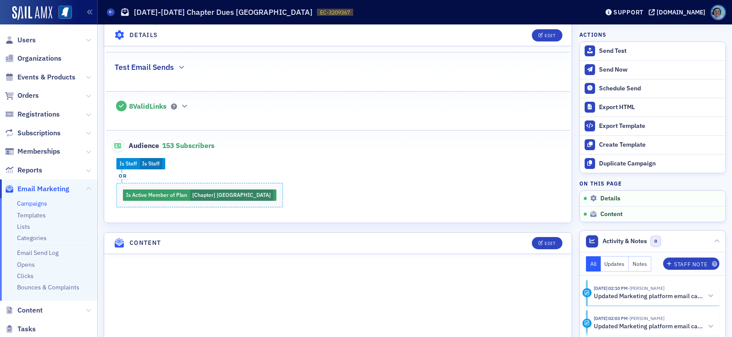
click at [344, 147] on div "Audience 153 Subscribers" at bounding box center [338, 140] width 446 height 21
click at [363, 133] on div "Audience 153 Subscribers" at bounding box center [338, 140] width 446 height 21
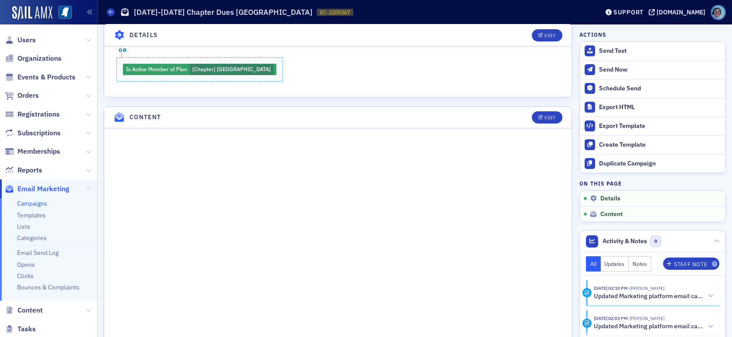
scroll to position [393, 0]
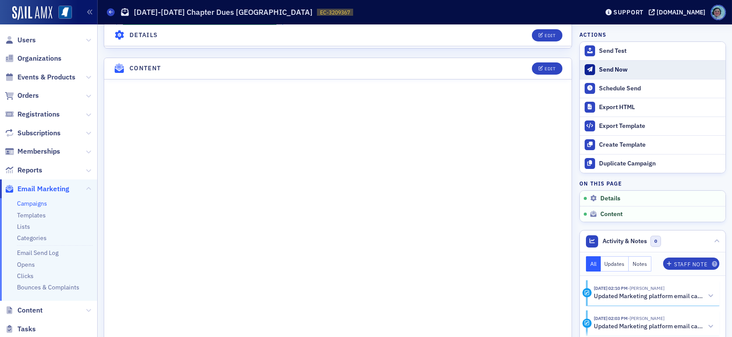
click at [625, 73] on button "Send Now" at bounding box center [653, 69] width 146 height 19
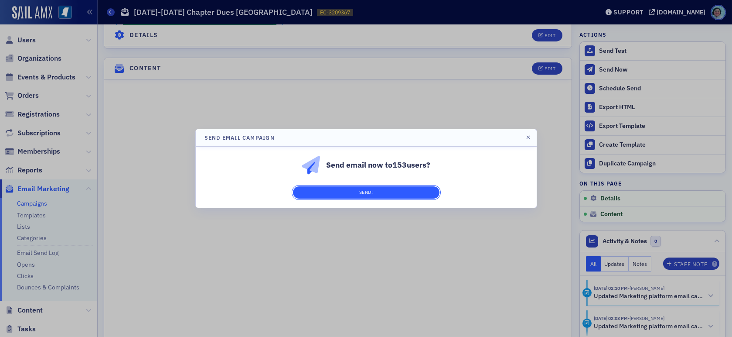
click at [405, 195] on button "Send!" at bounding box center [366, 192] width 147 height 12
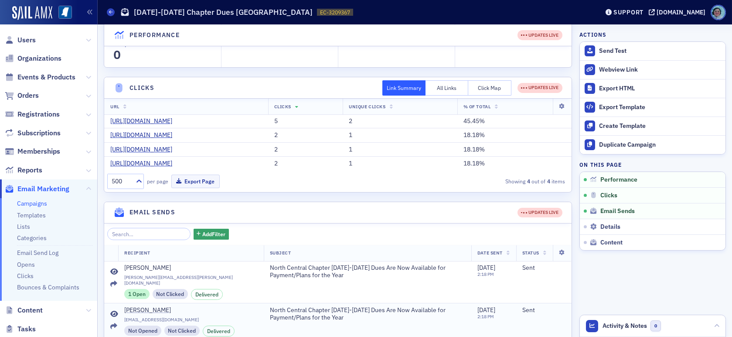
scroll to position [0, 0]
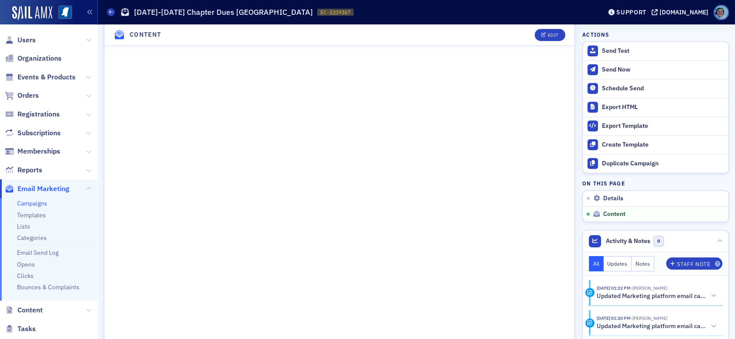
scroll to position [633, 0]
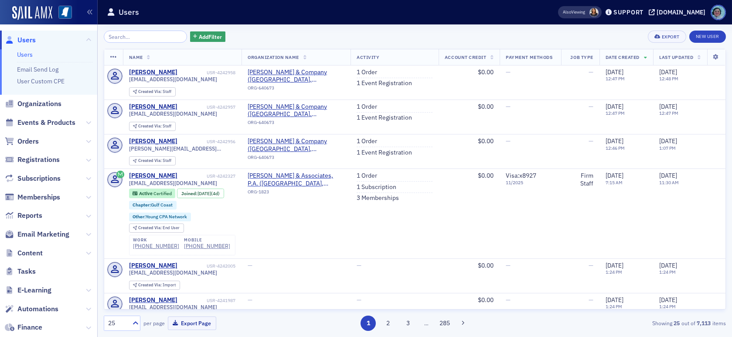
click at [65, 227] on span "Email Marketing" at bounding box center [48, 234] width 97 height 19
click at [65, 230] on span "Email Marketing" at bounding box center [43, 234] width 52 height 10
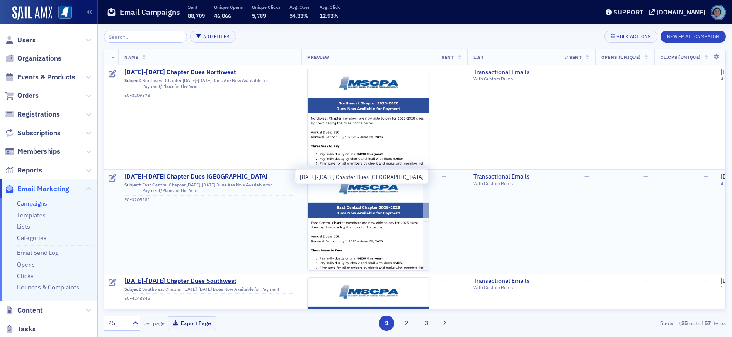
click at [217, 176] on span "2025-2026 Chapter Dues East Central" at bounding box center [209, 177] width 171 height 8
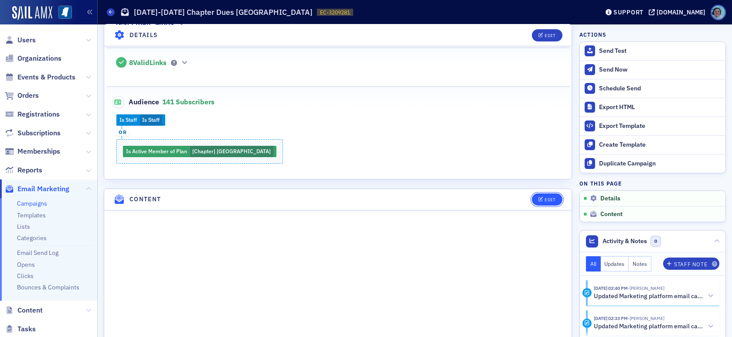
click at [545, 197] on div "Edit" at bounding box center [550, 199] width 11 height 5
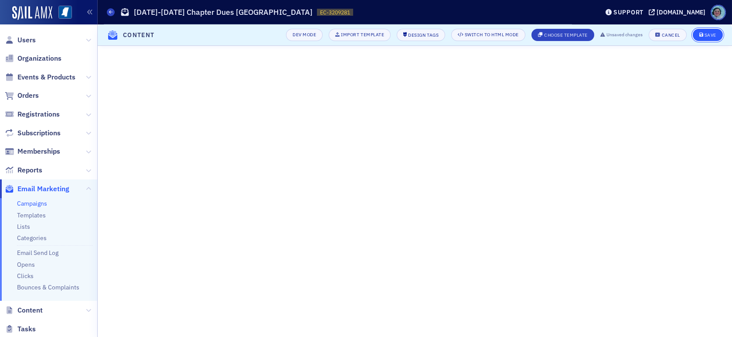
click at [704, 36] on span "Save" at bounding box center [708, 35] width 17 height 5
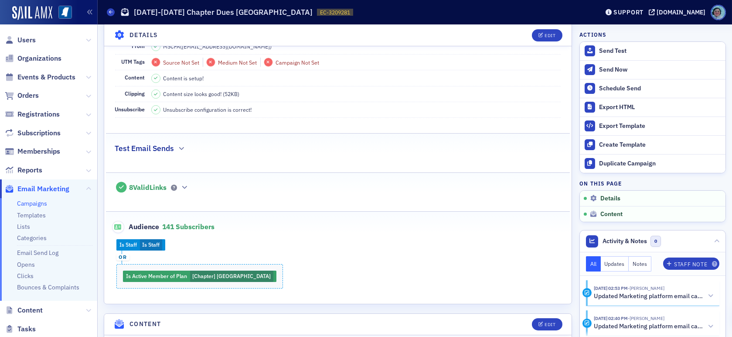
scroll to position [105, 0]
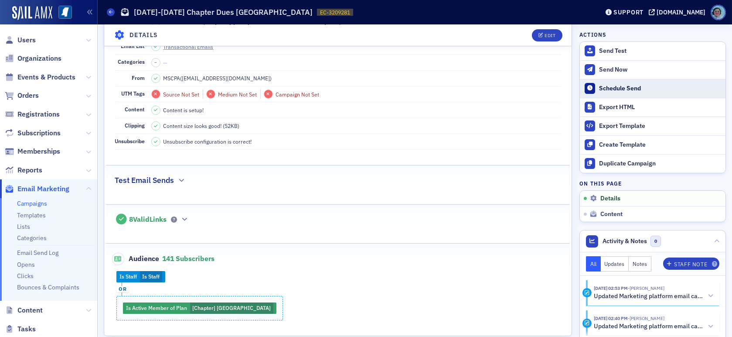
click at [634, 91] on div "Schedule Send" at bounding box center [660, 89] width 122 height 8
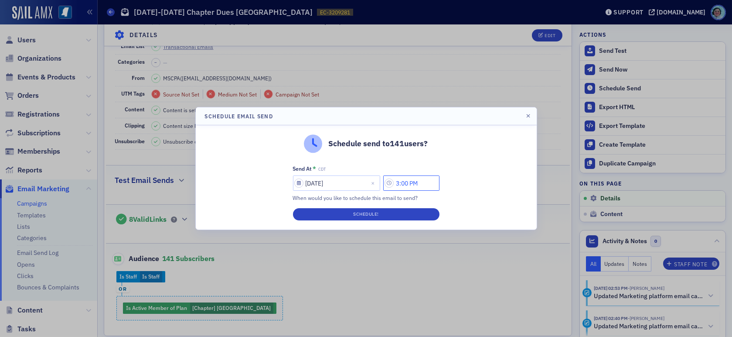
click at [404, 183] on input "3:00 PM" at bounding box center [411, 182] width 56 height 15
click at [297, 178] on div at bounding box center [292, 183] width 17 height 11
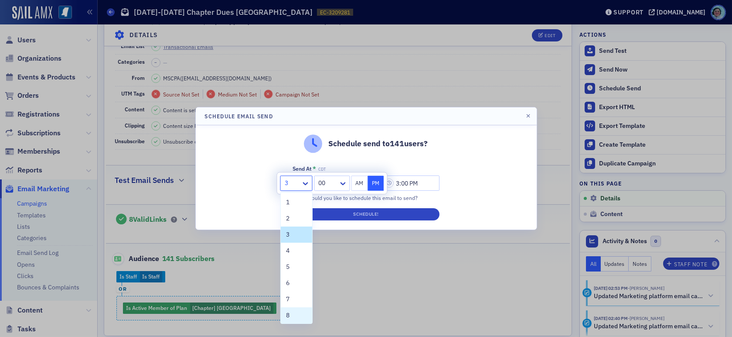
scroll to position [66, 0]
click at [297, 283] on div "10" at bounding box center [296, 281] width 21 height 9
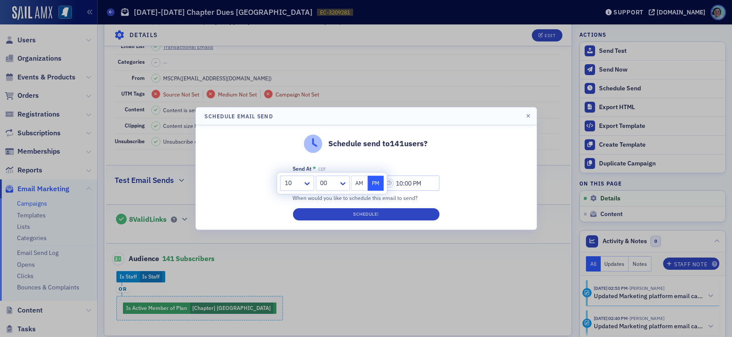
click at [361, 188] on button "AM" at bounding box center [360, 182] width 17 height 15
type input "10:00 AM"
click at [388, 151] on div "Schedule send to 141 users?" at bounding box center [366, 143] width 323 height 18
select select "7"
select select "2025"
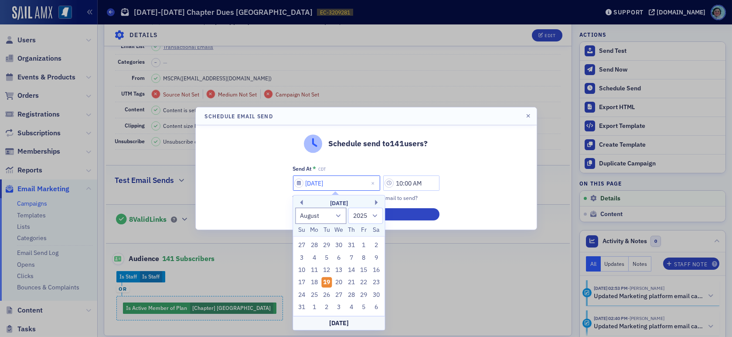
click at [335, 182] on input "08/19/2025" at bounding box center [336, 182] width 87 height 15
click at [336, 280] on div "20" at bounding box center [339, 282] width 10 height 10
type input "08/20/2025"
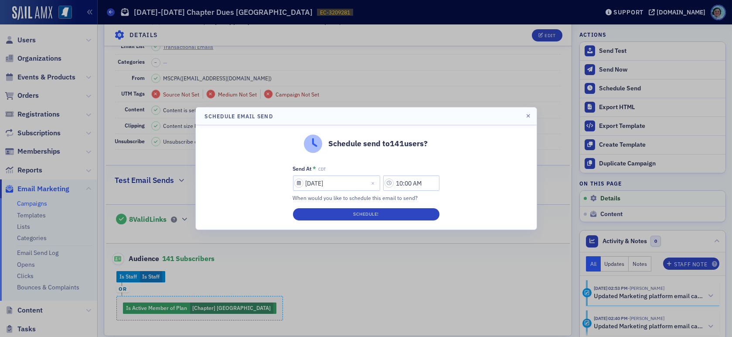
click at [462, 165] on div "Schedule send to 141 users? Send At * CDT 08/20/2025 10:00 AM When would you li…" at bounding box center [366, 177] width 341 height 104
click at [405, 212] on button "Schedule!" at bounding box center [366, 214] width 147 height 12
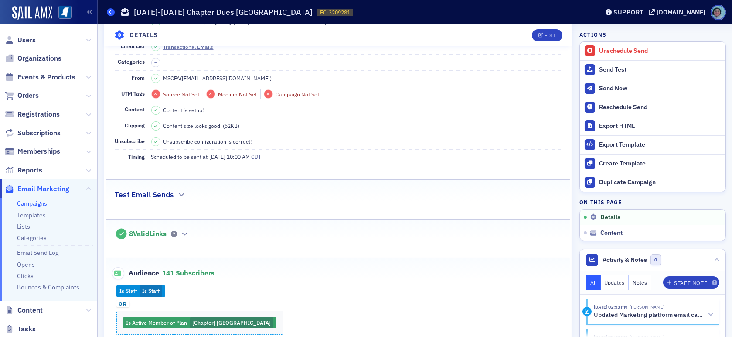
click at [112, 11] on icon at bounding box center [110, 12] width 3 height 4
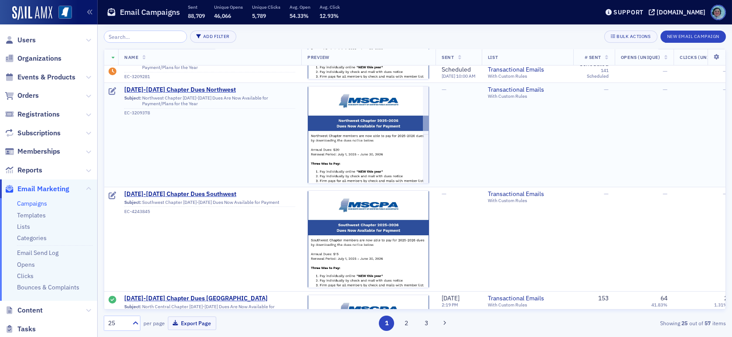
scroll to position [87, 0]
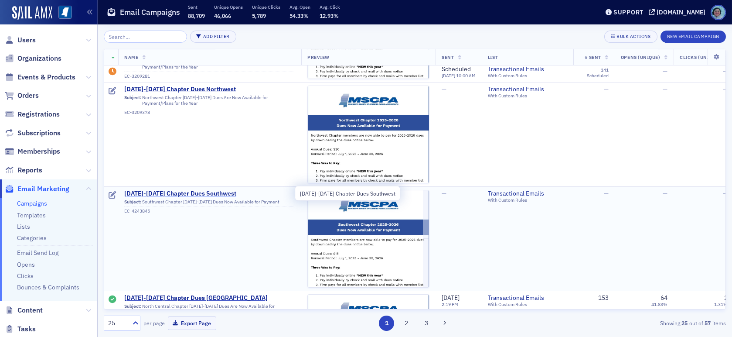
click at [206, 192] on span "2025-2026 Chapter Dues Southwest" at bounding box center [209, 194] width 171 height 8
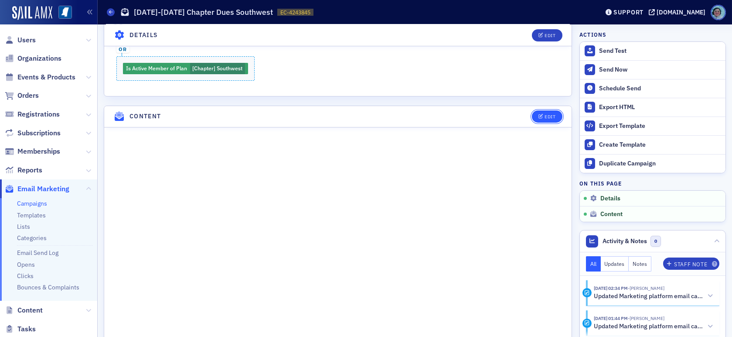
click at [545, 114] on div "Edit" at bounding box center [550, 116] width 11 height 5
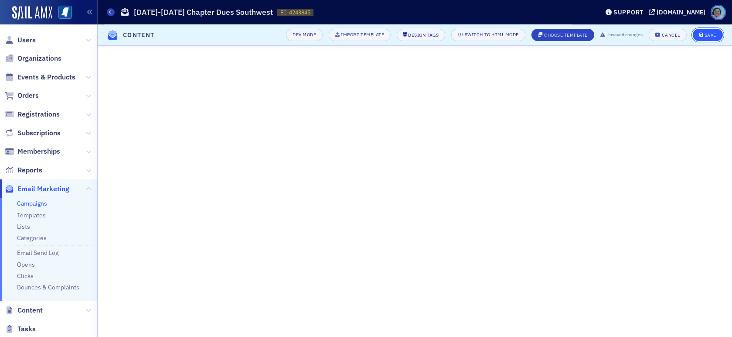
click at [702, 37] on button "Save" at bounding box center [708, 35] width 30 height 12
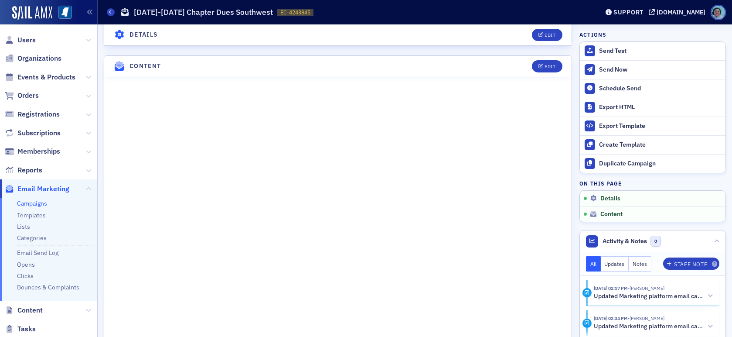
scroll to position [334, 0]
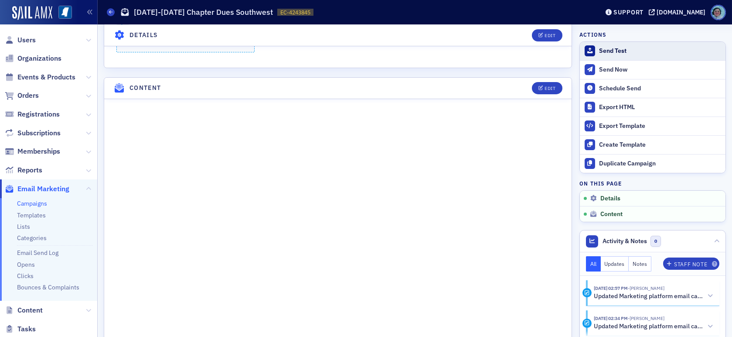
click at [602, 48] on div "Send Test" at bounding box center [660, 51] width 122 height 8
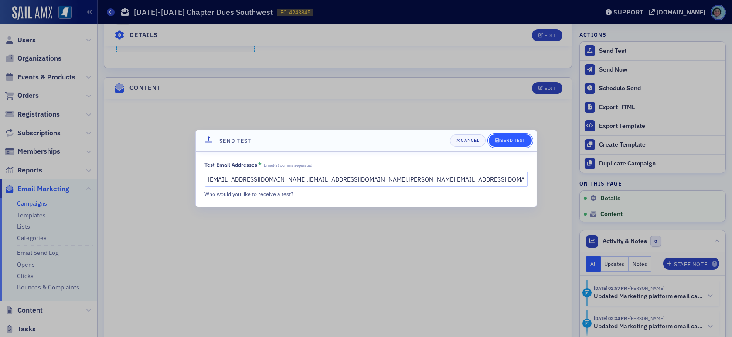
click at [514, 143] on div "Send Test" at bounding box center [513, 140] width 25 height 5
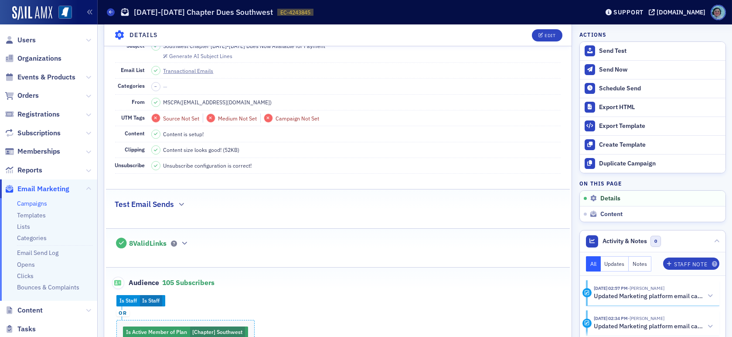
scroll to position [0, 0]
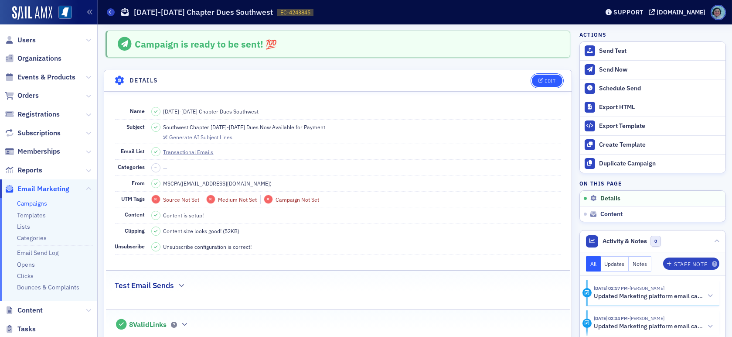
click at [545, 82] on div "Edit" at bounding box center [550, 81] width 11 height 5
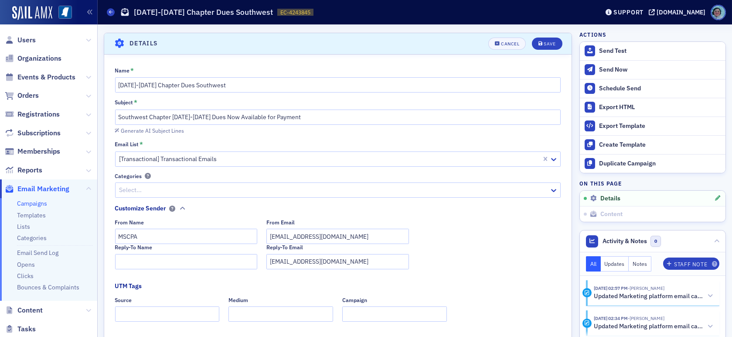
scroll to position [41, 0]
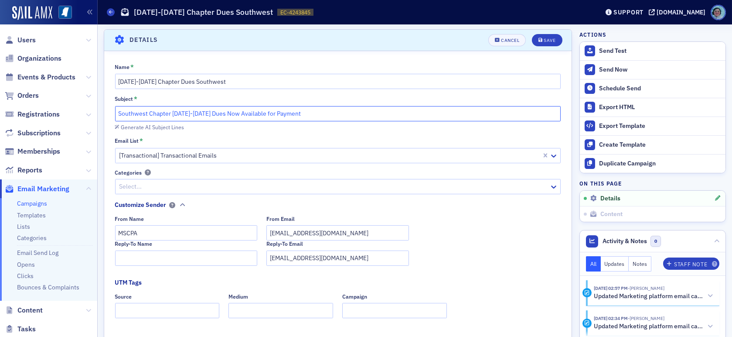
drag, startPoint x: 149, startPoint y: 113, endPoint x: 325, endPoint y: 114, distance: 175.8
click at [325, 114] on input "Southwest Chapter 2025-2026 Dues Now Available for Payment" at bounding box center [338, 113] width 446 height 15
paste input "East Central Chapter 2025-2026 Dues Are Now Available for Payment/Plans for the…"
click at [183, 116] on input "Southwest East Central Chapter 2025-2026 Dues Are Now Available for Payment/Pla…" at bounding box center [338, 113] width 446 height 15
type input "Southwest Chapter 2025-2026 Dues Are Now Available for Payment/Plans for the Ye…"
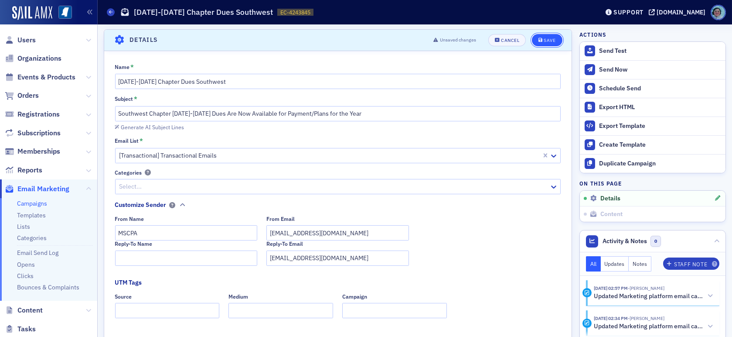
click at [540, 35] on button "Save" at bounding box center [547, 40] width 30 height 12
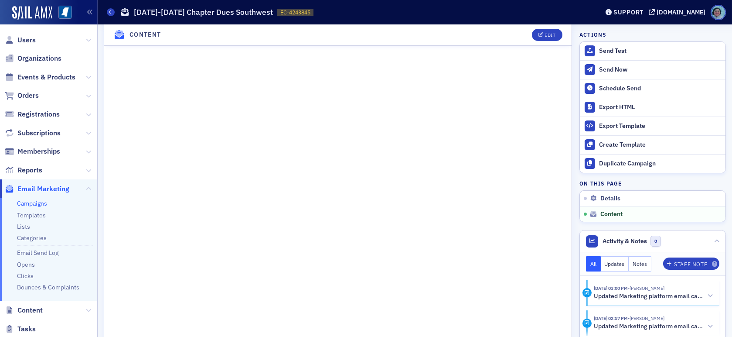
scroll to position [672, 0]
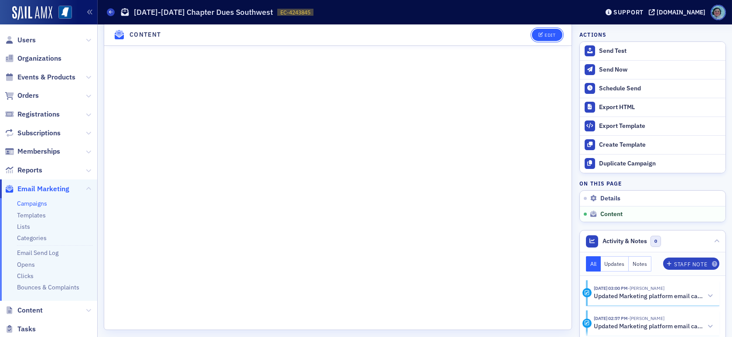
click at [545, 34] on div "Edit" at bounding box center [550, 35] width 11 height 5
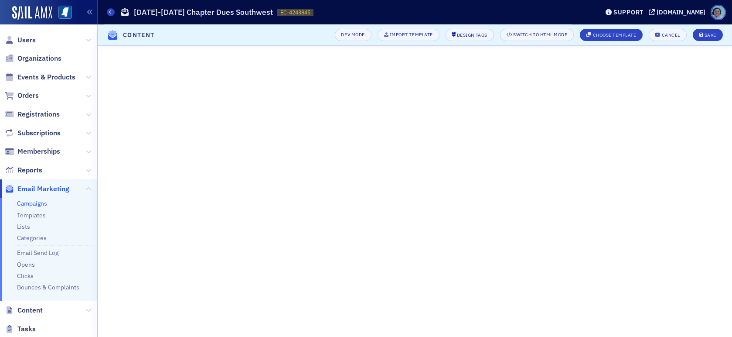
scroll to position [118, 0]
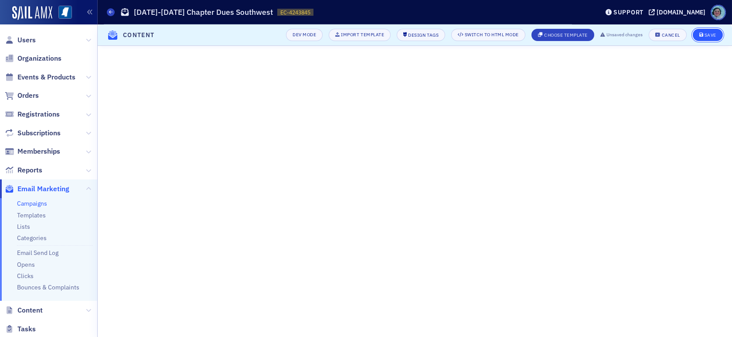
click at [704, 36] on span "Save" at bounding box center [708, 35] width 17 height 5
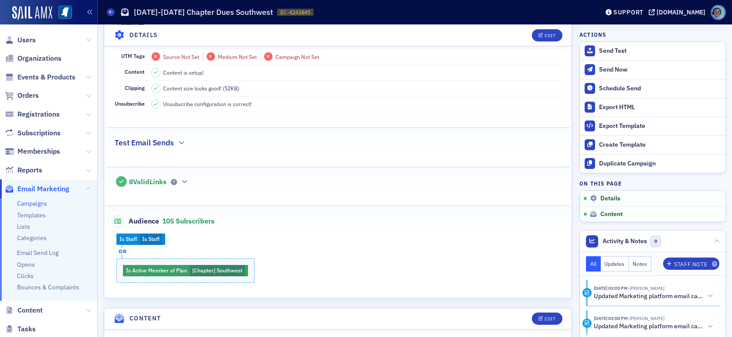
scroll to position [24, 0]
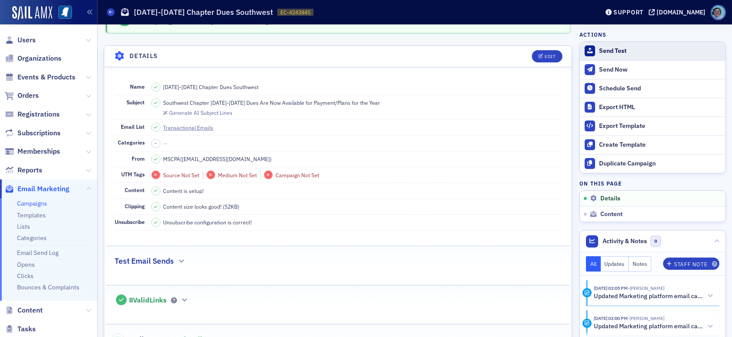
click at [610, 44] on button "Send Test" at bounding box center [653, 51] width 146 height 18
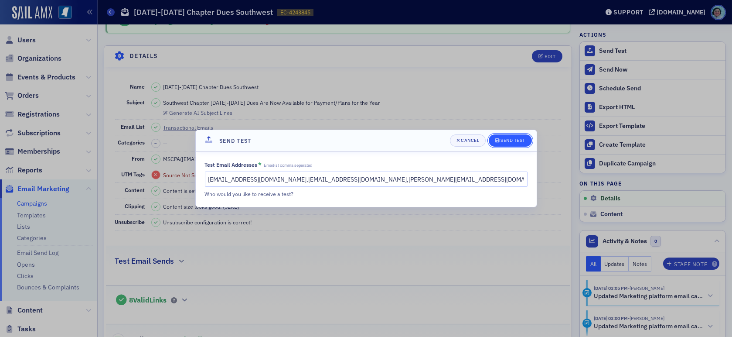
click at [510, 143] on div "Send Test" at bounding box center [513, 140] width 25 height 5
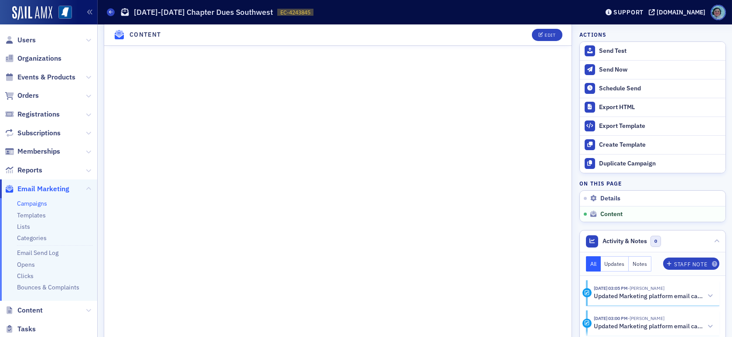
scroll to position [611, 0]
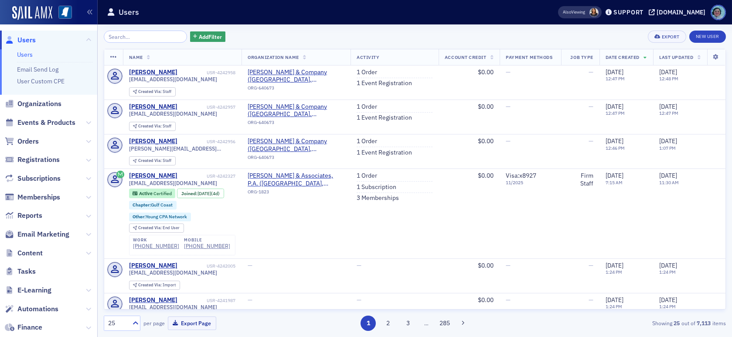
click at [78, 252] on span "Content" at bounding box center [48, 252] width 97 height 19
click at [86, 252] on icon at bounding box center [88, 252] width 5 height 5
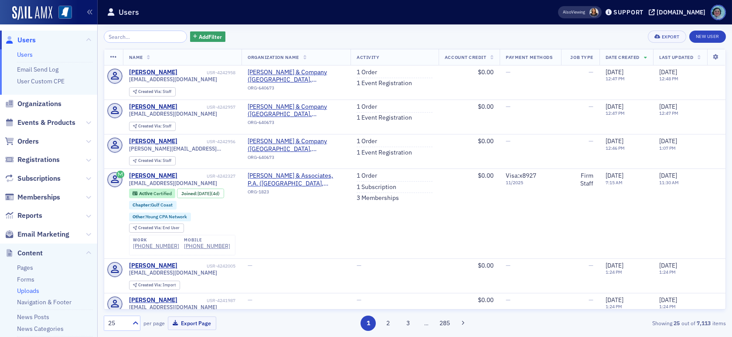
click at [27, 287] on link "Uploads" at bounding box center [28, 291] width 22 height 8
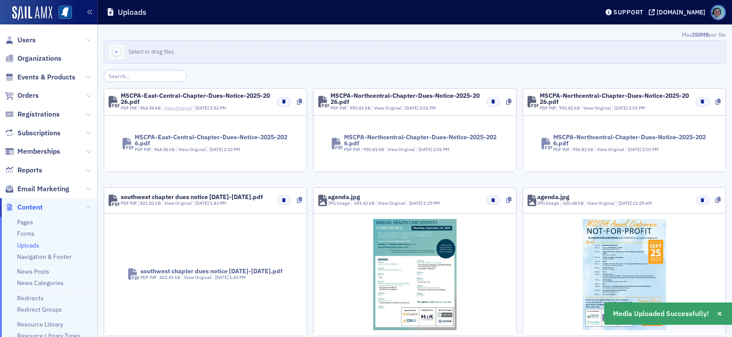
click at [178, 107] on link "View Original" at bounding box center [177, 108] width 27 height 6
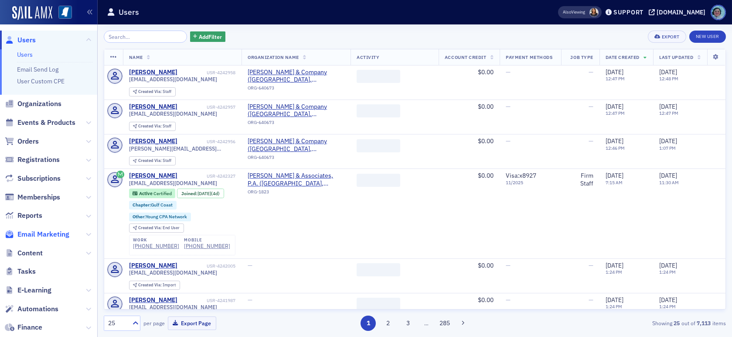
click at [62, 229] on span "Email Marketing" at bounding box center [43, 234] width 52 height 10
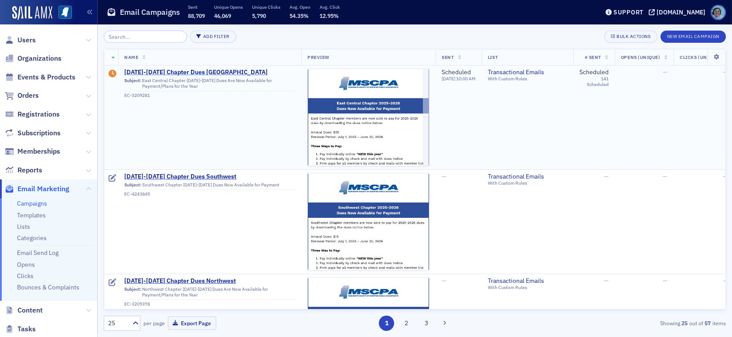
click at [220, 68] on span "[DATE]-[DATE] Chapter Dues [GEOGRAPHIC_DATA]" at bounding box center [209, 72] width 171 height 8
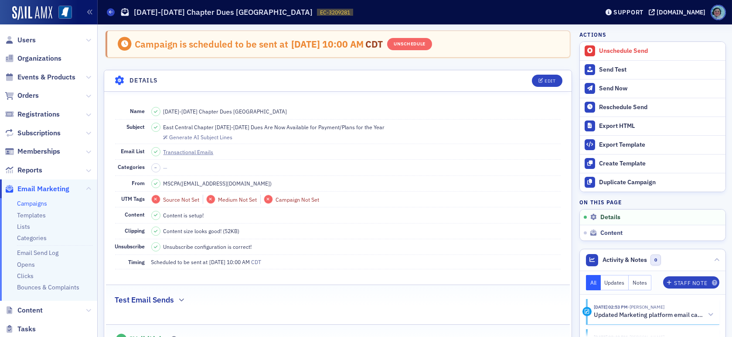
click at [275, 124] on span "East Central Chapter [DATE]-[DATE] Dues Are Now Available for Payment/Plans for…" at bounding box center [275, 127] width 222 height 8
click at [275, 124] on span "East Central Chapter 2025-2026 Dues Are Now Available for Payment/Plans for the…" at bounding box center [275, 127] width 222 height 8
copy span "East Central Chapter 2025-2026 Dues Are Now Available for Payment/Plans for the…"
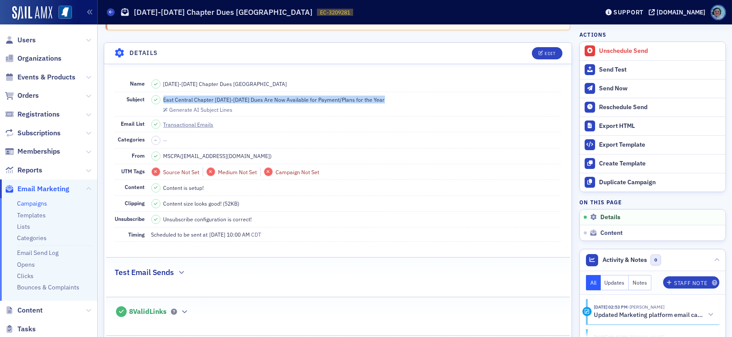
scroll to position [44, 0]
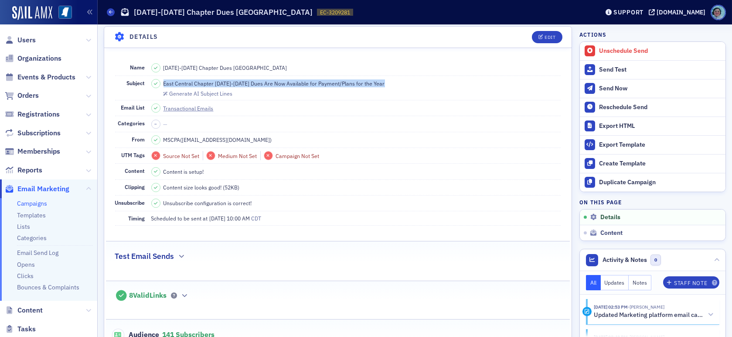
click at [435, 79] on dd "East Central Chapter 2025-2026 Dues Are Now Available for Payment/Plans for the…" at bounding box center [356, 88] width 410 height 24
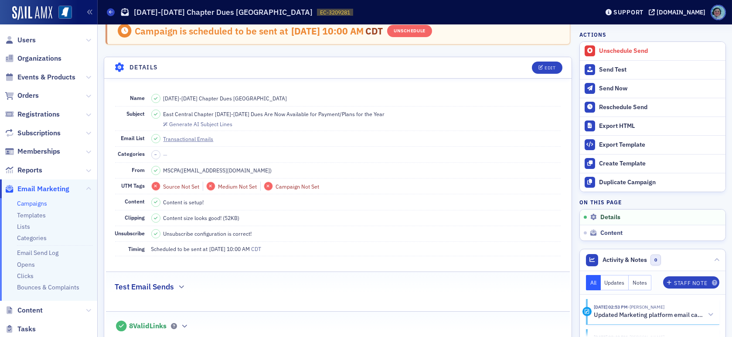
scroll to position [0, 0]
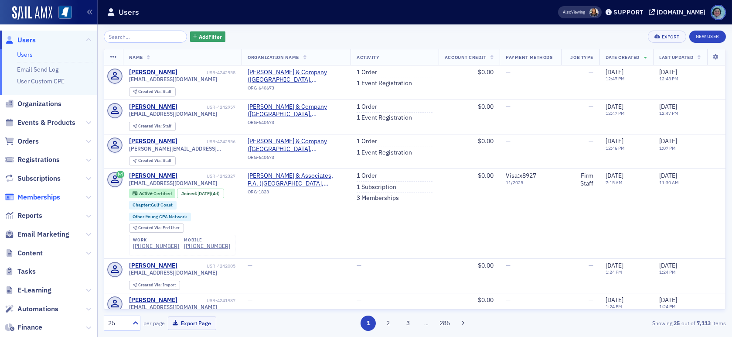
click at [43, 197] on span "Memberships" at bounding box center [38, 197] width 43 height 10
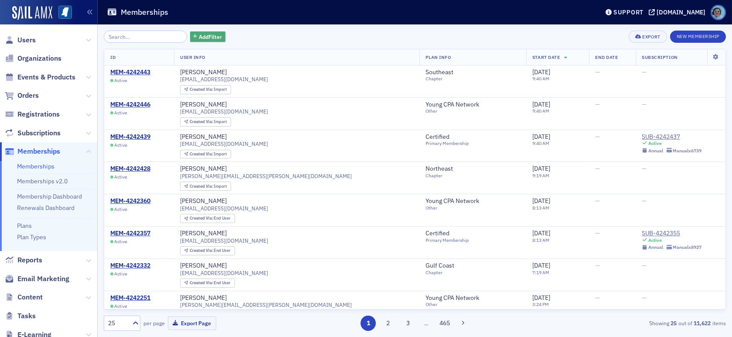
click at [206, 36] on span "Add Filter" at bounding box center [210, 37] width 23 height 8
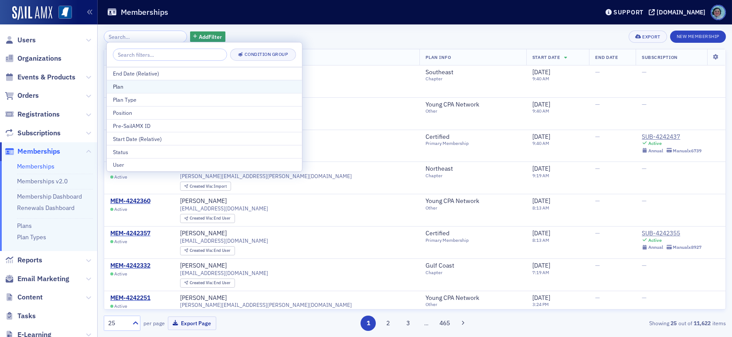
click at [195, 82] on div "Plan" at bounding box center [204, 86] width 183 height 8
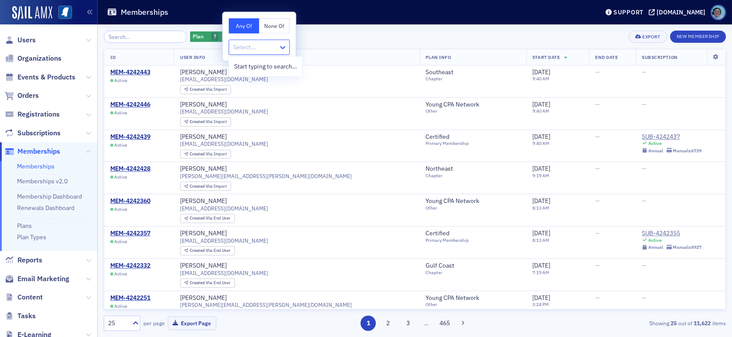
click at [279, 45] on icon at bounding box center [283, 47] width 9 height 9
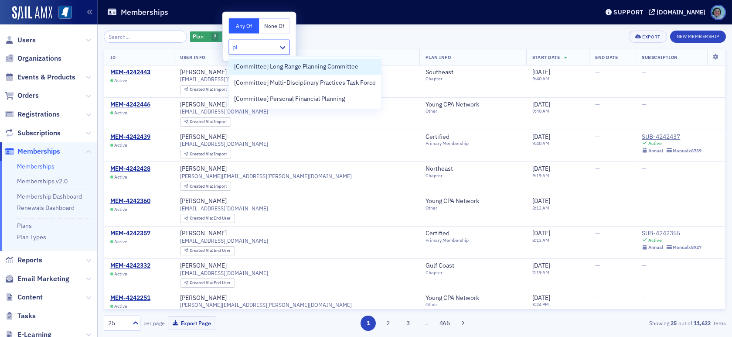
type input "p"
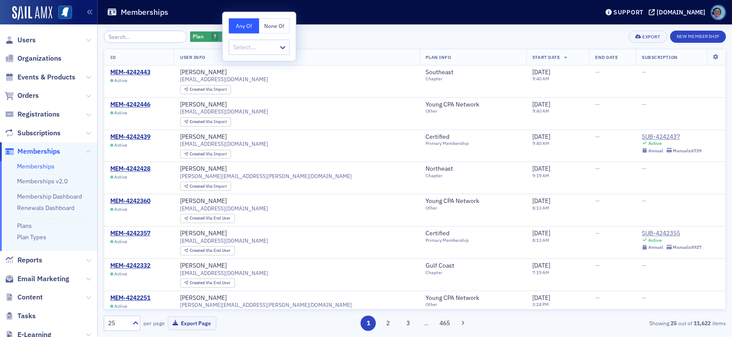
click at [362, 40] on div "Plan ? Add Filter Export New Membership" at bounding box center [415, 37] width 623 height 12
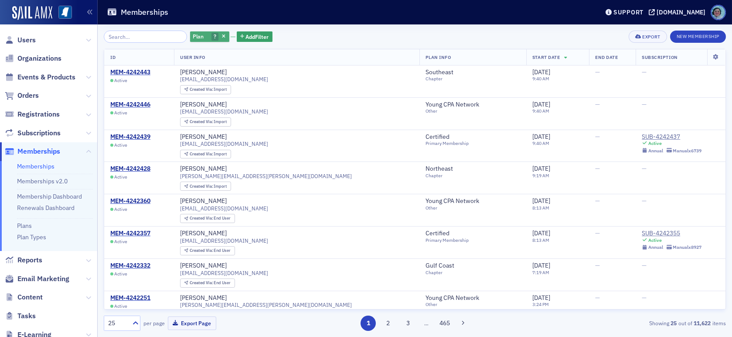
click at [193, 36] on span "Plan" at bounding box center [198, 36] width 11 height 7
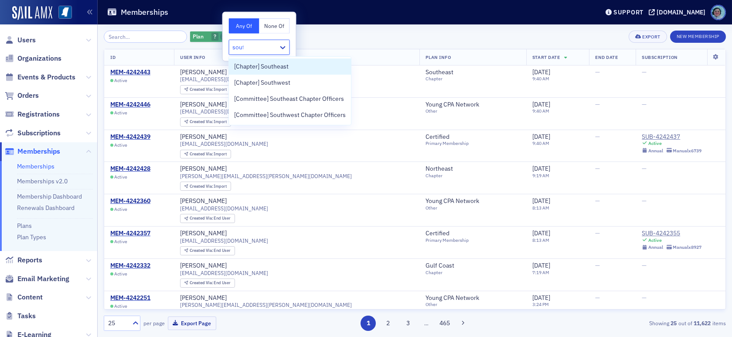
type input "south"
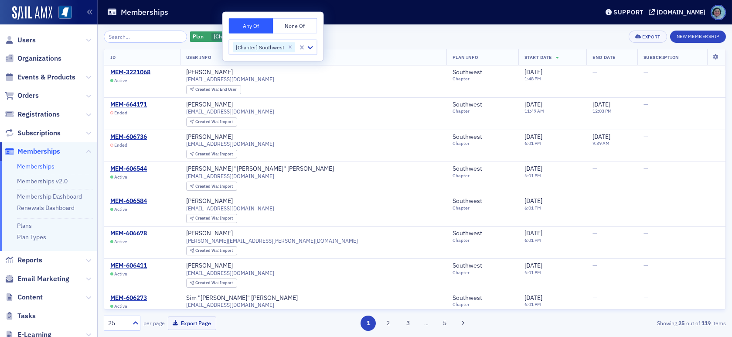
click at [363, 31] on div "Plan [Chapter] Southwest Add Filter Export New Membership" at bounding box center [415, 37] width 623 height 12
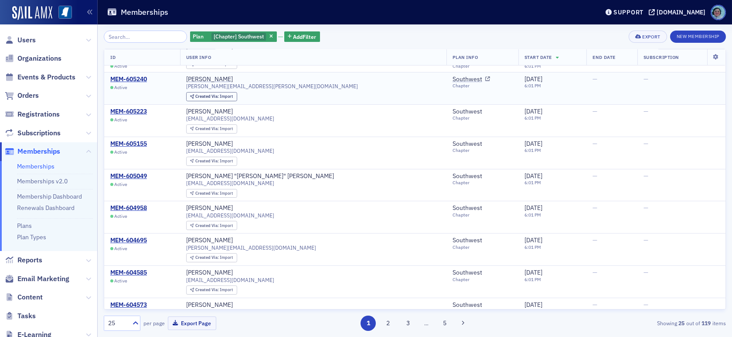
scroll to position [480, 0]
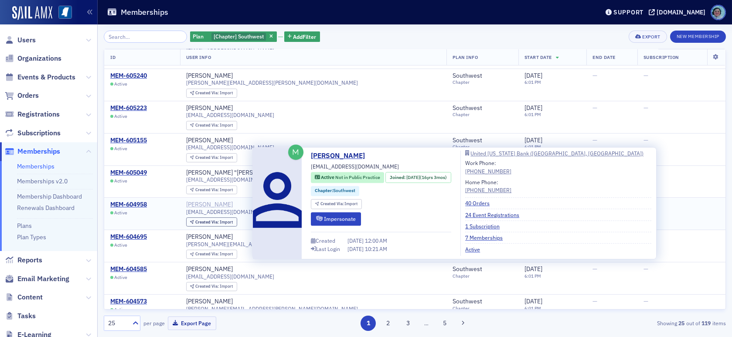
click at [233, 203] on div "Lauren Middleton" at bounding box center [209, 205] width 47 height 8
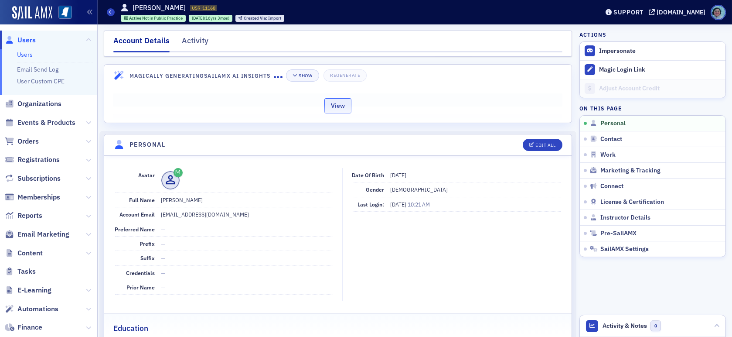
click at [335, 107] on button "View" at bounding box center [338, 105] width 27 height 15
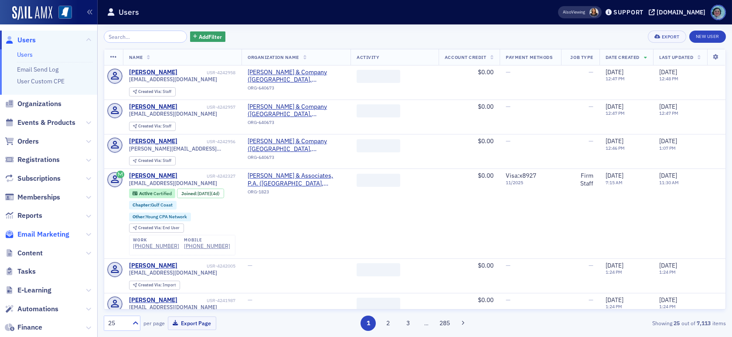
click at [33, 234] on span "Email Marketing" at bounding box center [43, 234] width 52 height 10
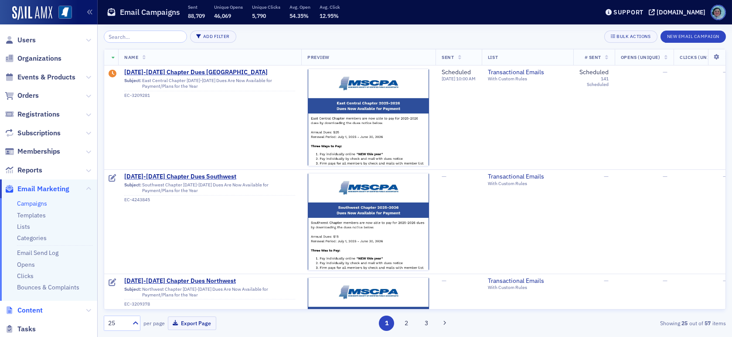
click at [38, 307] on span "Content" at bounding box center [29, 310] width 25 height 10
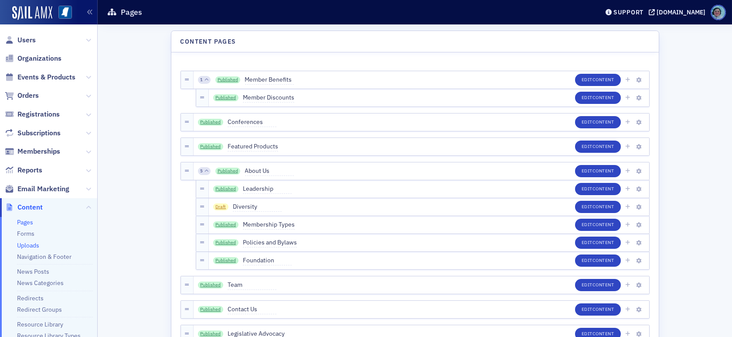
click at [30, 245] on link "Uploads" at bounding box center [28, 245] width 22 height 8
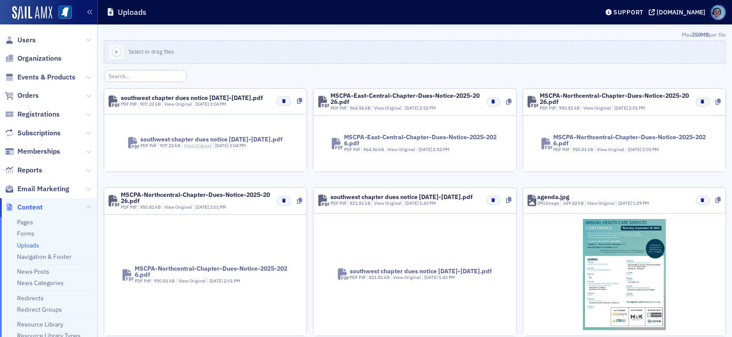
click at [200, 144] on link "View Original" at bounding box center [197, 145] width 27 height 6
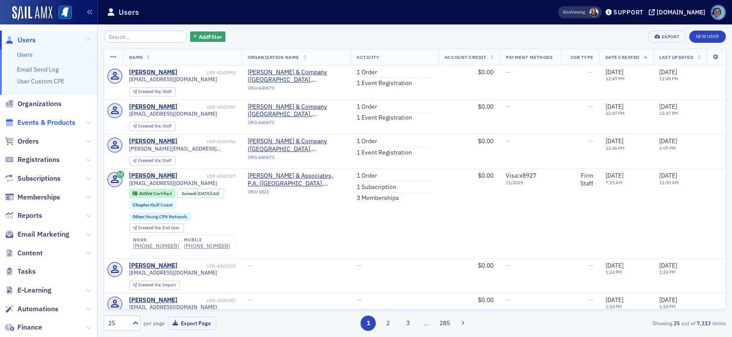
click at [44, 122] on span "Events & Products" at bounding box center [46, 123] width 58 height 10
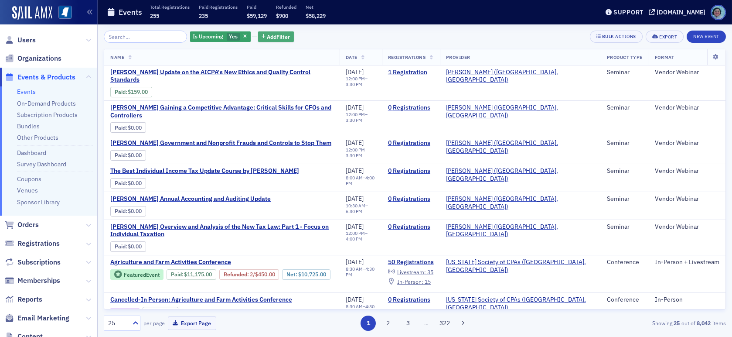
click at [277, 33] on span "Add Filter" at bounding box center [278, 37] width 23 height 8
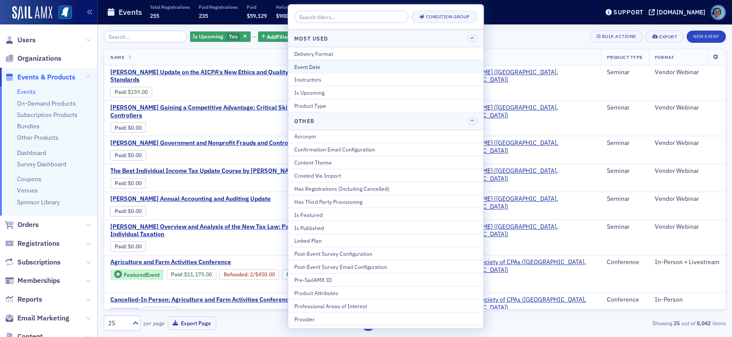
click at [317, 62] on div "Event Date" at bounding box center [385, 66] width 183 height 8
select select "7"
select select "2025"
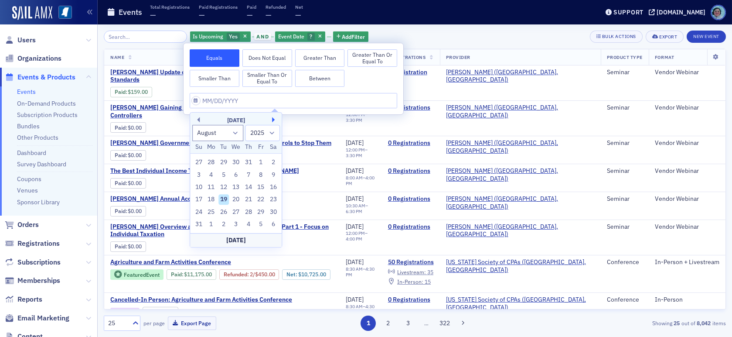
click at [273, 118] on button "Next Month" at bounding box center [274, 119] width 5 height 5
select select "8"
click at [248, 200] on div "25" at bounding box center [248, 200] width 10 height 10
type input "[DATE]"
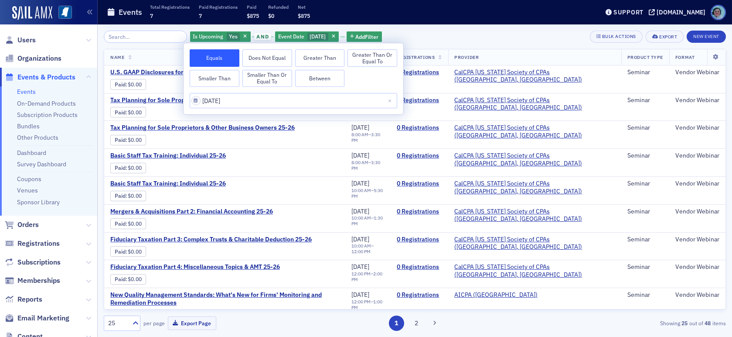
click at [434, 37] on div "Is Upcoming Yes and Event Date [DATE] Add Filter Bulk Actions Export New Event" at bounding box center [415, 37] width 623 height 12
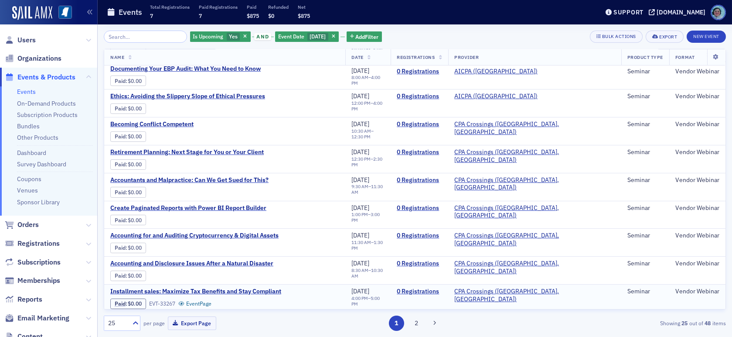
scroll to position [457, 0]
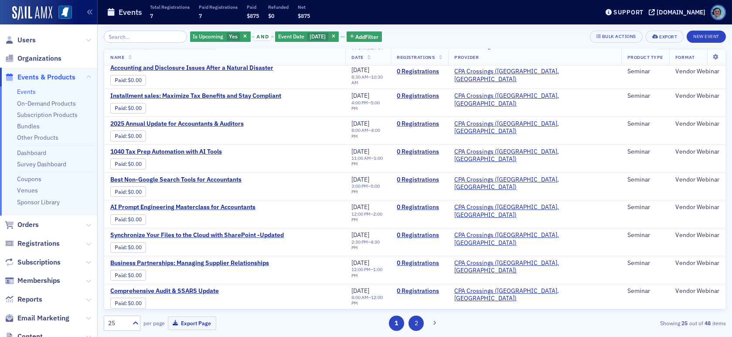
click at [419, 321] on button "2" at bounding box center [416, 322] width 15 height 15
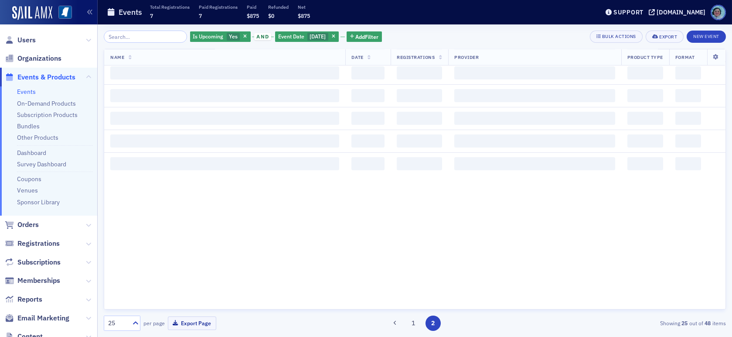
scroll to position [0, 0]
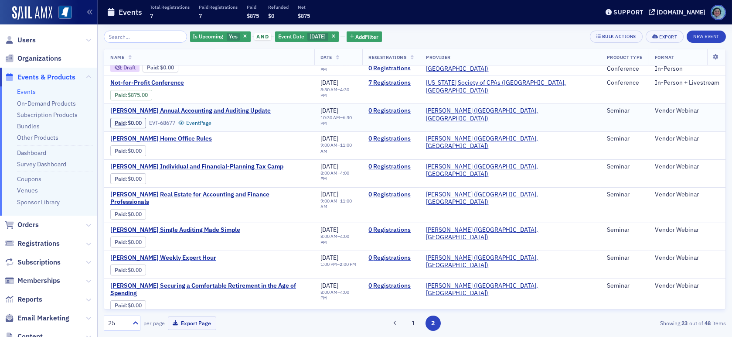
scroll to position [394, 0]
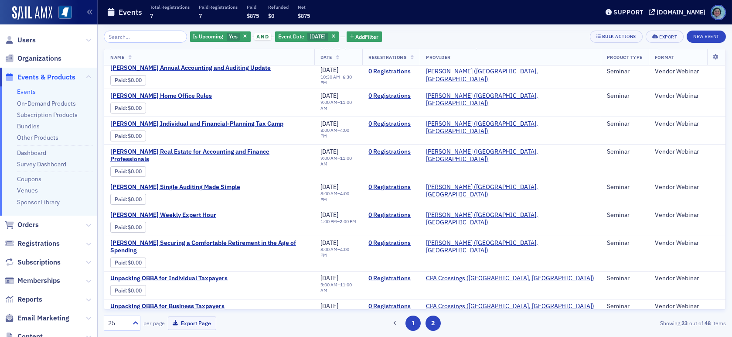
click at [417, 328] on button "1" at bounding box center [413, 322] width 15 height 15
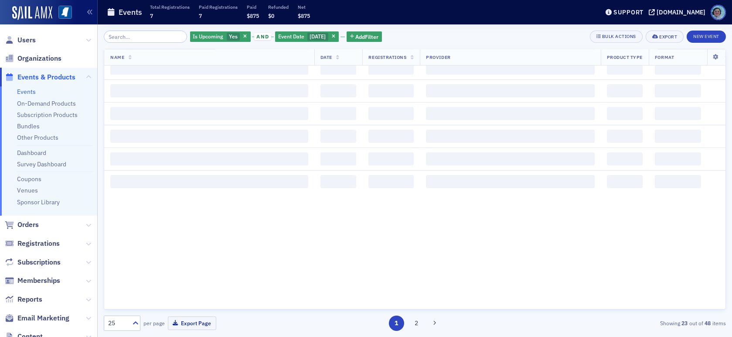
scroll to position [0, 0]
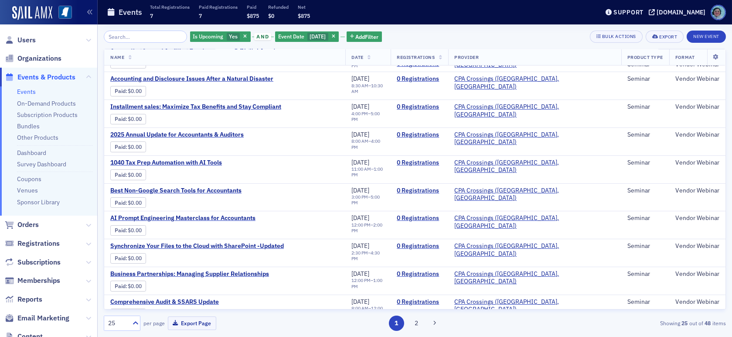
scroll to position [457, 0]
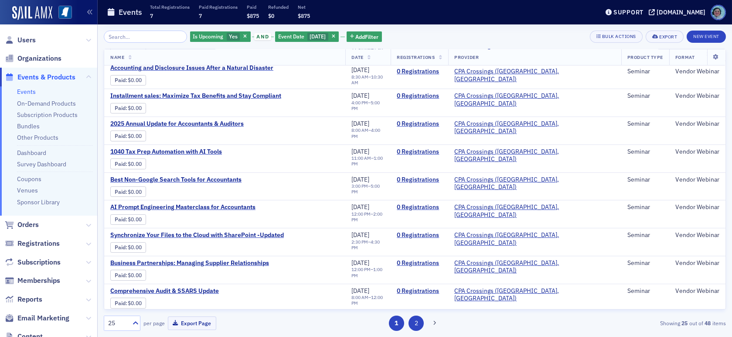
click at [418, 325] on button "2" at bounding box center [416, 322] width 15 height 15
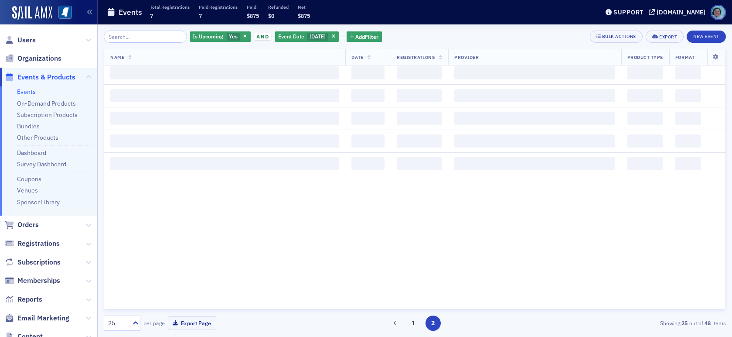
scroll to position [0, 0]
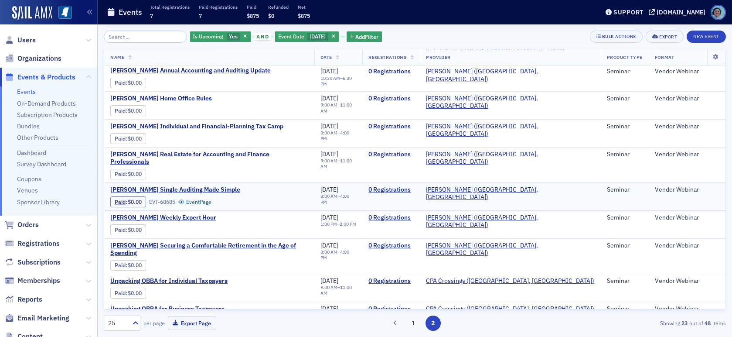
scroll to position [394, 0]
